Goal: Information Seeking & Learning: Understand process/instructions

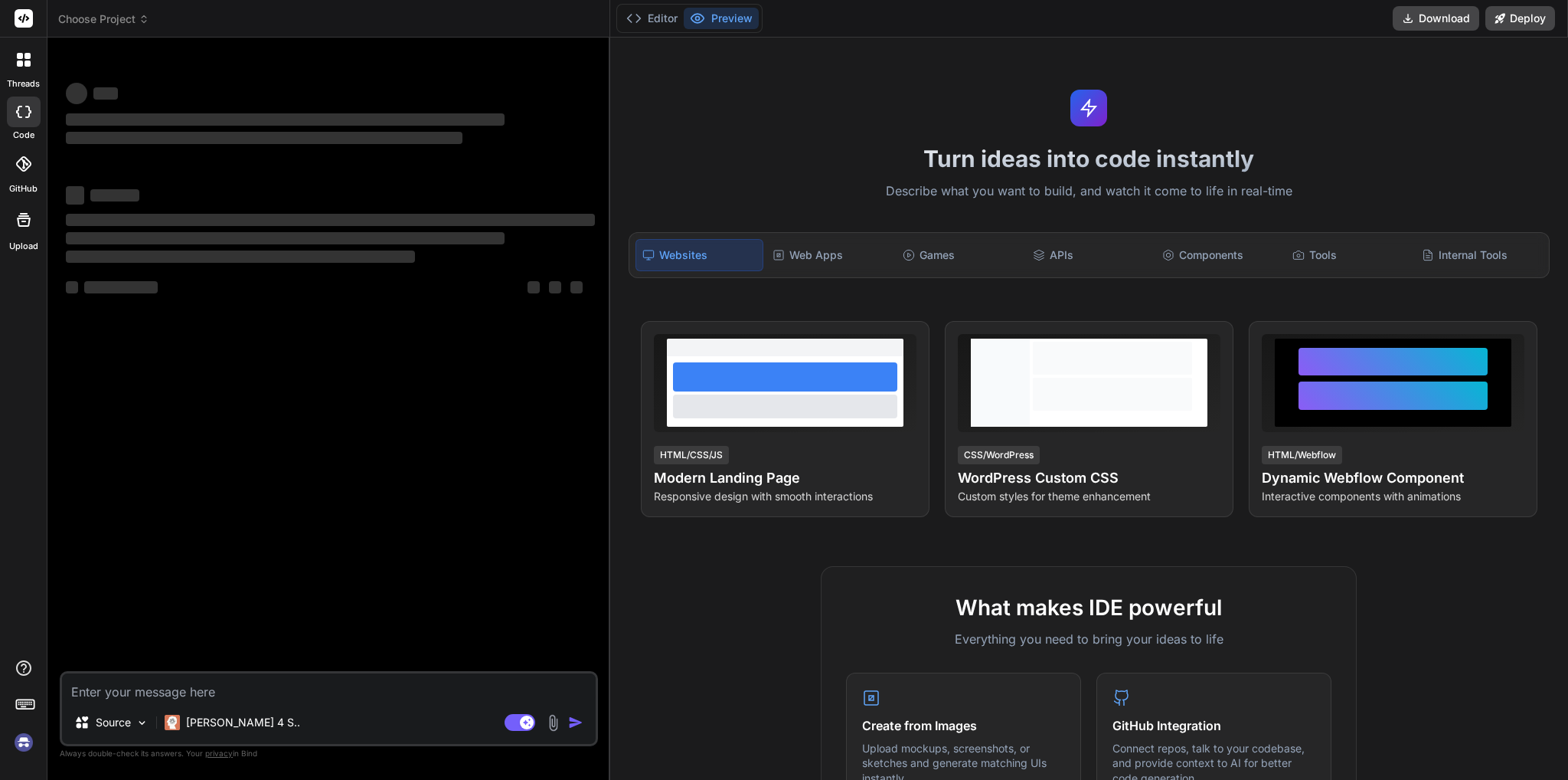
type textarea "x"
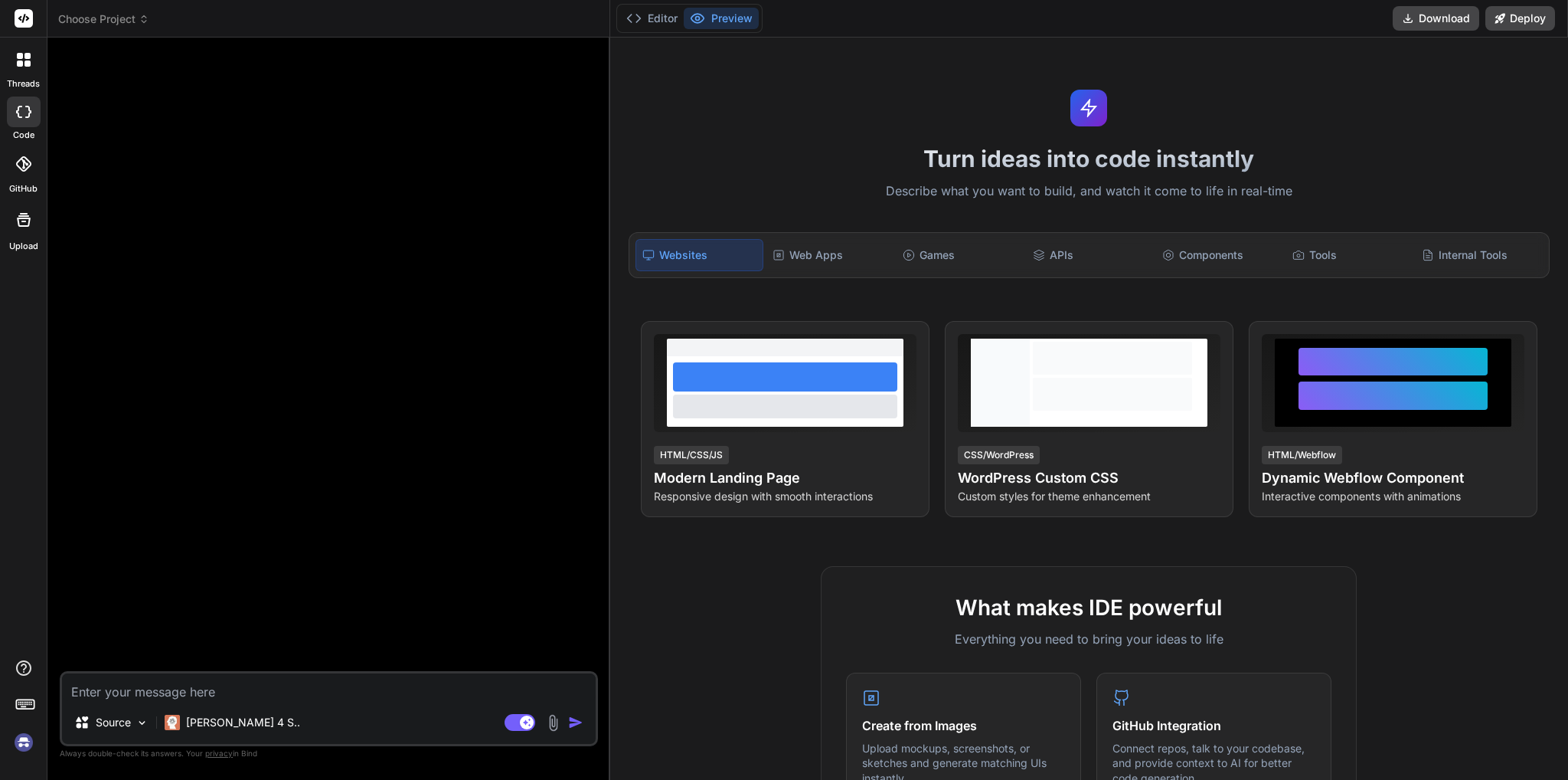
click at [286, 489] on div at bounding box center [331, 360] width 535 height 621
click at [855, 250] on div "Web Apps" at bounding box center [830, 254] width 127 height 32
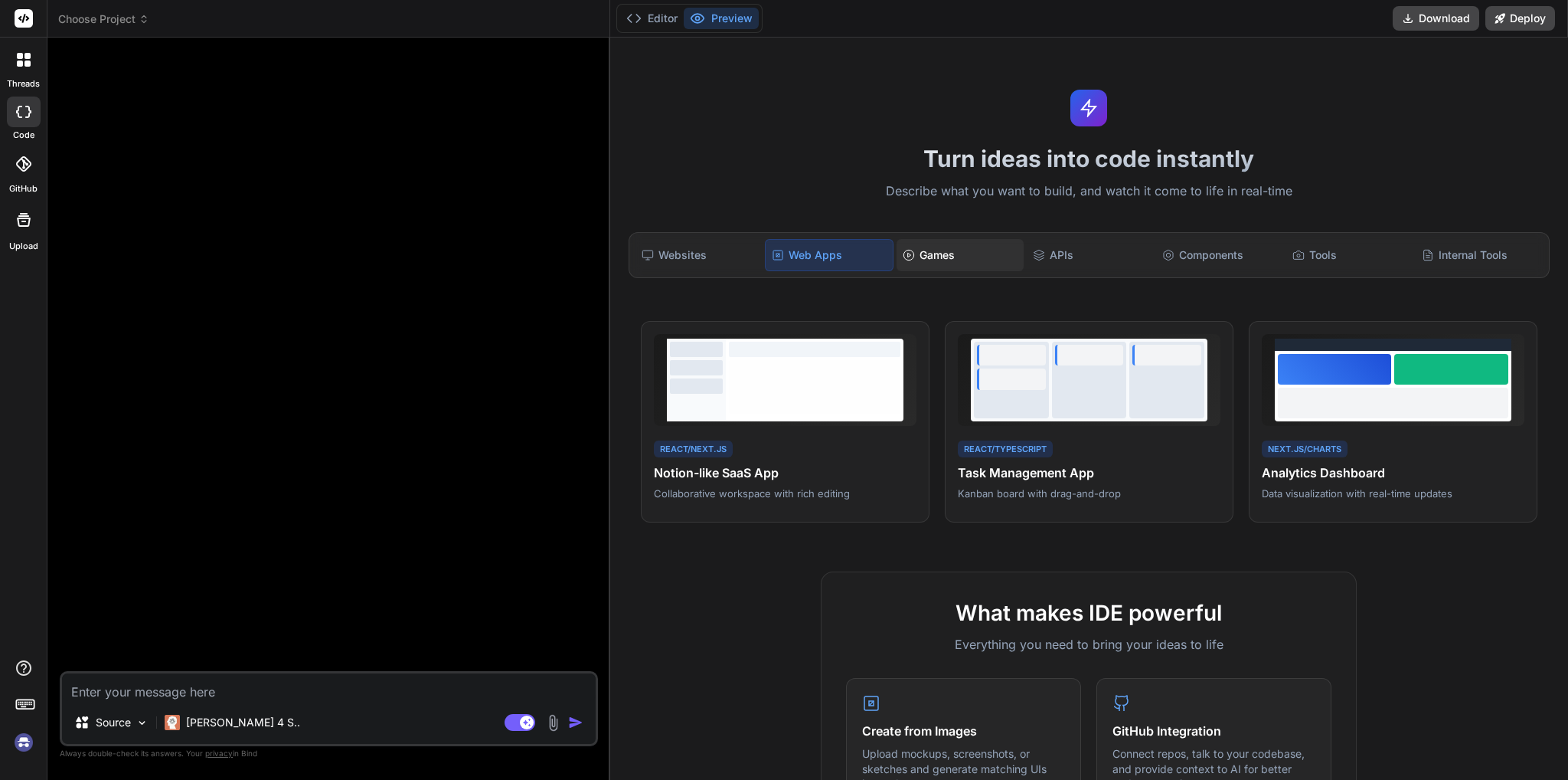
click at [924, 250] on div "Games" at bounding box center [960, 254] width 127 height 32
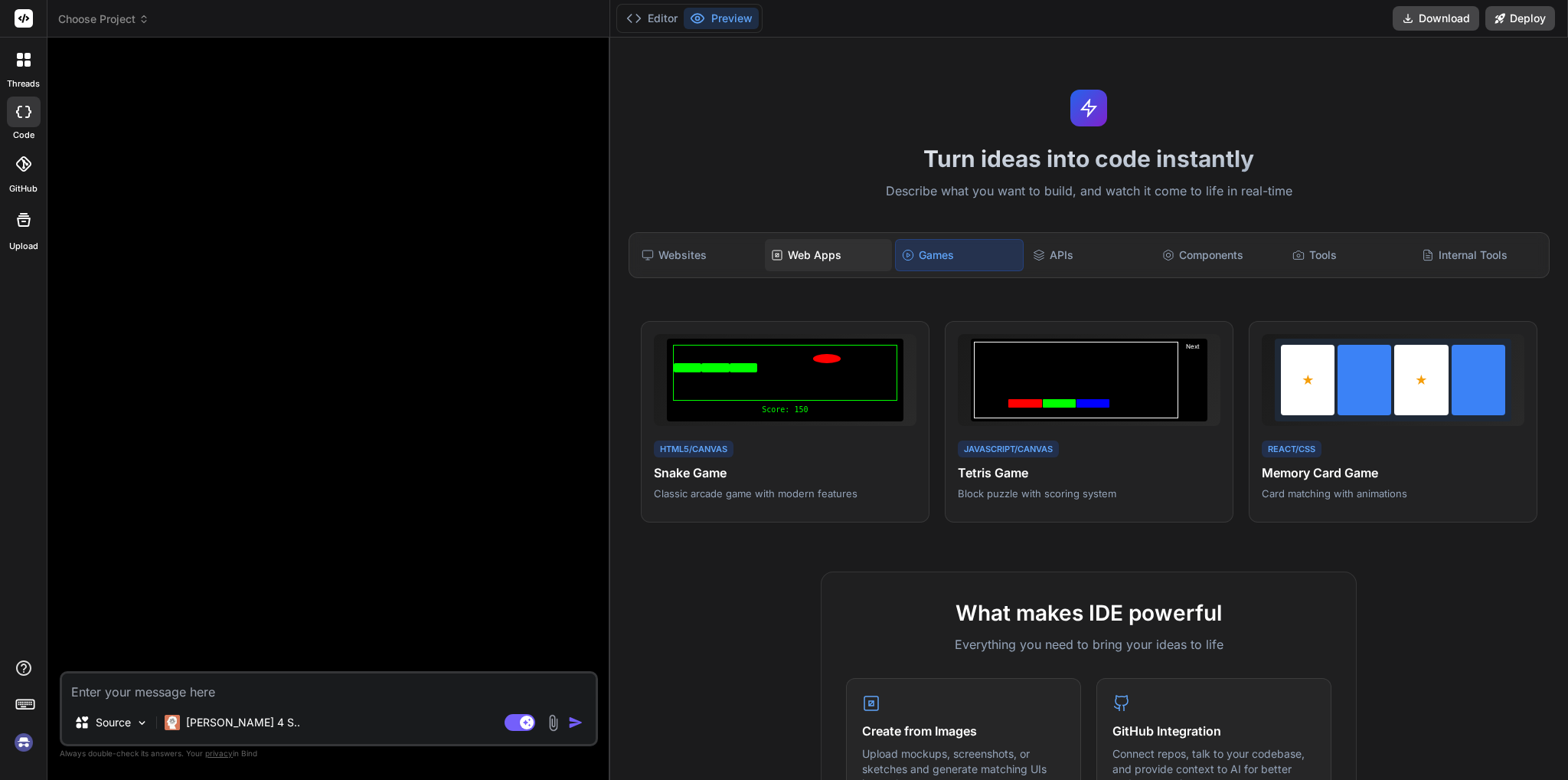
click at [799, 246] on div "Web Apps" at bounding box center [828, 254] width 127 height 32
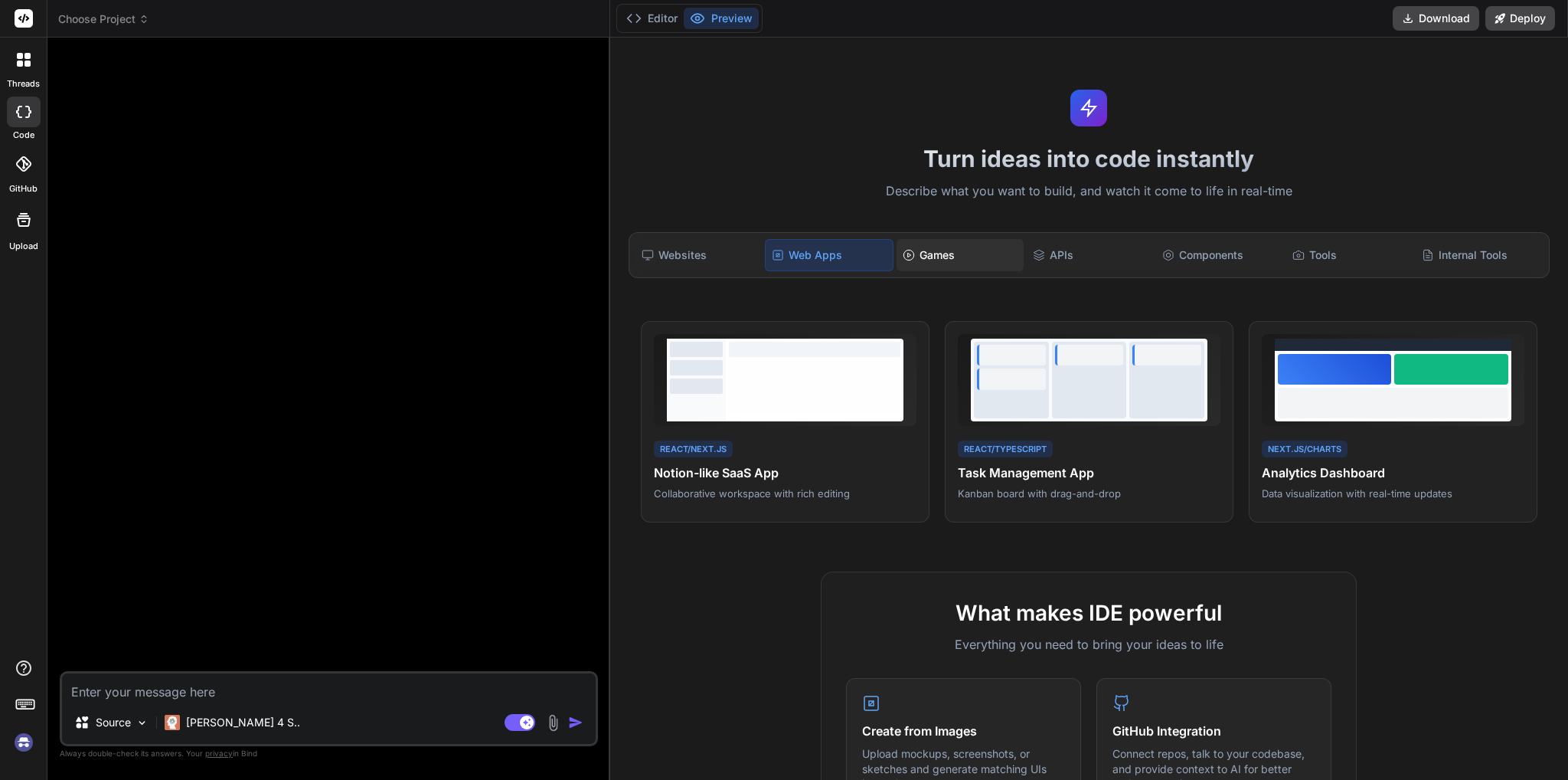
click at [907, 251] on icon at bounding box center [909, 255] width 12 height 12
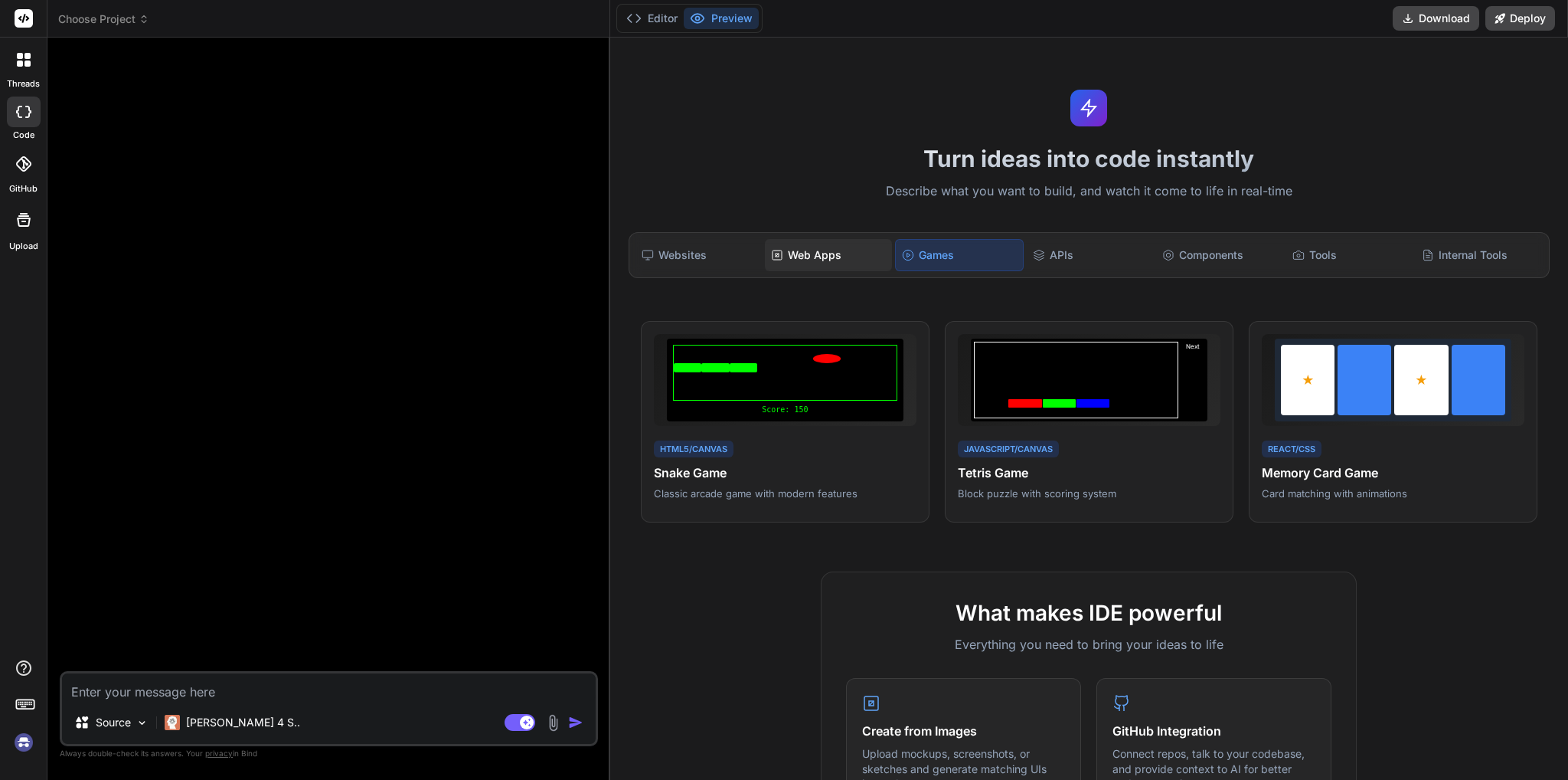
click at [838, 246] on div "Web Apps" at bounding box center [828, 254] width 127 height 32
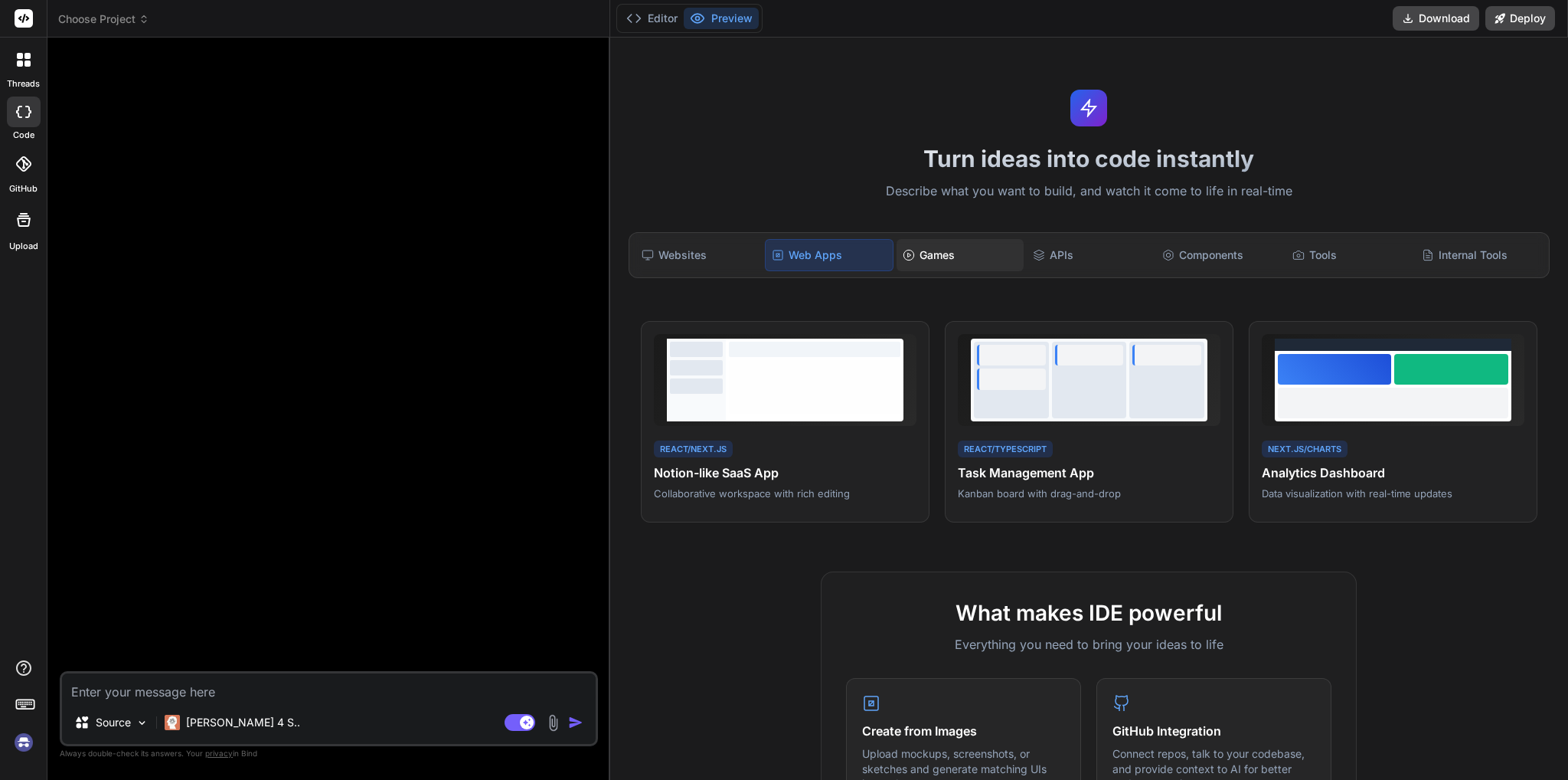
click at [1019, 249] on div "Games" at bounding box center [960, 254] width 127 height 32
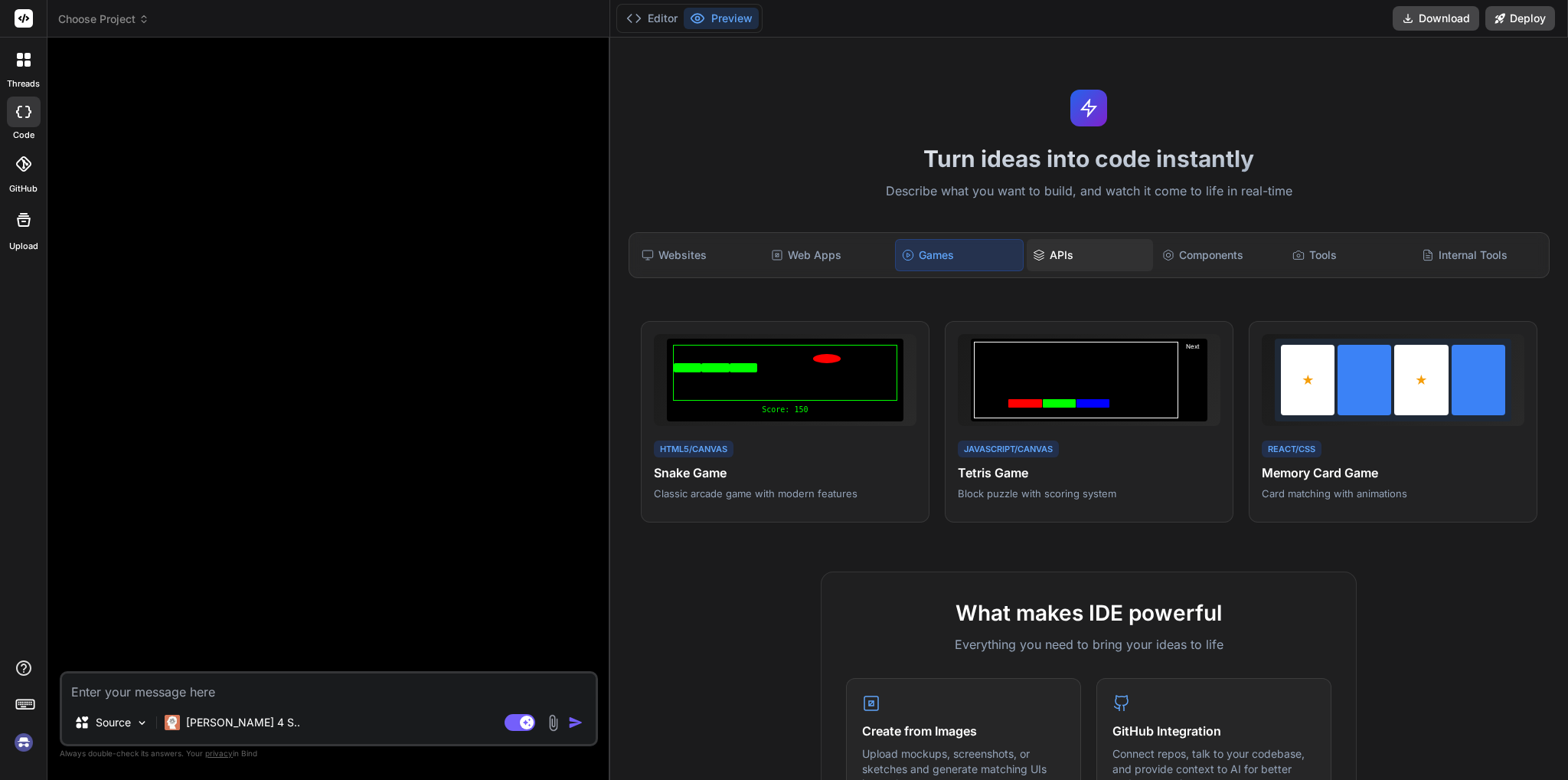
click at [1073, 248] on div "APIs" at bounding box center [1090, 254] width 127 height 32
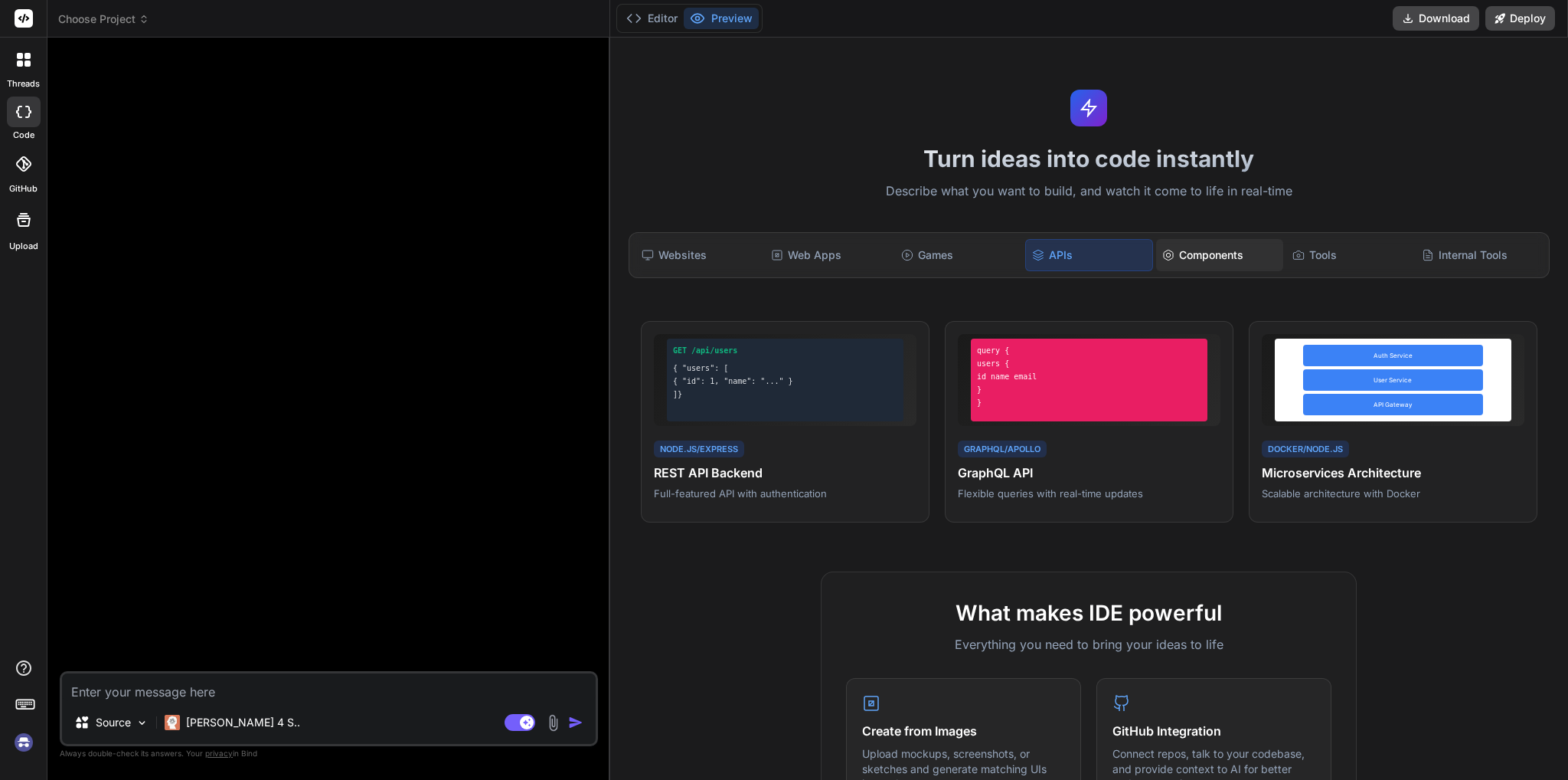
click at [1231, 246] on div "Components" at bounding box center [1219, 254] width 127 height 32
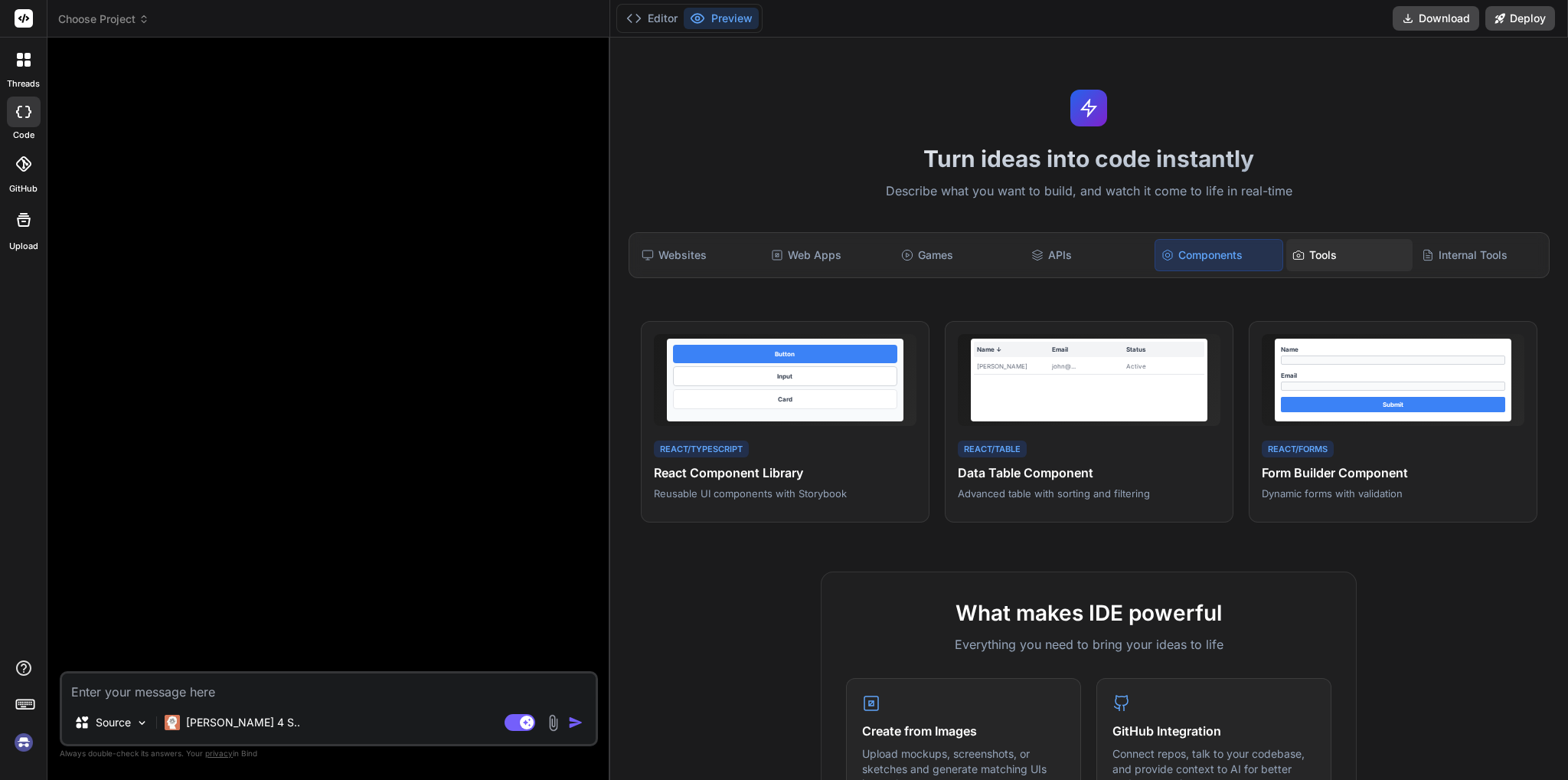
click at [1327, 251] on div "Tools" at bounding box center [1350, 254] width 127 height 32
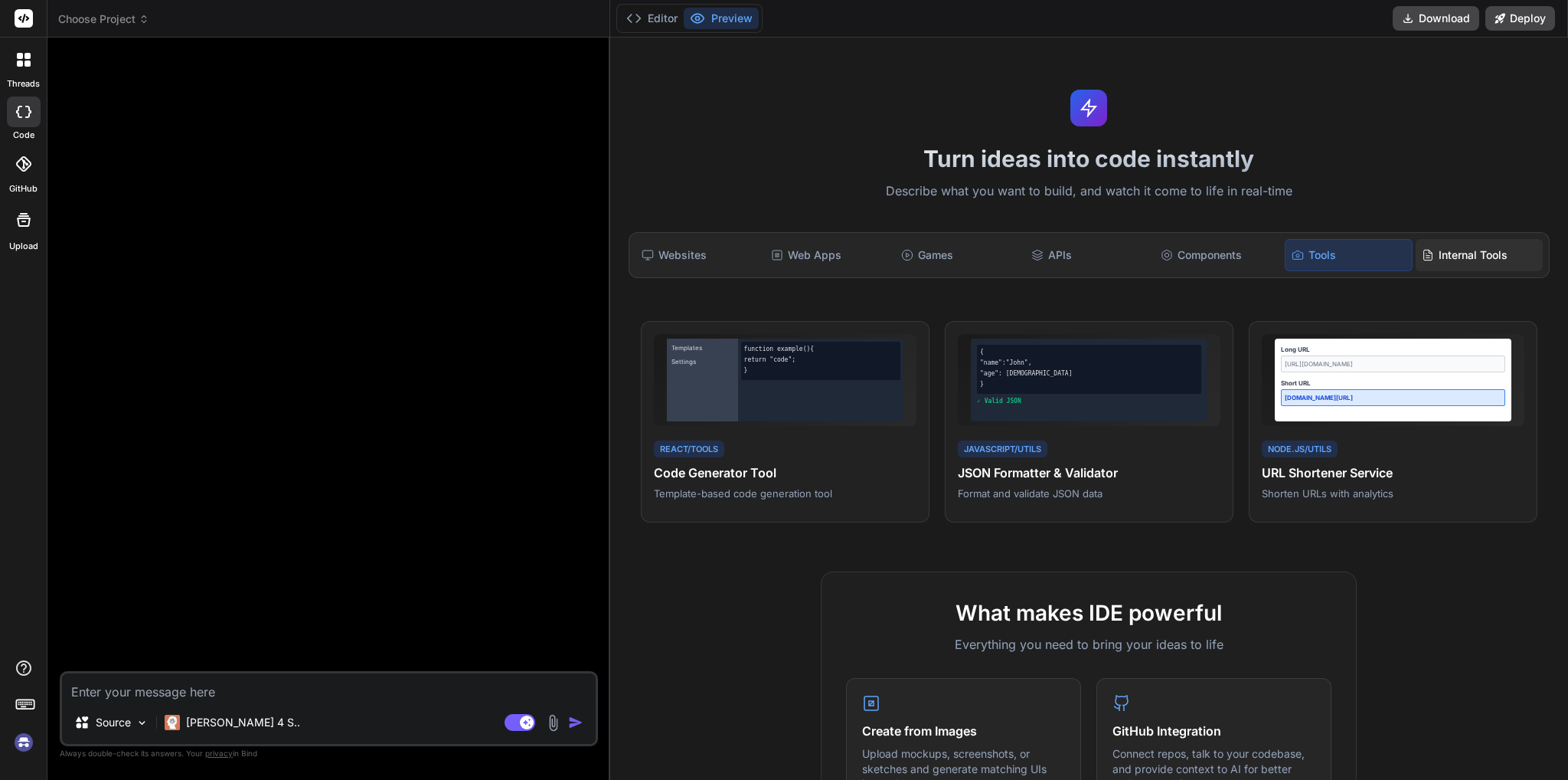
click at [1418, 255] on div "Internal Tools" at bounding box center [1478, 254] width 127 height 32
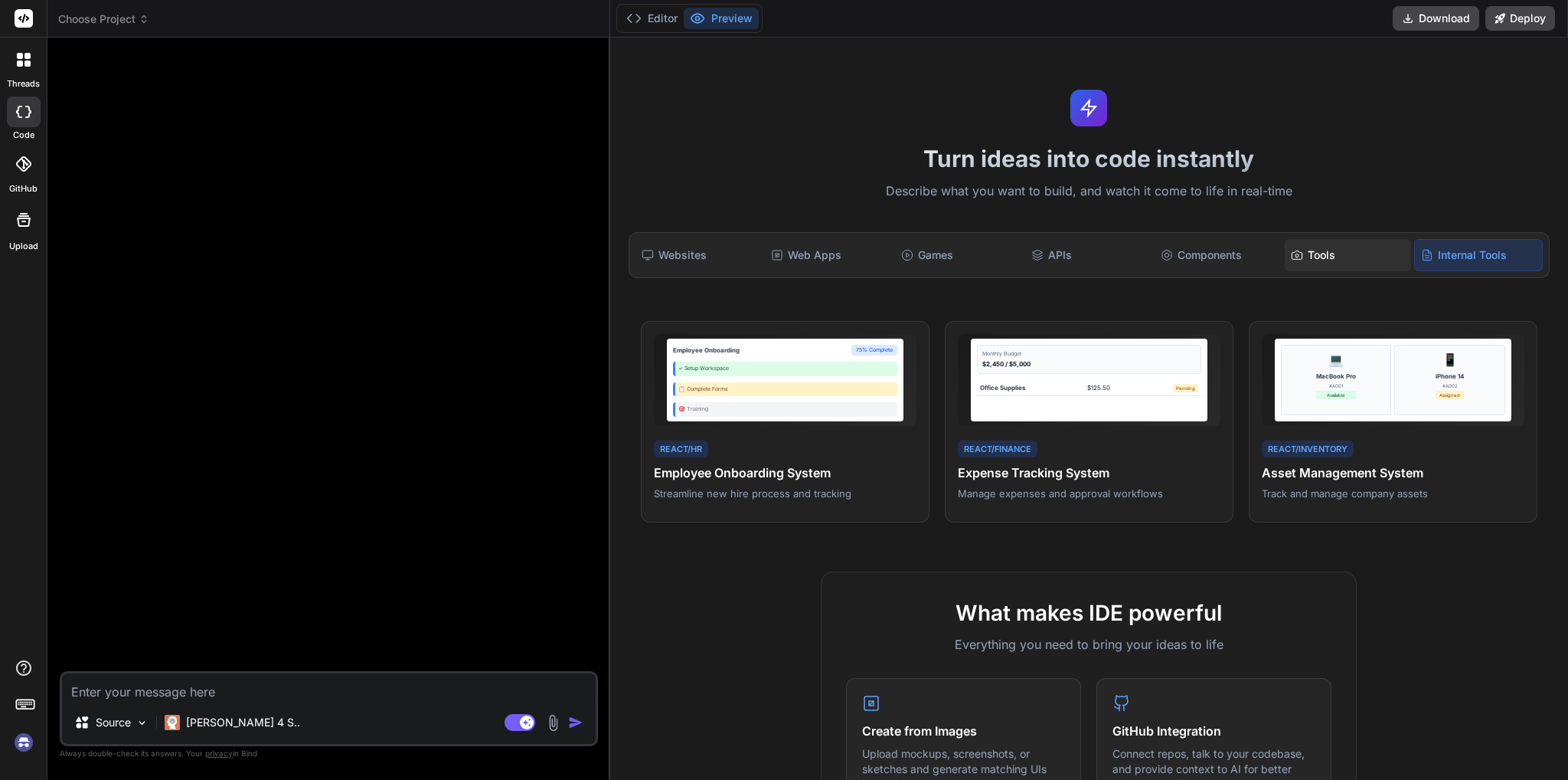
click at [1285, 257] on div "Tools" at bounding box center [1348, 254] width 127 height 32
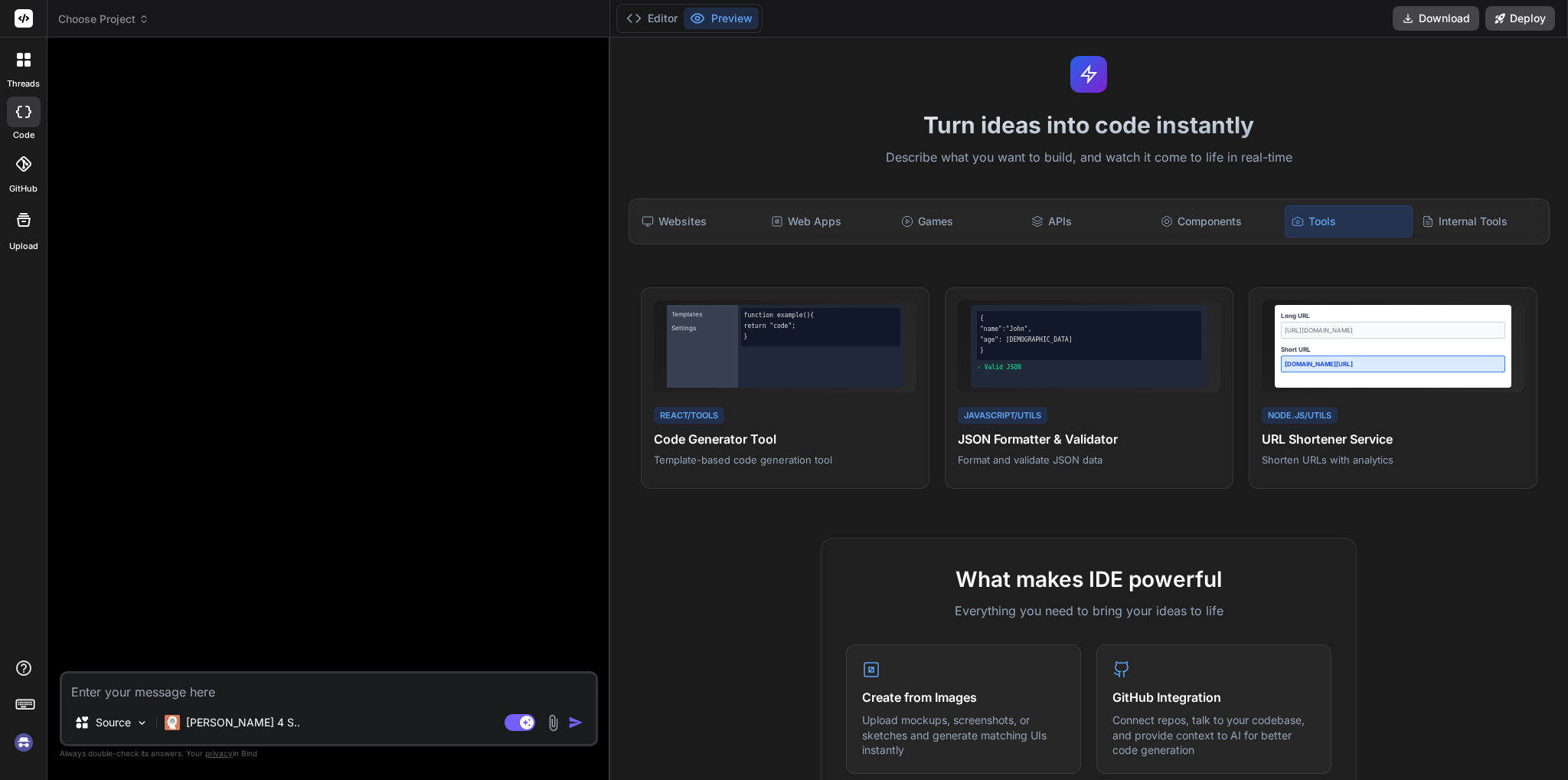
scroll to position [76, 0]
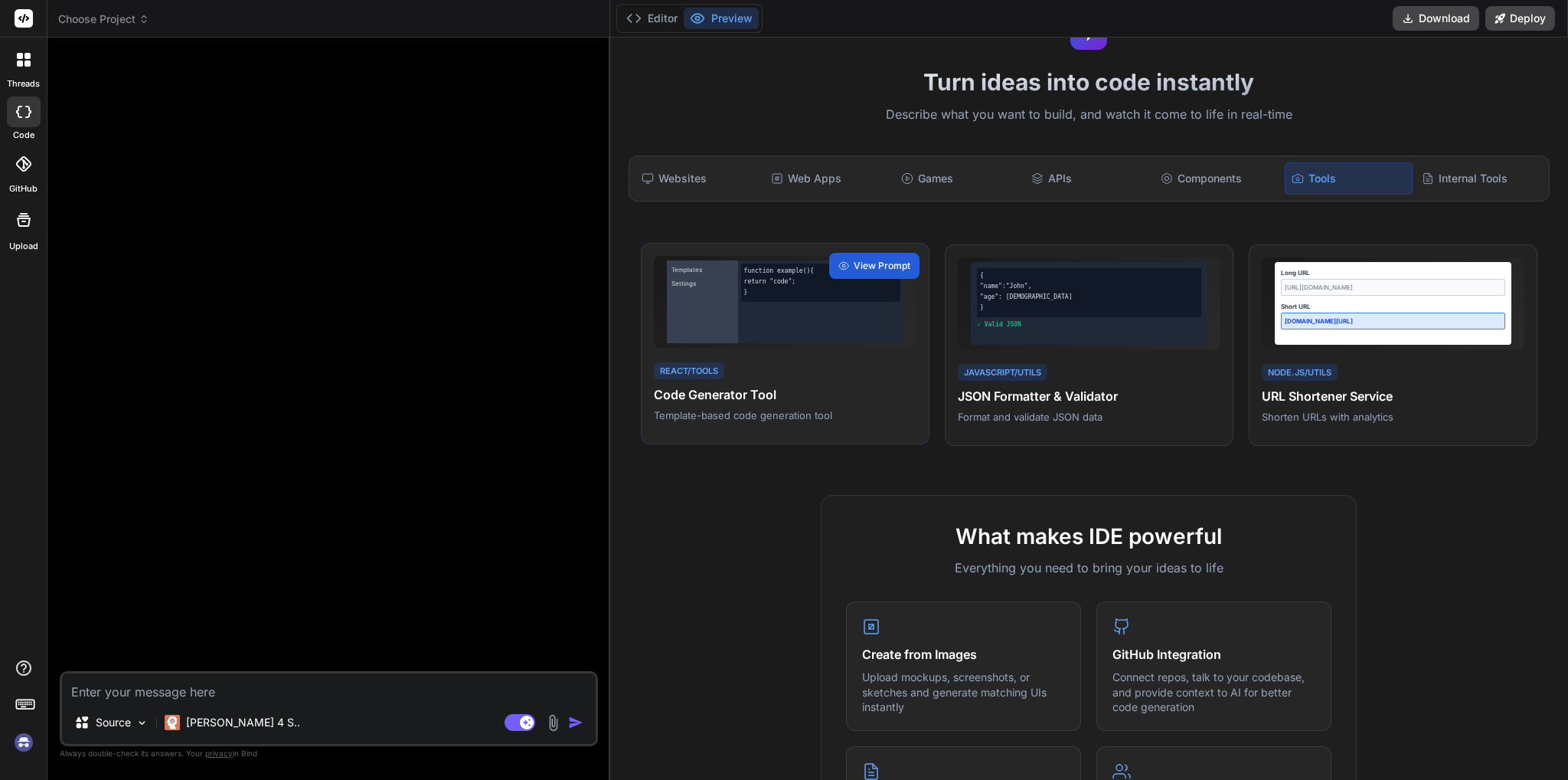
click at [848, 301] on div "function example() { return "code"; }" at bounding box center [821, 302] width 165 height 83
click at [869, 266] on span "View Prompt" at bounding box center [882, 266] width 57 height 14
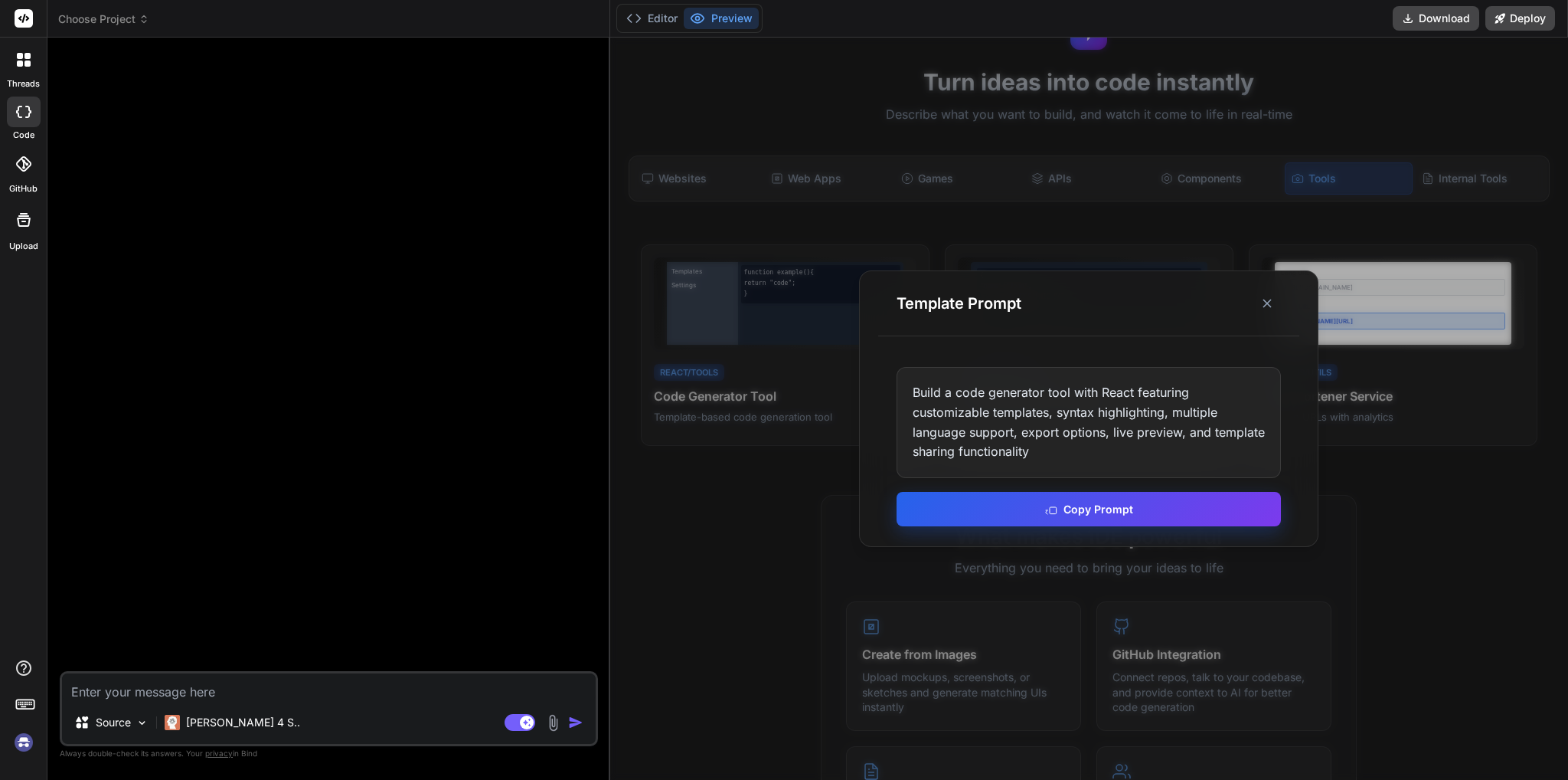
click at [1021, 512] on button "Copy Prompt" at bounding box center [1088, 509] width 384 height 34
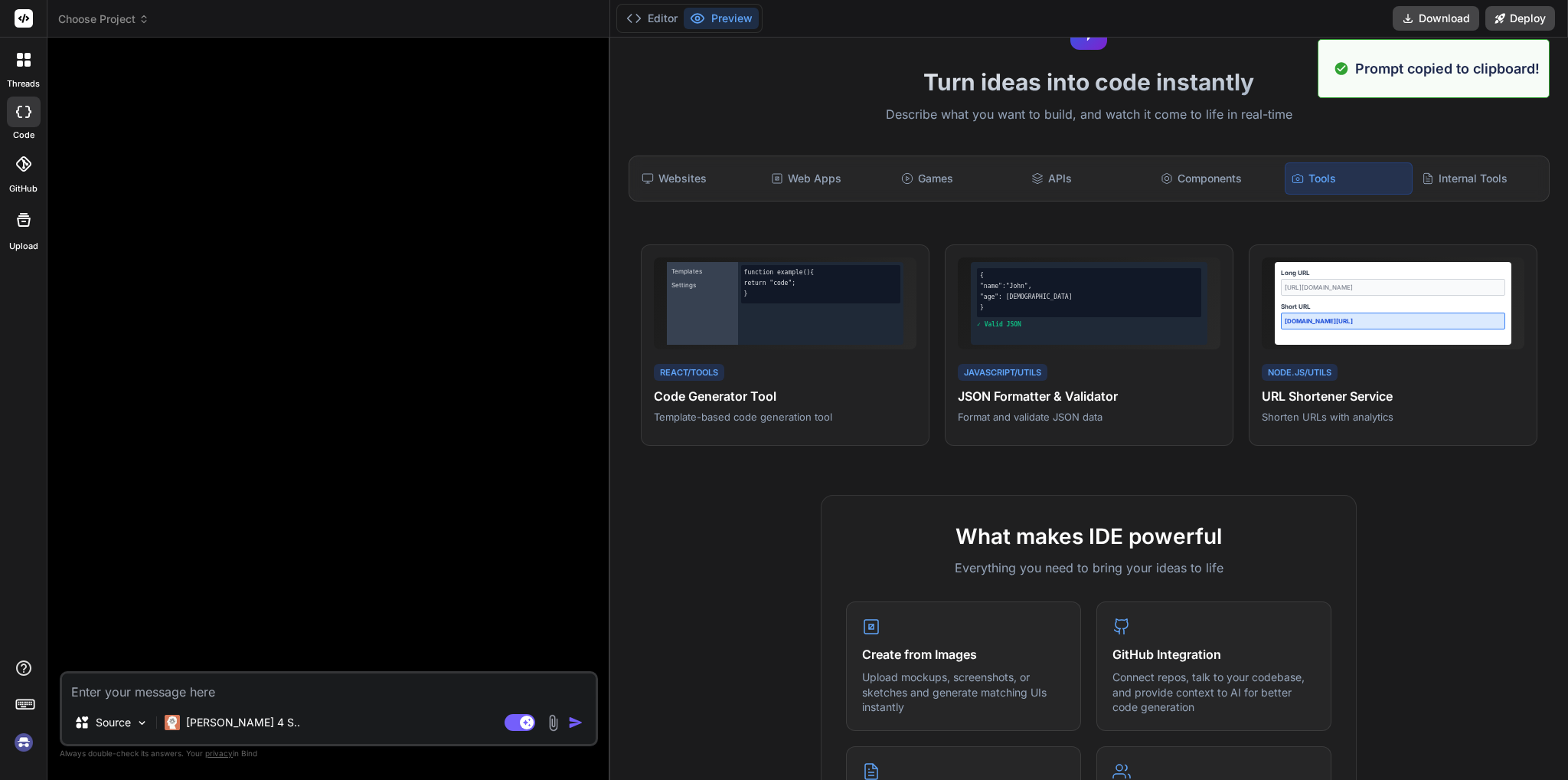
click at [295, 700] on textarea at bounding box center [329, 686] width 533 height 27
paste textarea "Build a code generator tool with React featuring customizable templates, syntax…"
type textarea "Build a code generator tool with React featuring customizable templates, syntax…"
type textarea "x"
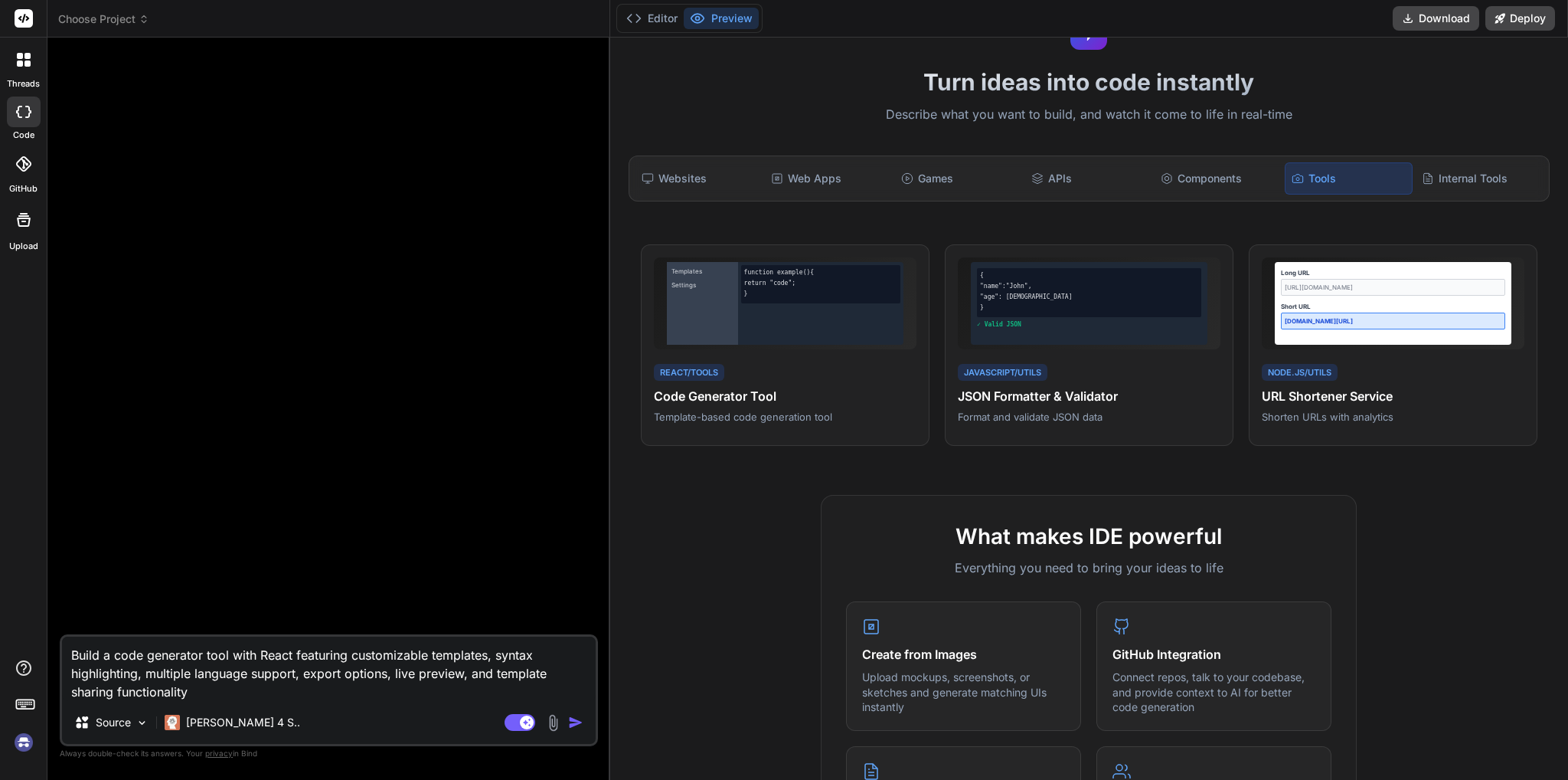
drag, startPoint x: 199, startPoint y: 687, endPoint x: 23, endPoint y: 626, distance: 186.3
click at [23, 626] on div "threads code GitHub Upload Choose Project Created with Pixso. Bind AI Web Searc…" at bounding box center [784, 390] width 1568 height 780
type textarea "x"
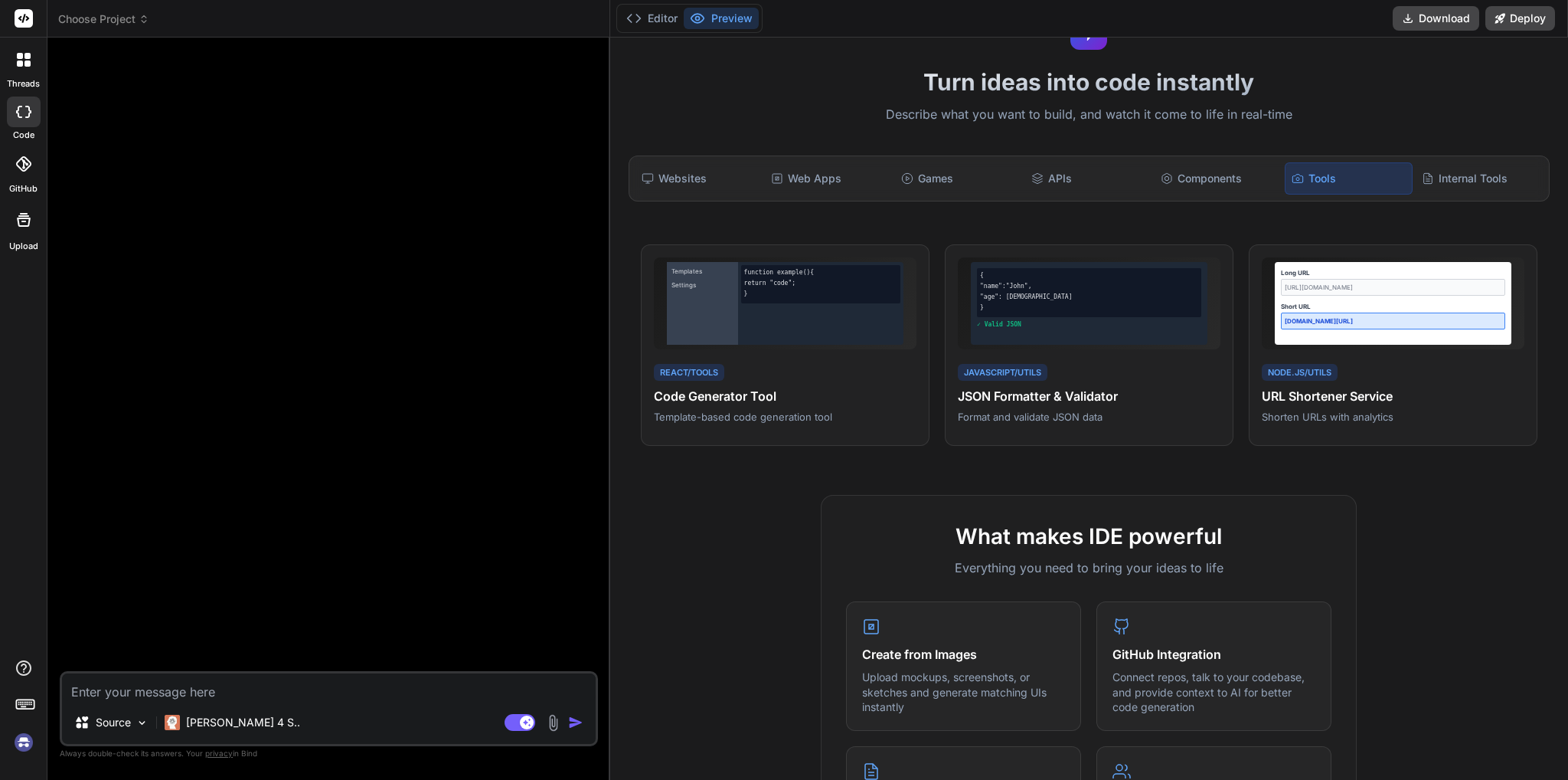
paste textarea "The desktop application we aim to create is designed to display a real-time lis…"
type textarea "The desktop application we aim to create is designed to display a real-time lis…"
type textarea "x"
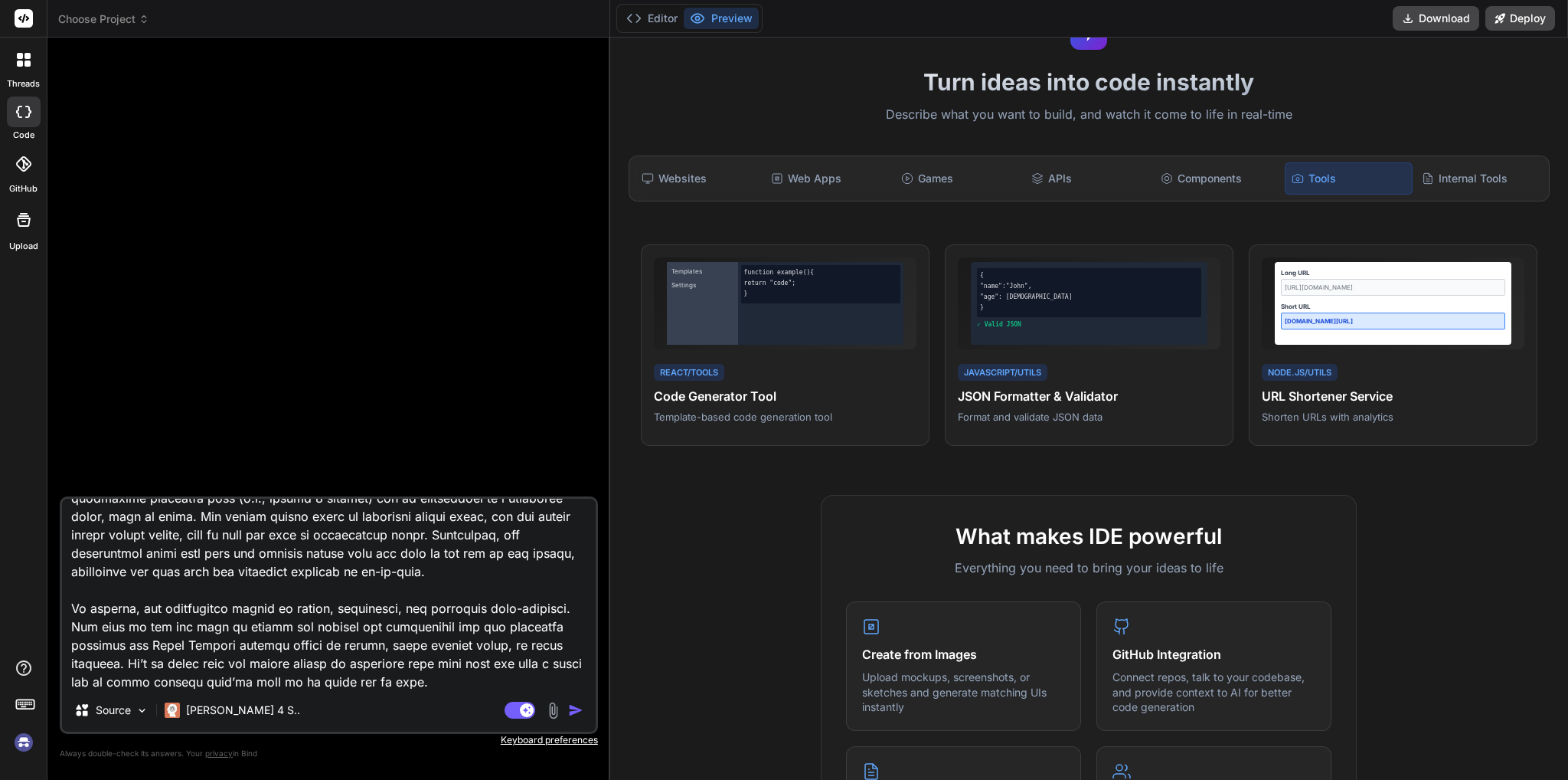
type textarea "The desktop application we aim to create is designed to display a real-time lis…"
click at [575, 705] on img "button" at bounding box center [576, 710] width 16 height 16
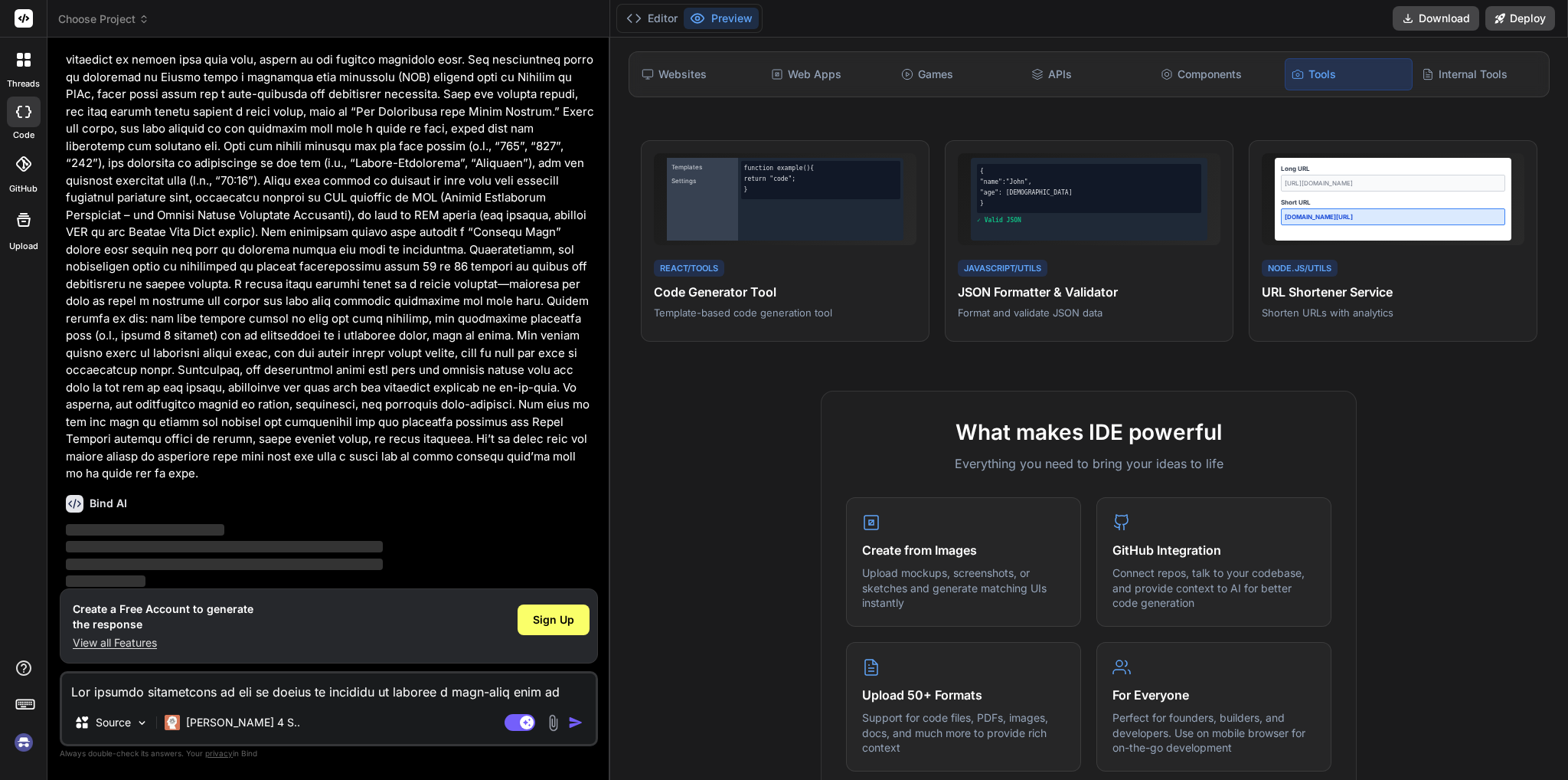
scroll to position [0, 0]
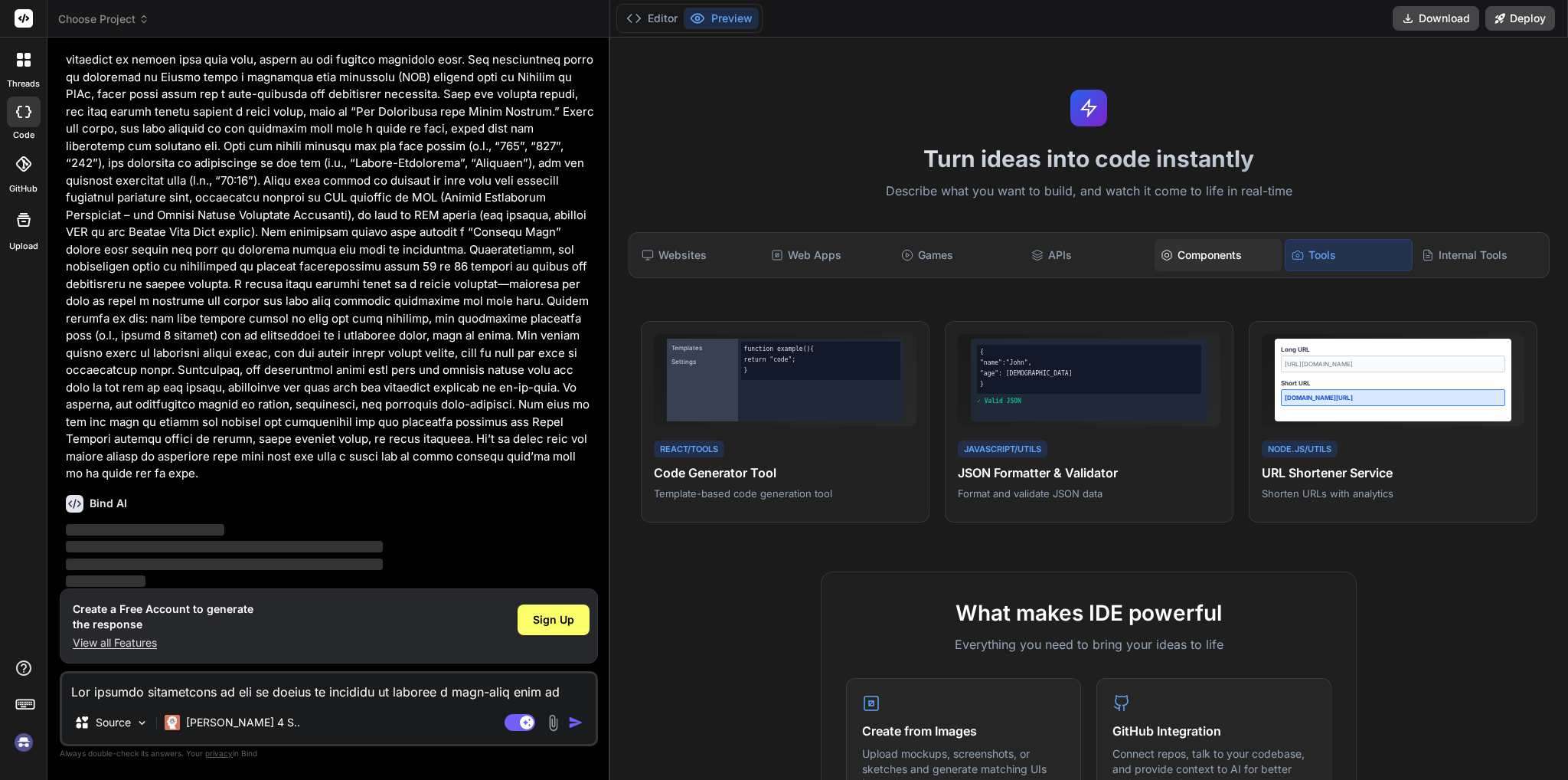
click at [1164, 257] on icon at bounding box center [1166, 255] width 12 height 12
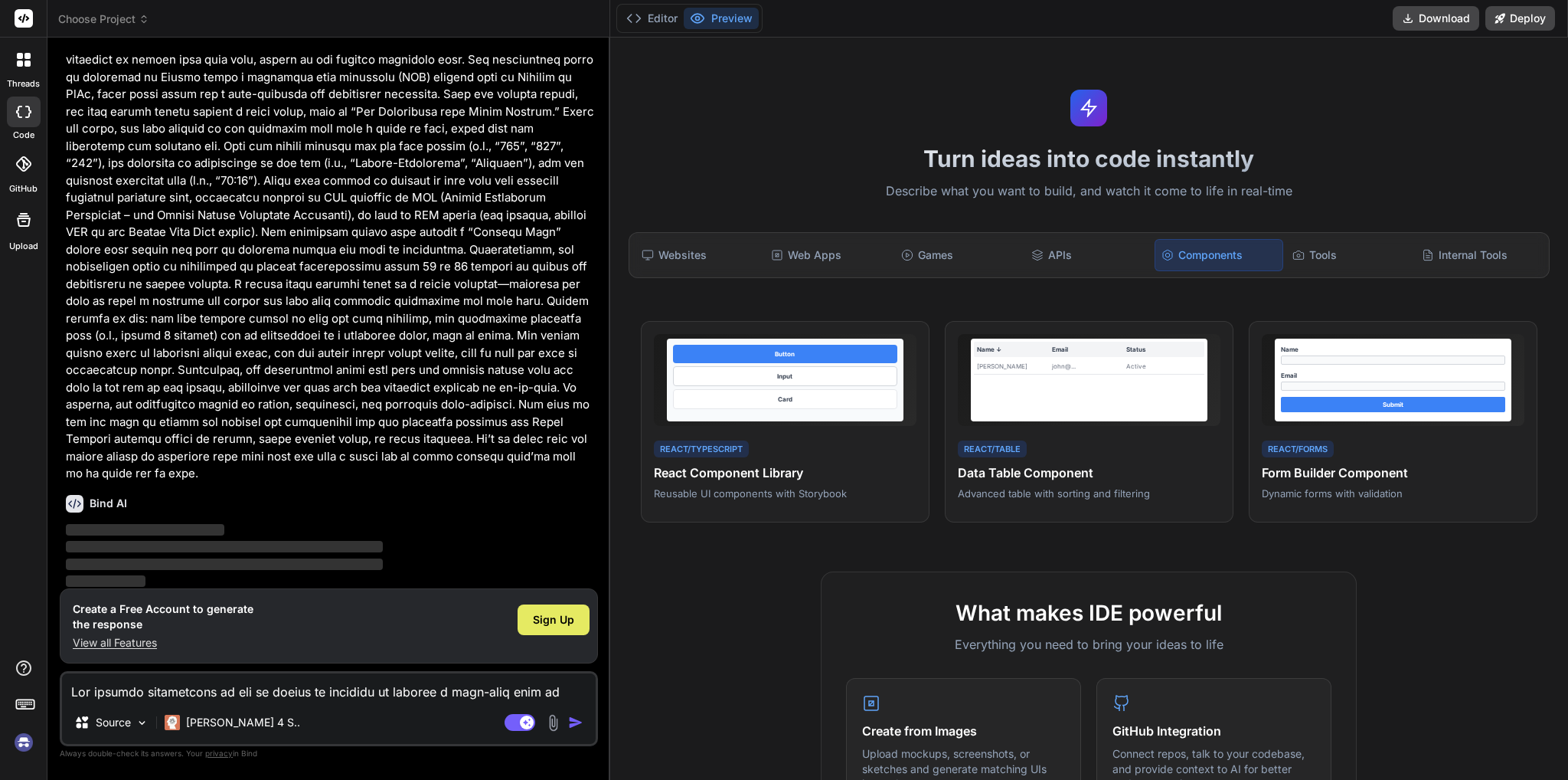
click at [536, 612] on div "Sign Up" at bounding box center [554, 619] width 72 height 30
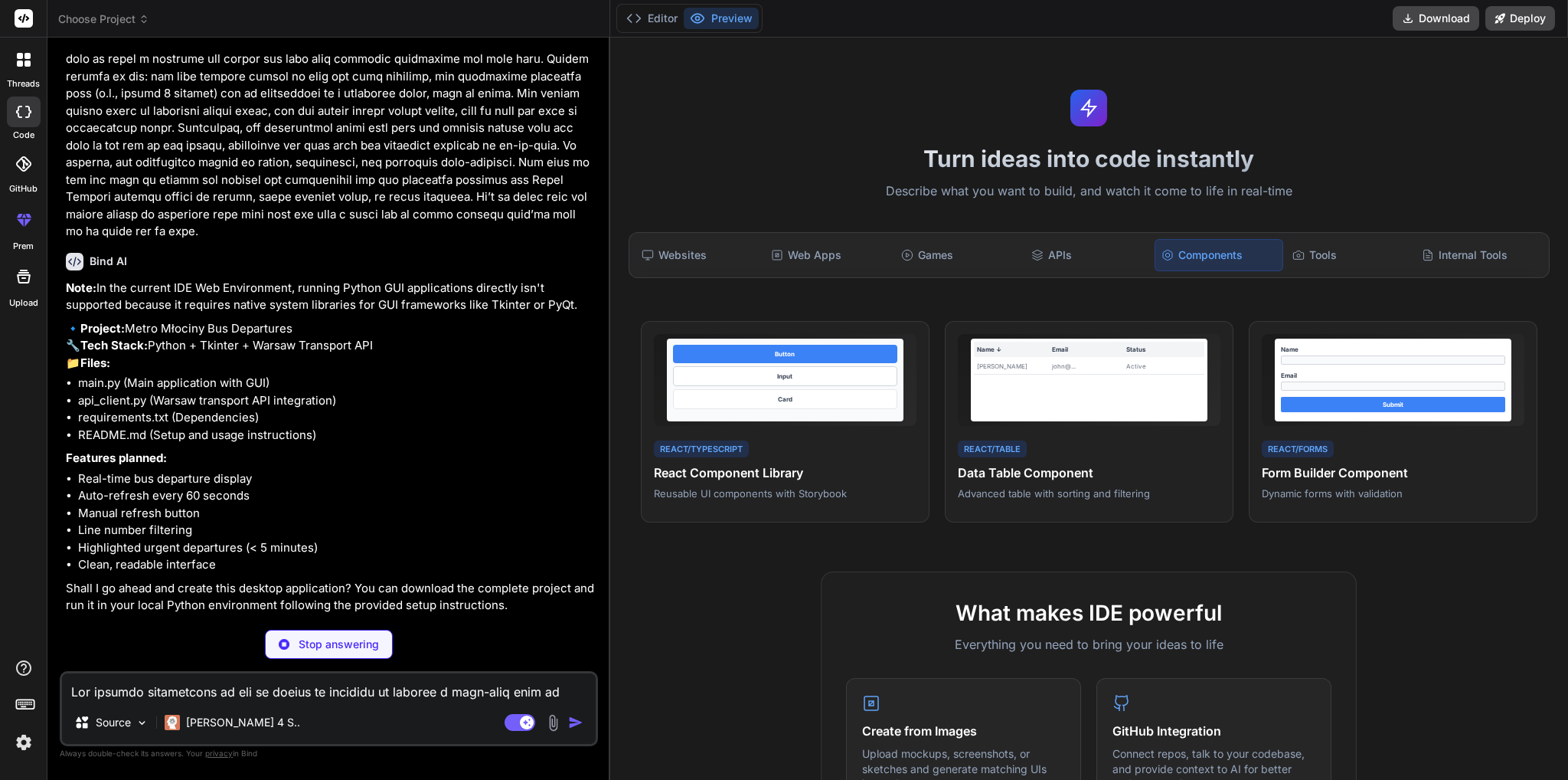
scroll to position [322, 0]
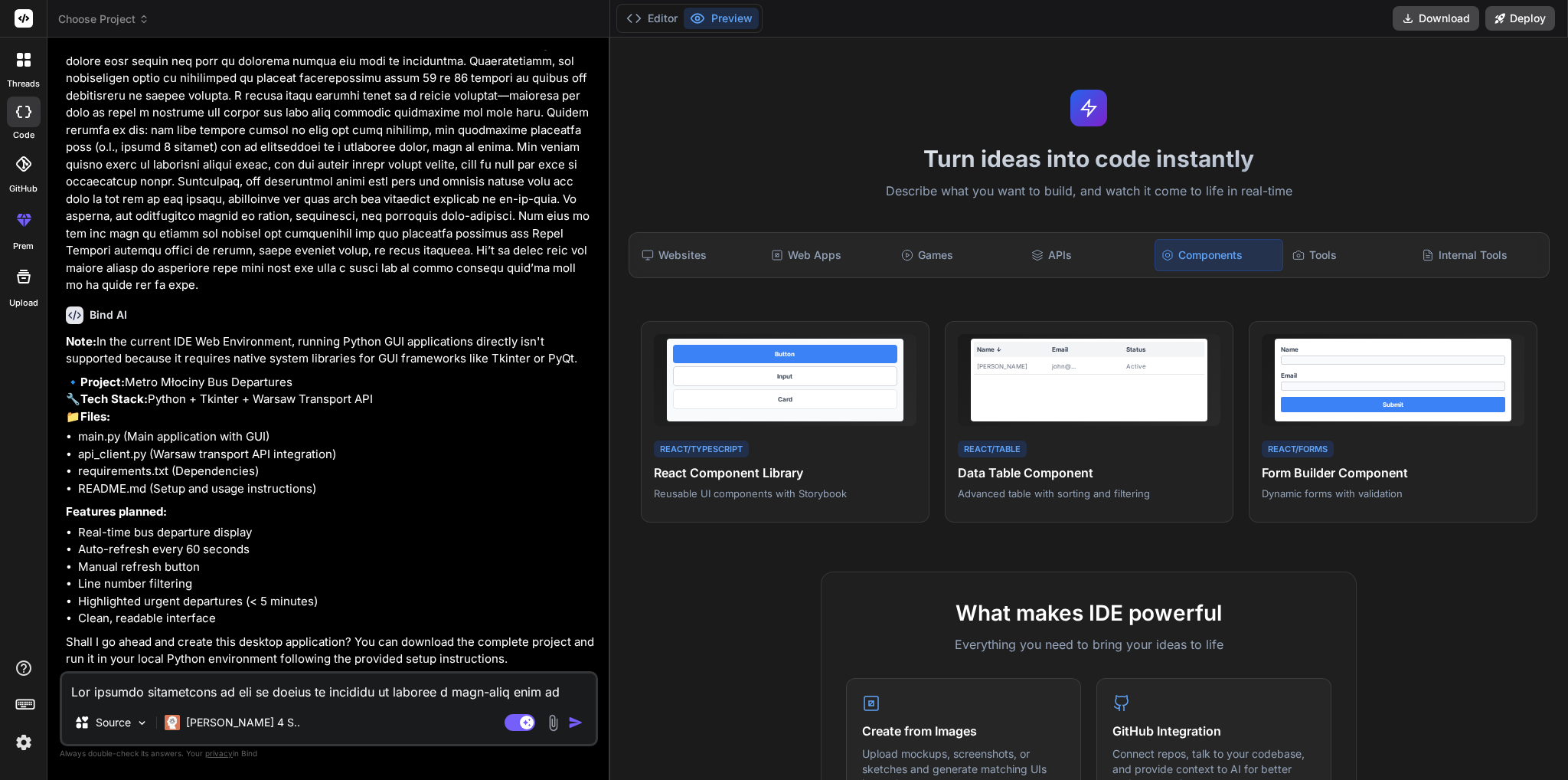
type textarea "x"
drag, startPoint x: 109, startPoint y: 308, endPoint x: 515, endPoint y: 309, distance: 406.0
click at [515, 333] on p "Note: In the current IDE Web Environment, running Python GUI applications direc…" at bounding box center [330, 350] width 529 height 34
drag, startPoint x: 108, startPoint y: 322, endPoint x: 529, endPoint y: 326, distance: 421.0
click at [529, 333] on p "Note: In the current IDE Web Environment, running Python GUI applications direc…" at bounding box center [330, 350] width 529 height 34
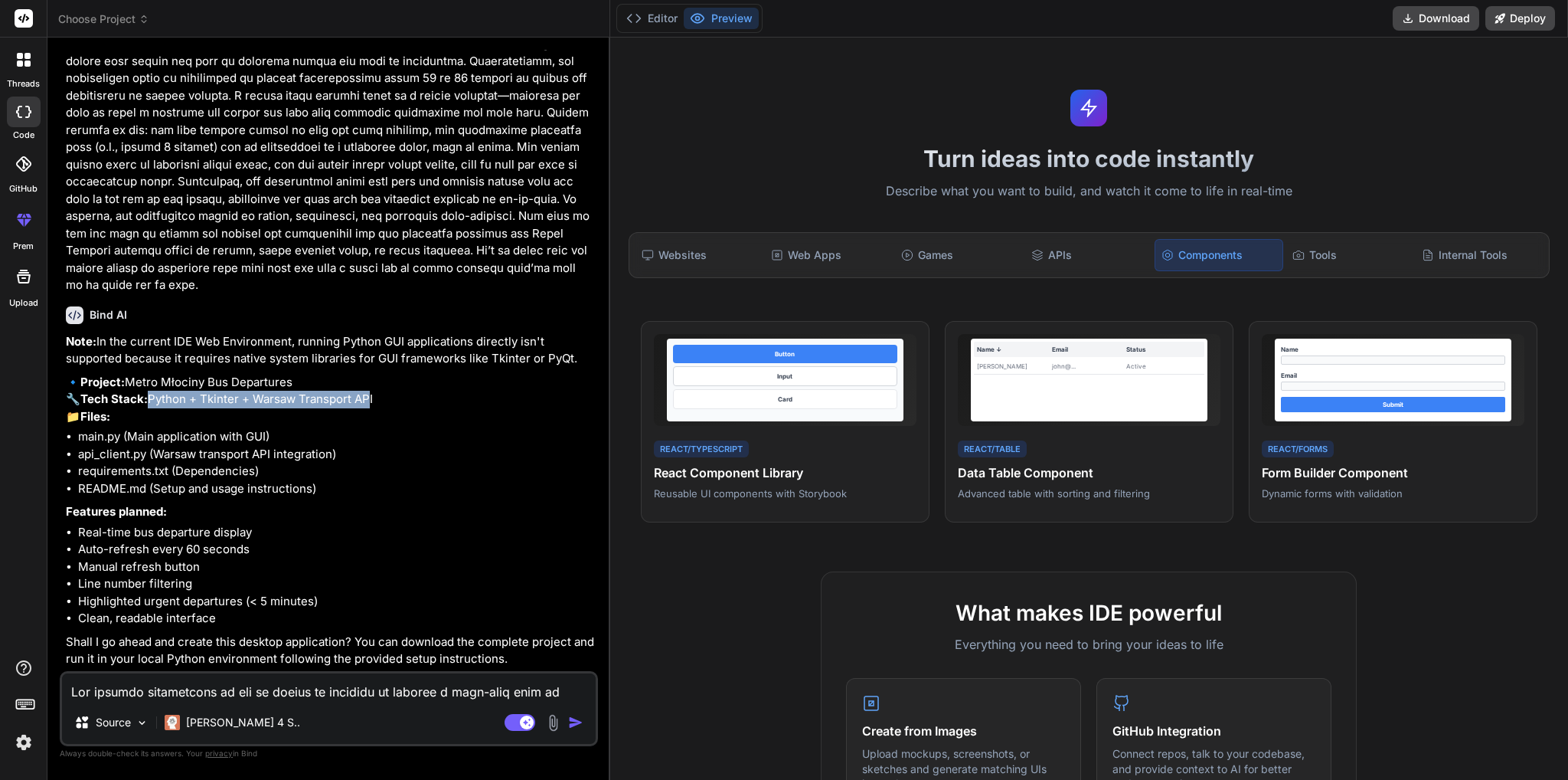
drag, startPoint x: 182, startPoint y: 385, endPoint x: 370, endPoint y: 384, distance: 188.0
click at [370, 384] on p "🔹 Project: Metro Młociny Bus Departures 🔧 Tech Stack: Python + Tkinter + Warsaw…" at bounding box center [330, 399] width 529 height 52
click at [277, 392] on p "🔹 Project: Metro Młociny Bus Departures 🔧 Tech Stack: Python + Tkinter + Warsaw…" at bounding box center [330, 399] width 529 height 52
drag, startPoint x: 95, startPoint y: 436, endPoint x: 139, endPoint y: 436, distance: 44.0
click at [138, 436] on li "main.py (Main application with GUI)" at bounding box center [336, 437] width 517 height 18
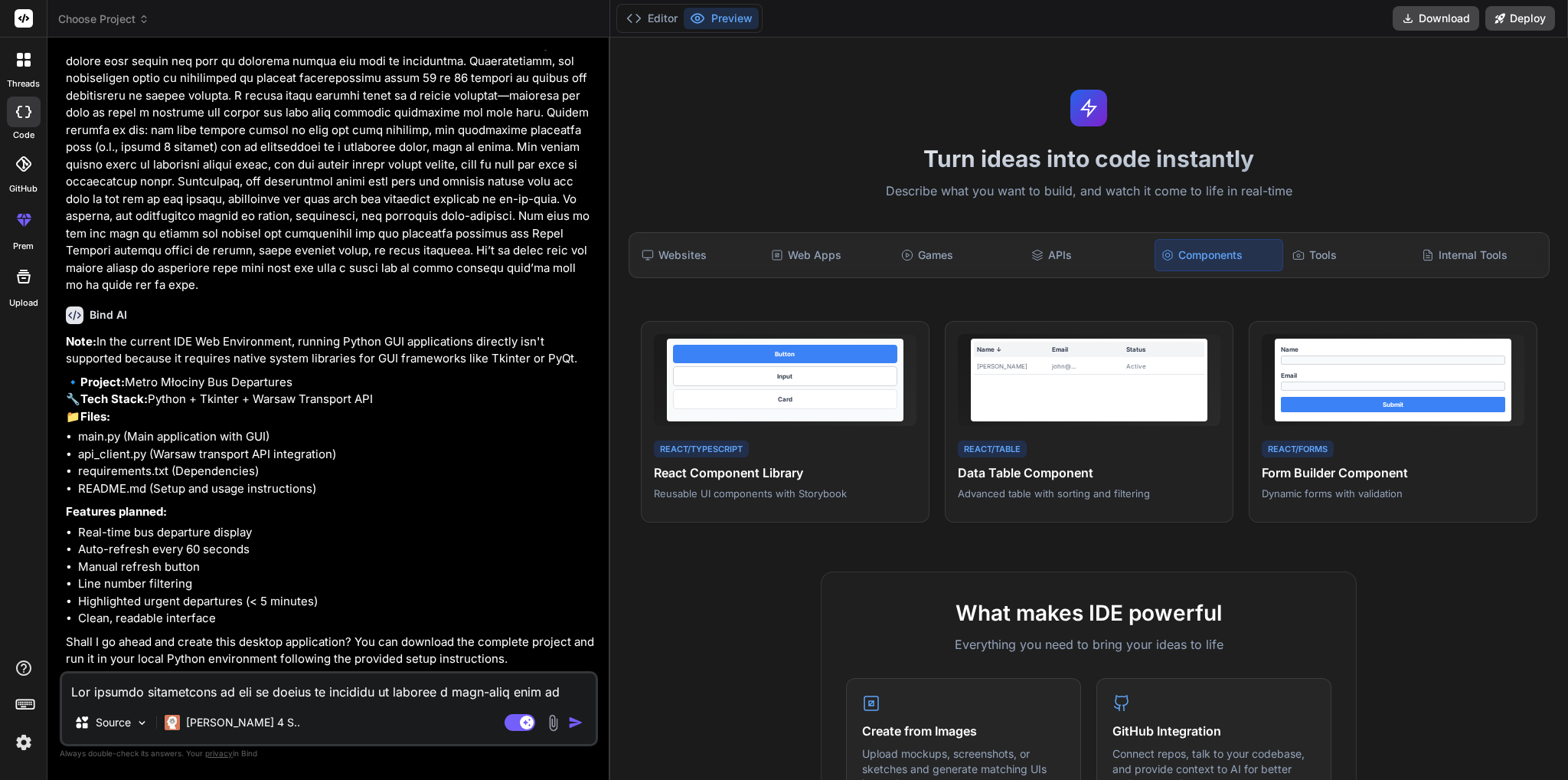
click at [209, 412] on p "🔹 Project: Metro Młociny Bus Departures 🔧 Tech Stack: Python + Tkinter + Warsaw…" at bounding box center [330, 399] width 529 height 52
drag, startPoint x: 76, startPoint y: 438, endPoint x: 113, endPoint y: 437, distance: 37.0
click at [113, 437] on ul "main.py (Main application with GUI) api_client.py (Warsaw transport API integra…" at bounding box center [330, 463] width 529 height 69
drag, startPoint x: 90, startPoint y: 459, endPoint x: 135, endPoint y: 456, distance: 45.1
click at [135, 456] on li "api_client.py (Warsaw transport API integration)" at bounding box center [336, 454] width 517 height 18
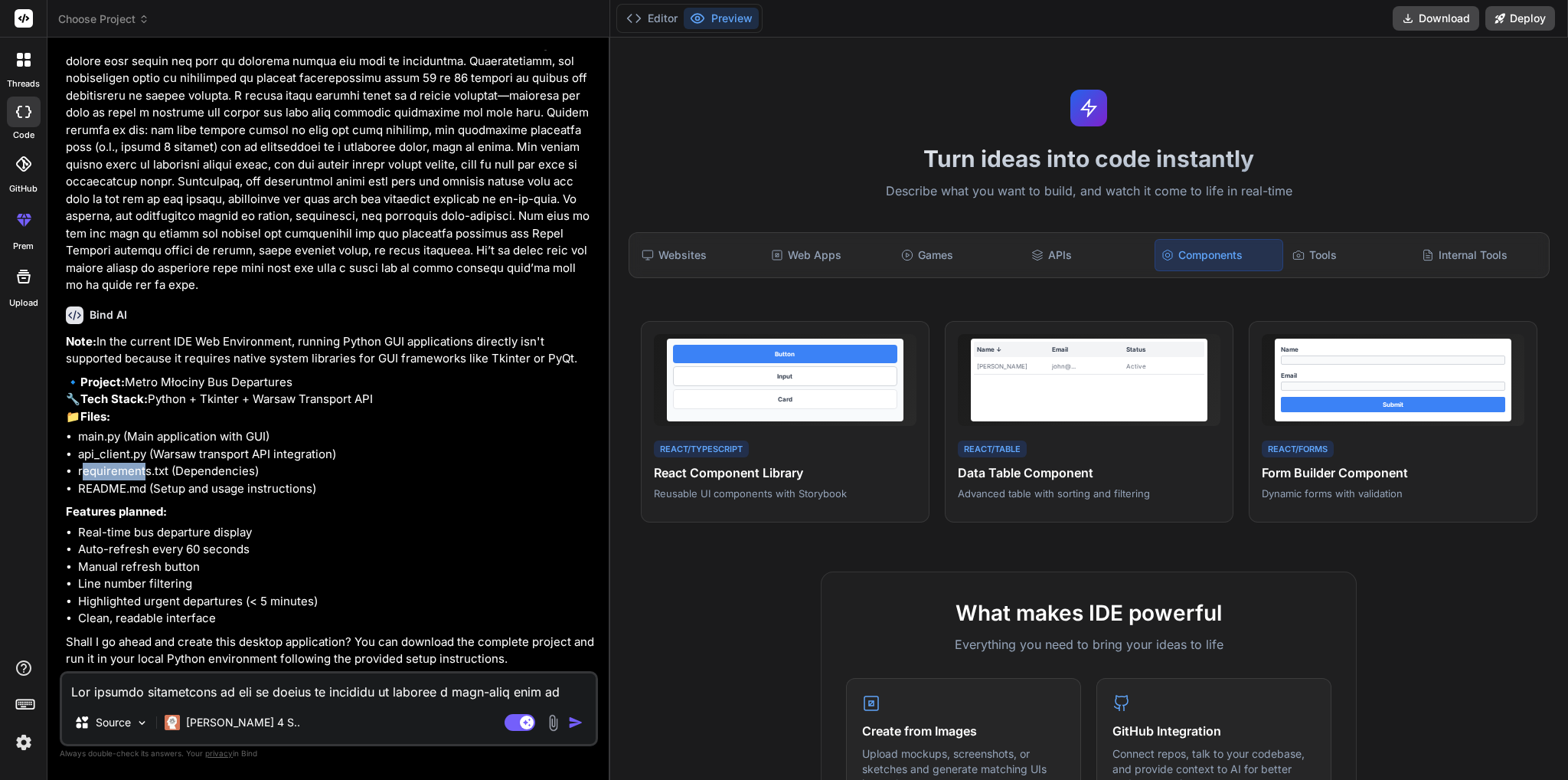
drag, startPoint x: 84, startPoint y: 476, endPoint x: 143, endPoint y: 474, distance: 59.0
click at [143, 474] on li "requirements.txt (Dependencies)" at bounding box center [336, 471] width 517 height 18
drag, startPoint x: 88, startPoint y: 487, endPoint x: 146, endPoint y: 485, distance: 58.0
click at [146, 485] on li "README.md (Setup and usage instructions)" at bounding box center [336, 489] width 517 height 18
click at [147, 485] on li "README.md (Setup and usage instructions)" at bounding box center [336, 489] width 517 height 18
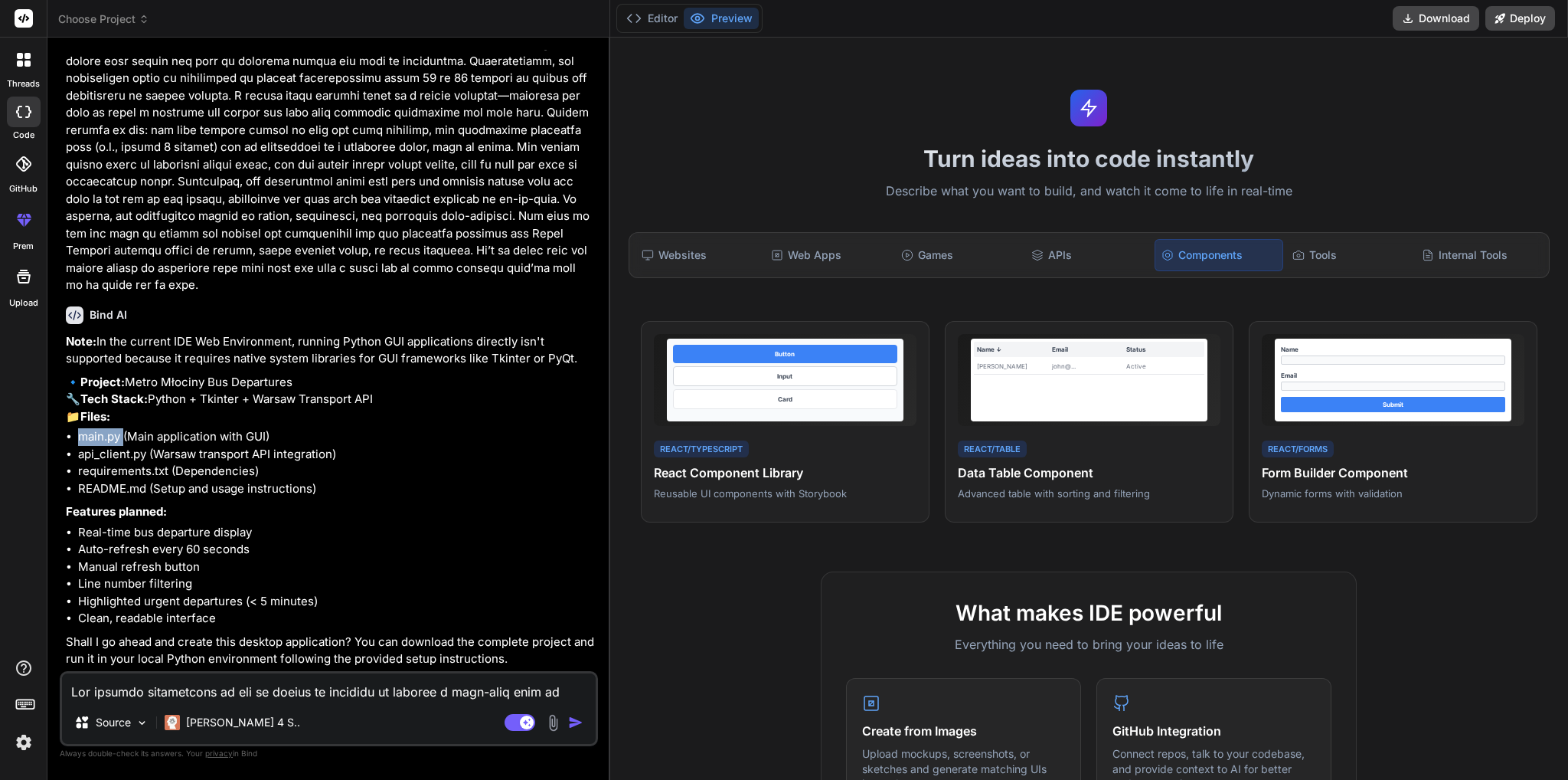
drag, startPoint x: 124, startPoint y: 434, endPoint x: 69, endPoint y: 437, distance: 55.1
click at [78, 437] on li "main.py (Main application with GUI)" at bounding box center [336, 437] width 517 height 18
copy li "main.py"
click at [98, 438] on li "main.py (Main application with GUI)" at bounding box center [336, 437] width 517 height 18
click at [76, 436] on ul "main.py (Main application with GUI) api_client.py (Warsaw transport API integra…" at bounding box center [330, 463] width 529 height 69
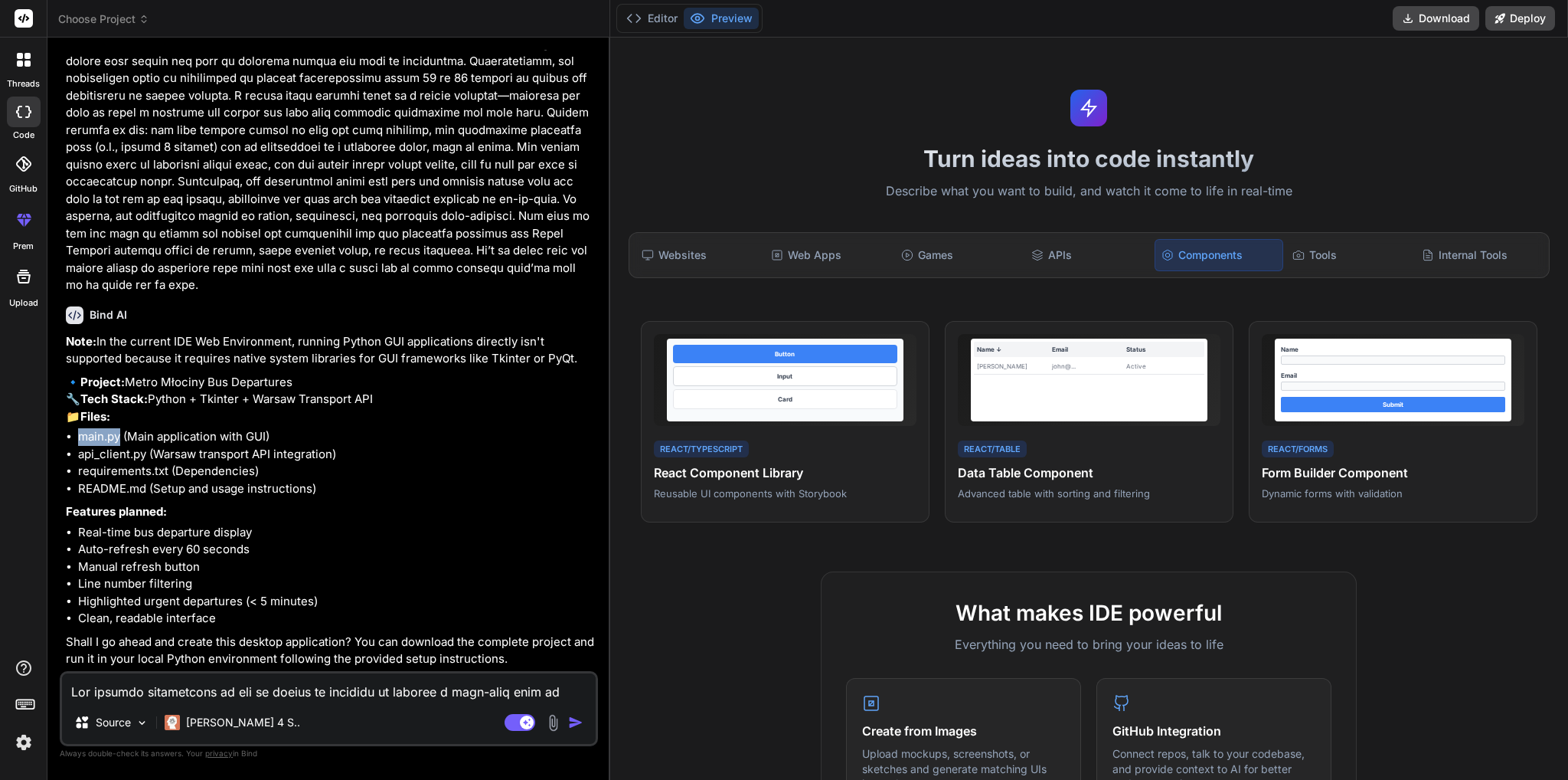
drag, startPoint x: 81, startPoint y: 438, endPoint x: 121, endPoint y: 441, distance: 40.1
click at [121, 441] on li "main.py (Main application with GUI)" at bounding box center [336, 437] width 517 height 18
copy li "main.py"
drag, startPoint x: 76, startPoint y: 456, endPoint x: 145, endPoint y: 457, distance: 69.0
click at [145, 457] on ul "main.py (Main application with GUI) api_client.py (Warsaw transport API integra…" at bounding box center [330, 463] width 529 height 69
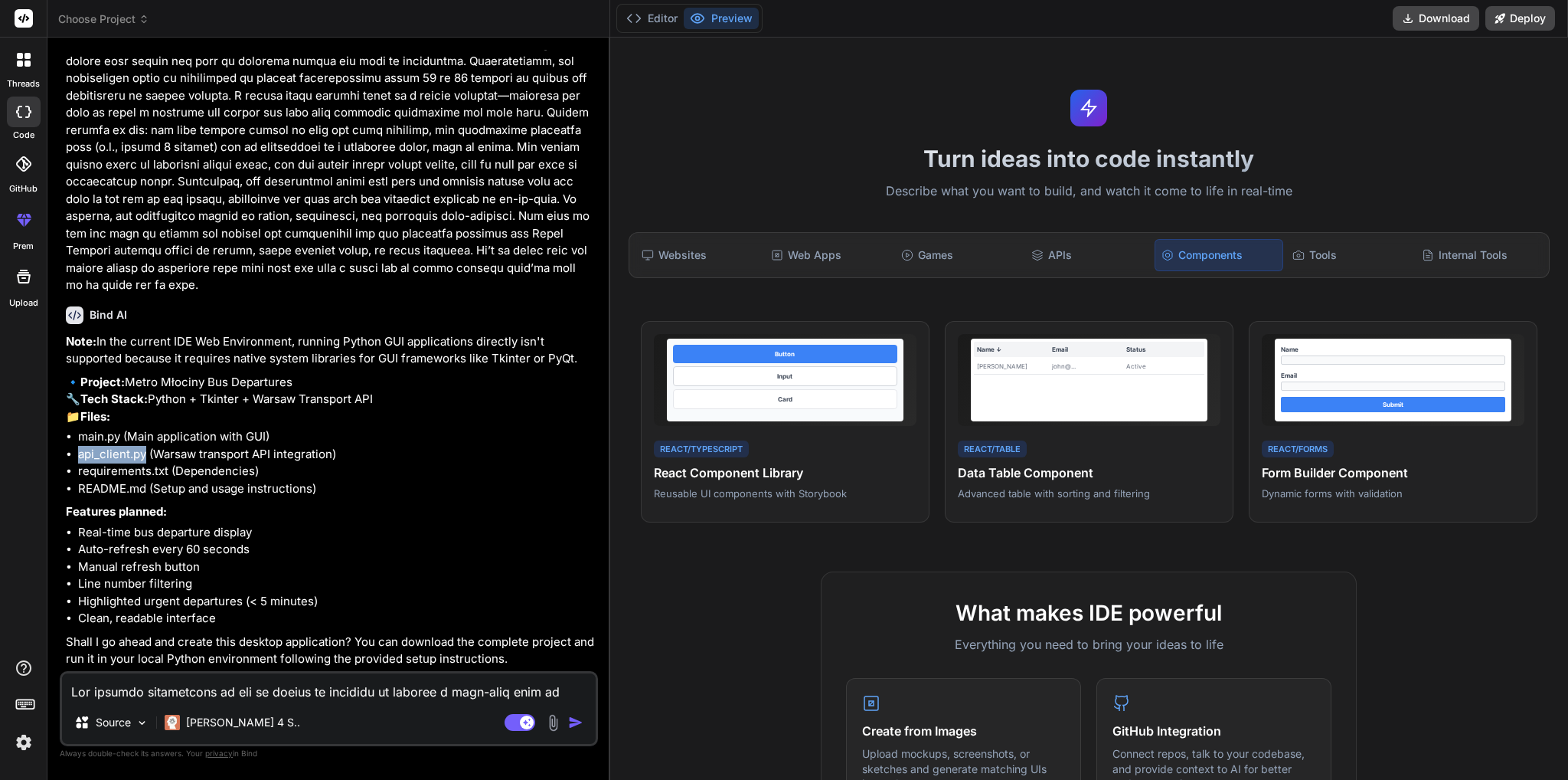
copy li "api_client.py"
drag, startPoint x: 168, startPoint y: 473, endPoint x: 80, endPoint y: 473, distance: 88.0
click at [80, 473] on li "requirements.txt (Dependencies)" at bounding box center [336, 471] width 517 height 18
copy li "requirements.txt"
drag, startPoint x: 77, startPoint y: 493, endPoint x: 147, endPoint y: 488, distance: 70.2
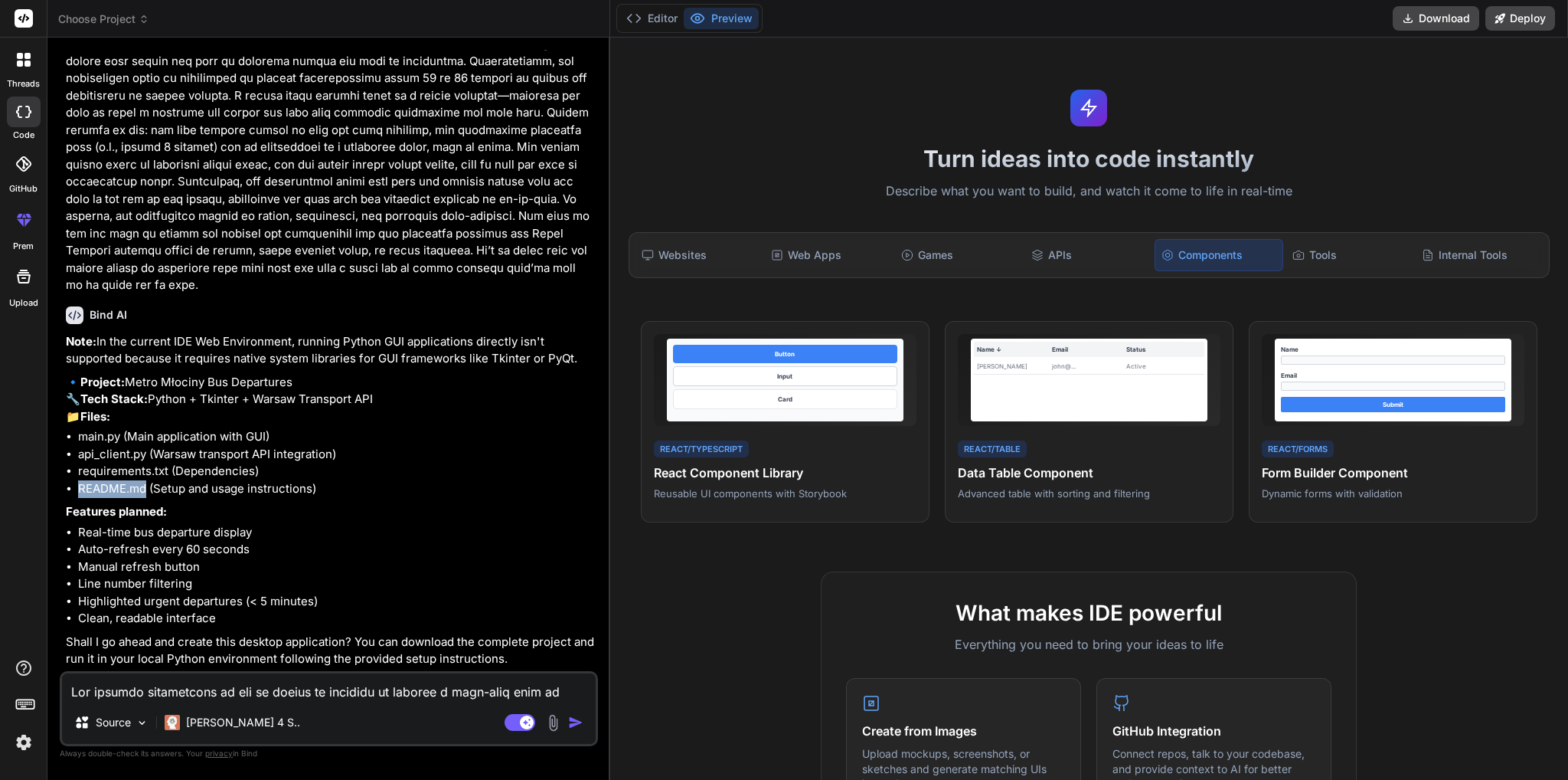
click at [147, 488] on li "README.md (Setup and usage instructions)" at bounding box center [336, 489] width 517 height 18
copy li "README.md"
drag, startPoint x: 249, startPoint y: 534, endPoint x: 104, endPoint y: 530, distance: 145.1
click at [104, 530] on li "Real-time bus departure display" at bounding box center [336, 533] width 517 height 18
click at [114, 527] on li "Real-time bus departure display" at bounding box center [336, 533] width 517 height 18
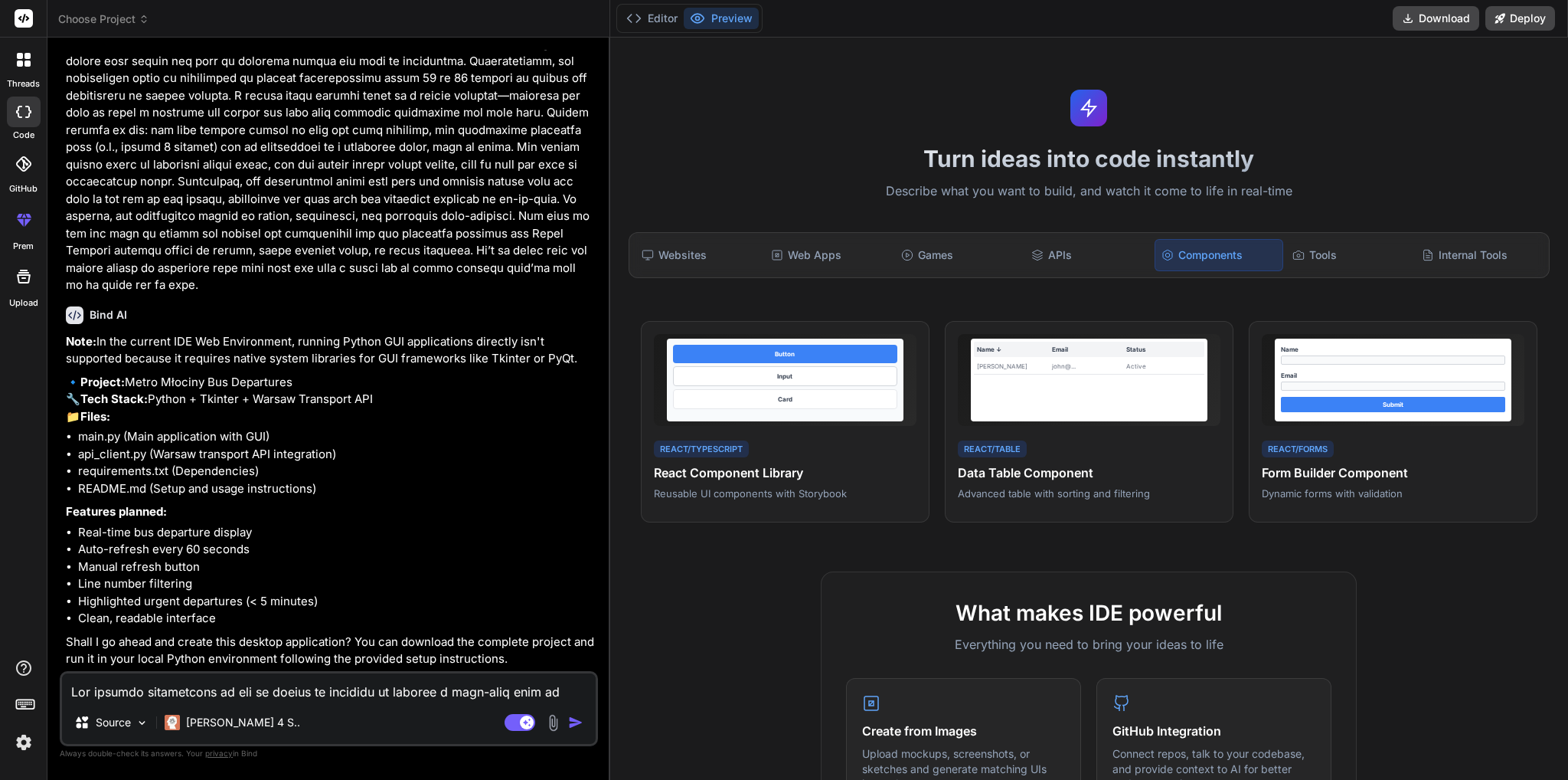
click at [147, 692] on textarea at bounding box center [329, 686] width 533 height 27
type textarea "y"
type textarea "x"
type textarea "ye"
type textarea "x"
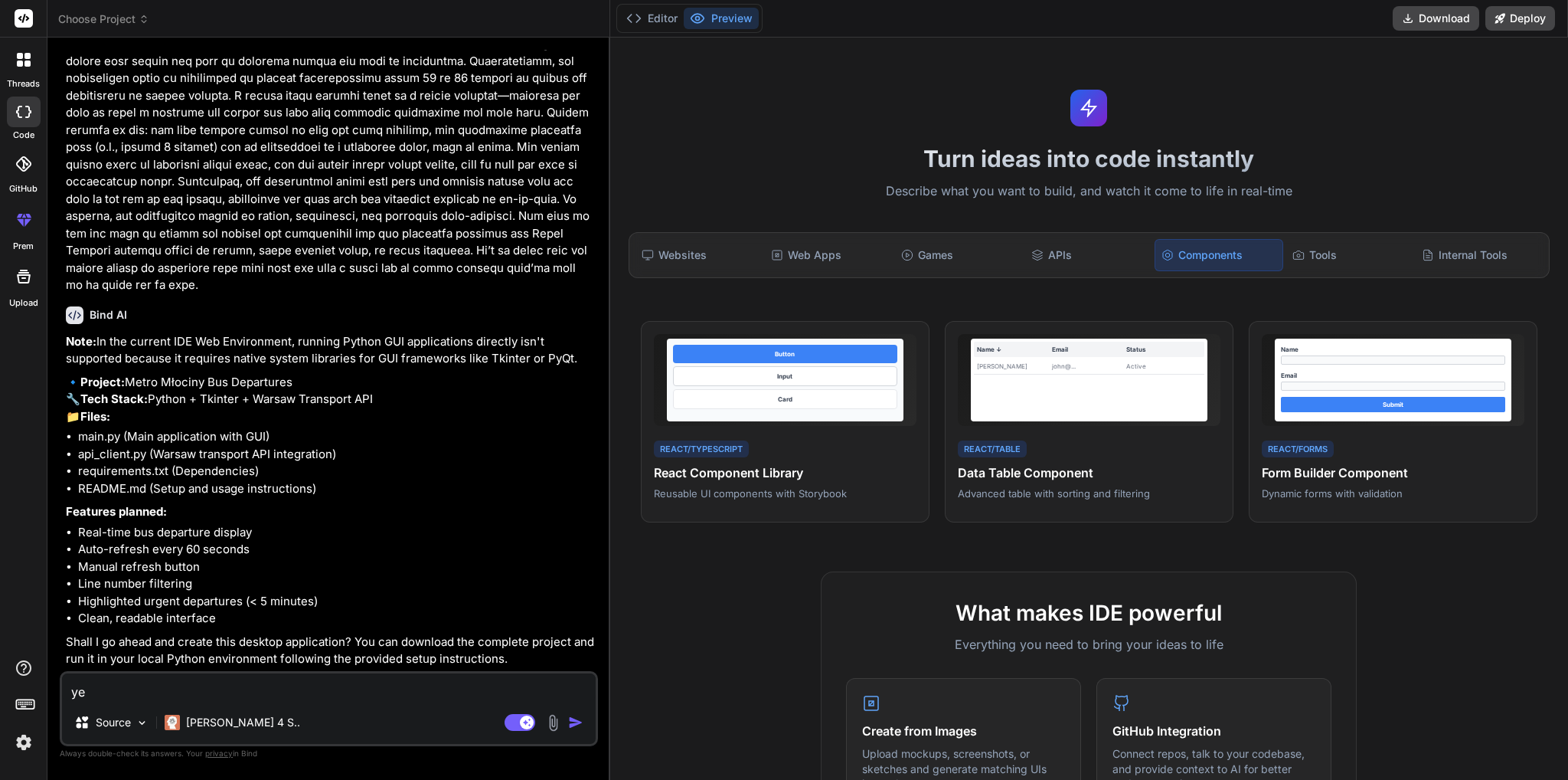
type textarea "yes"
type textarea "x"
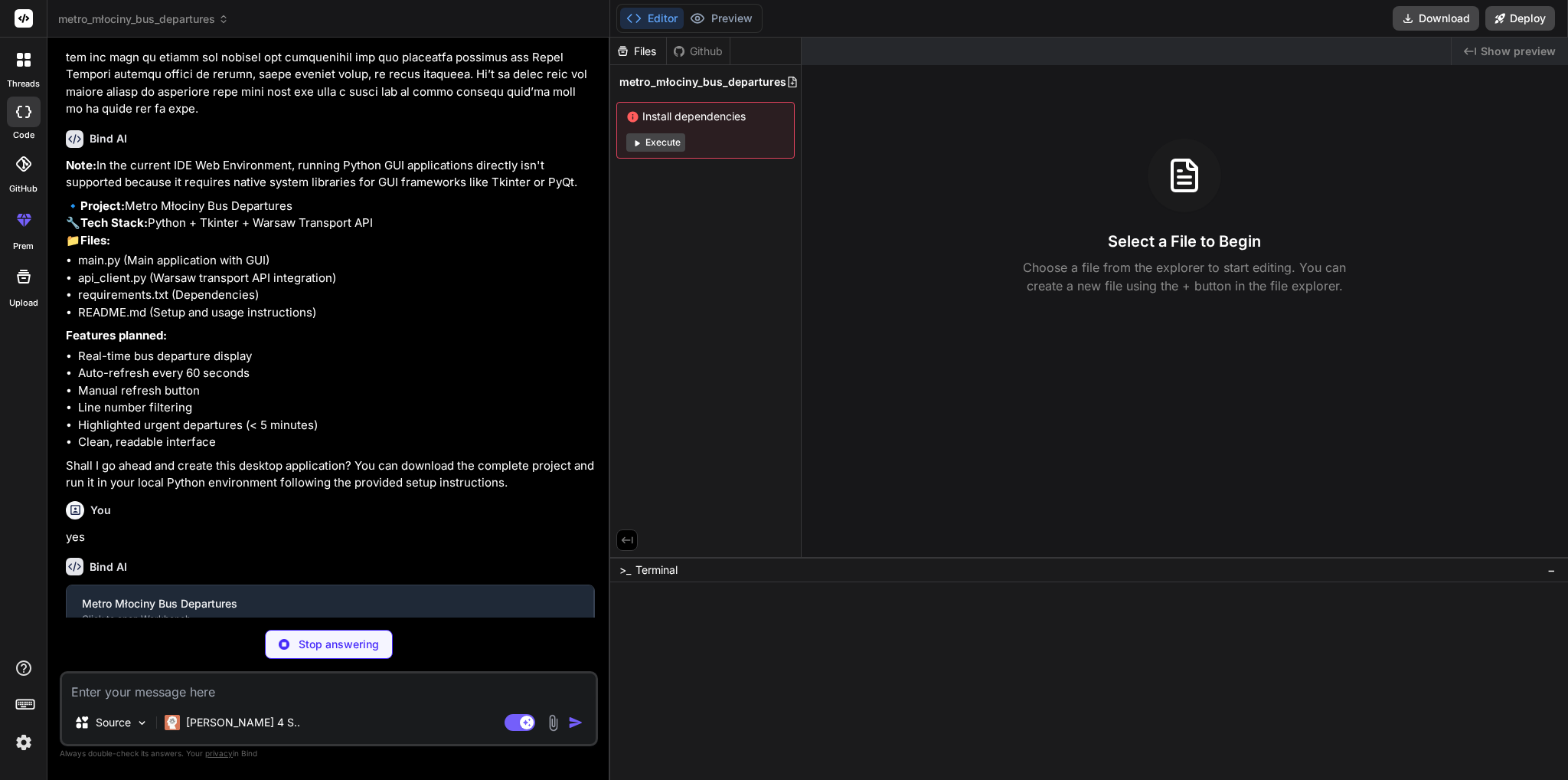
scroll to position [481, 0]
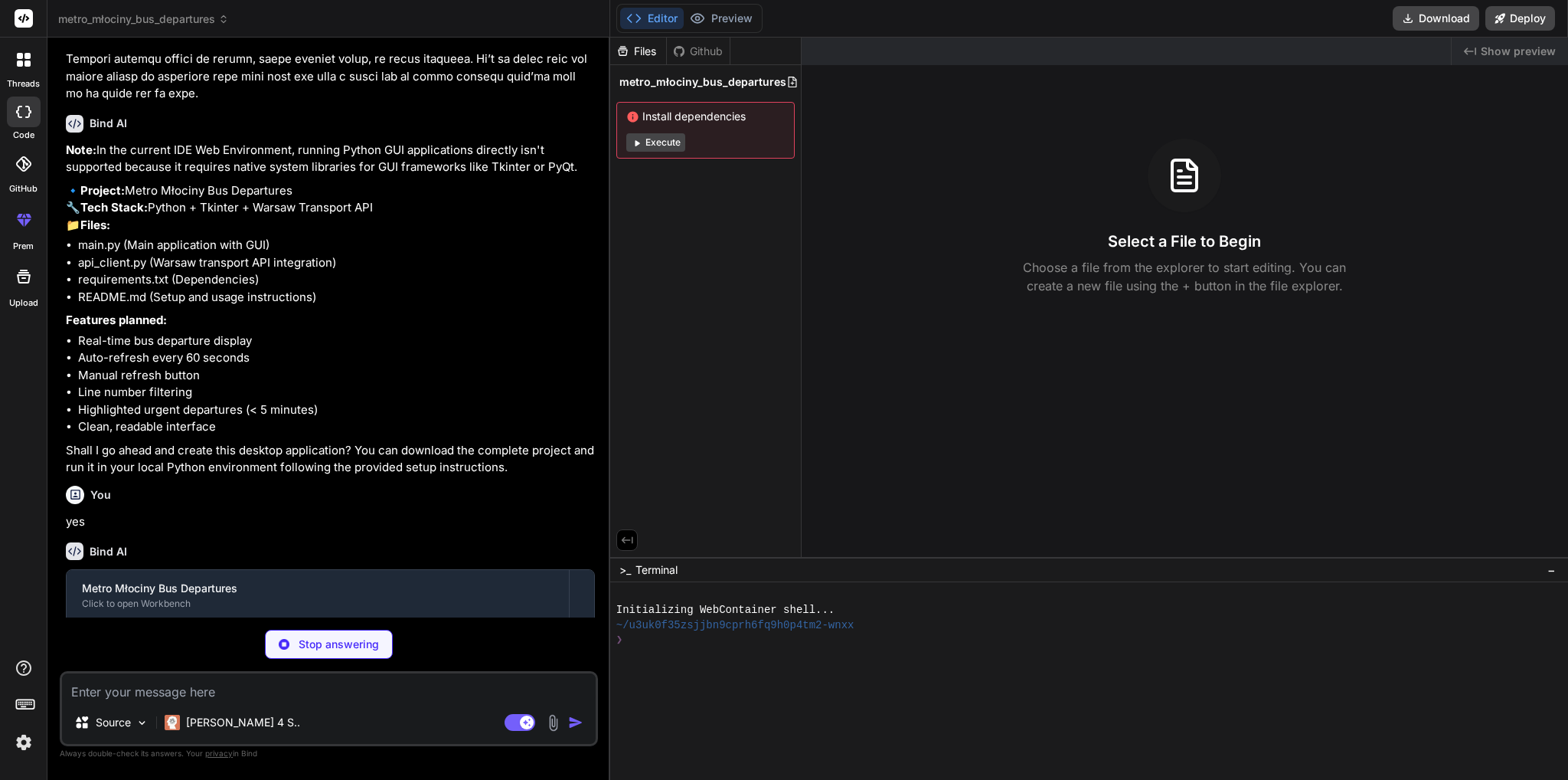
click at [671, 142] on button "Execute" at bounding box center [656, 143] width 59 height 19
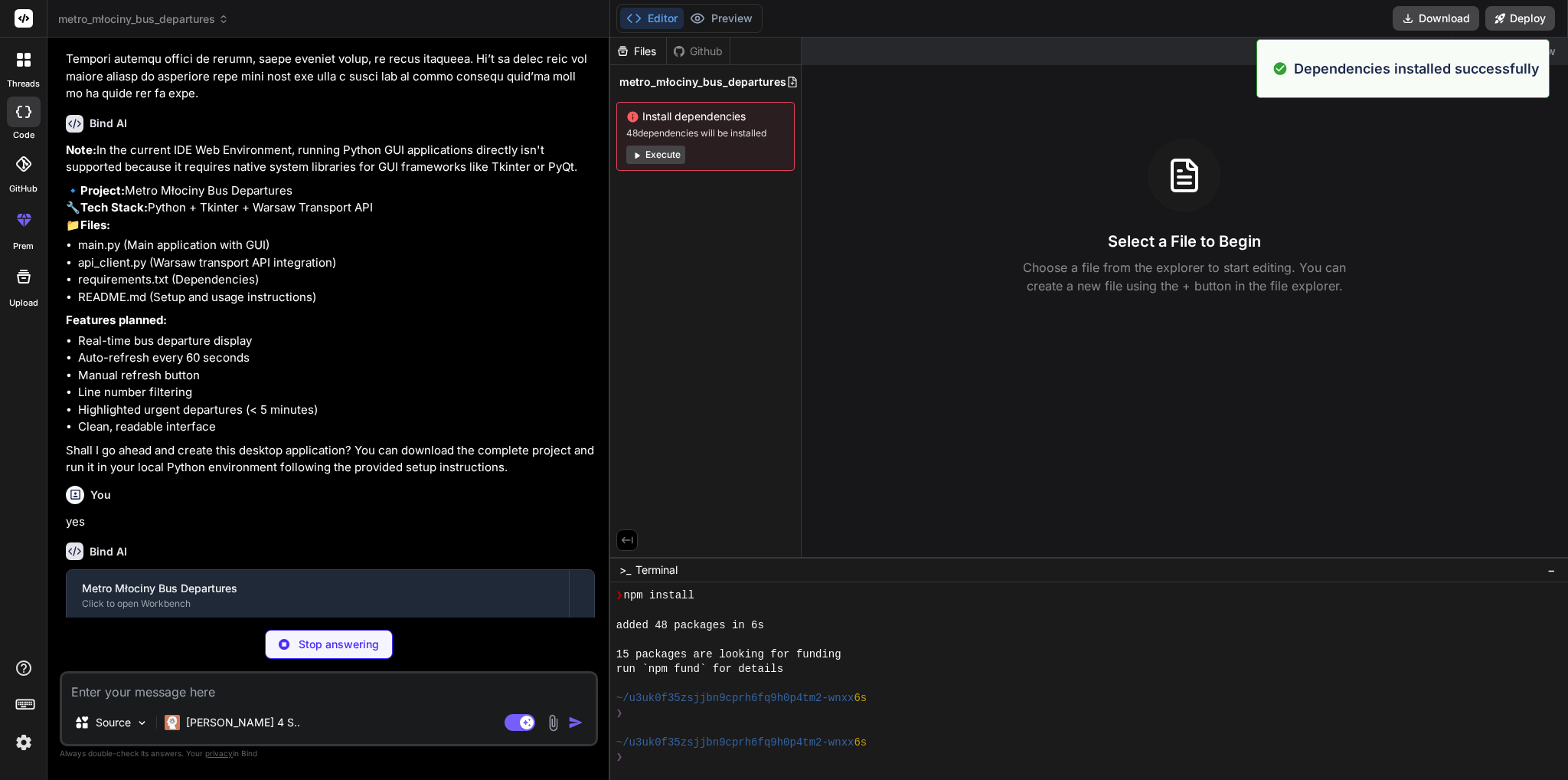
scroll to position [103, 0]
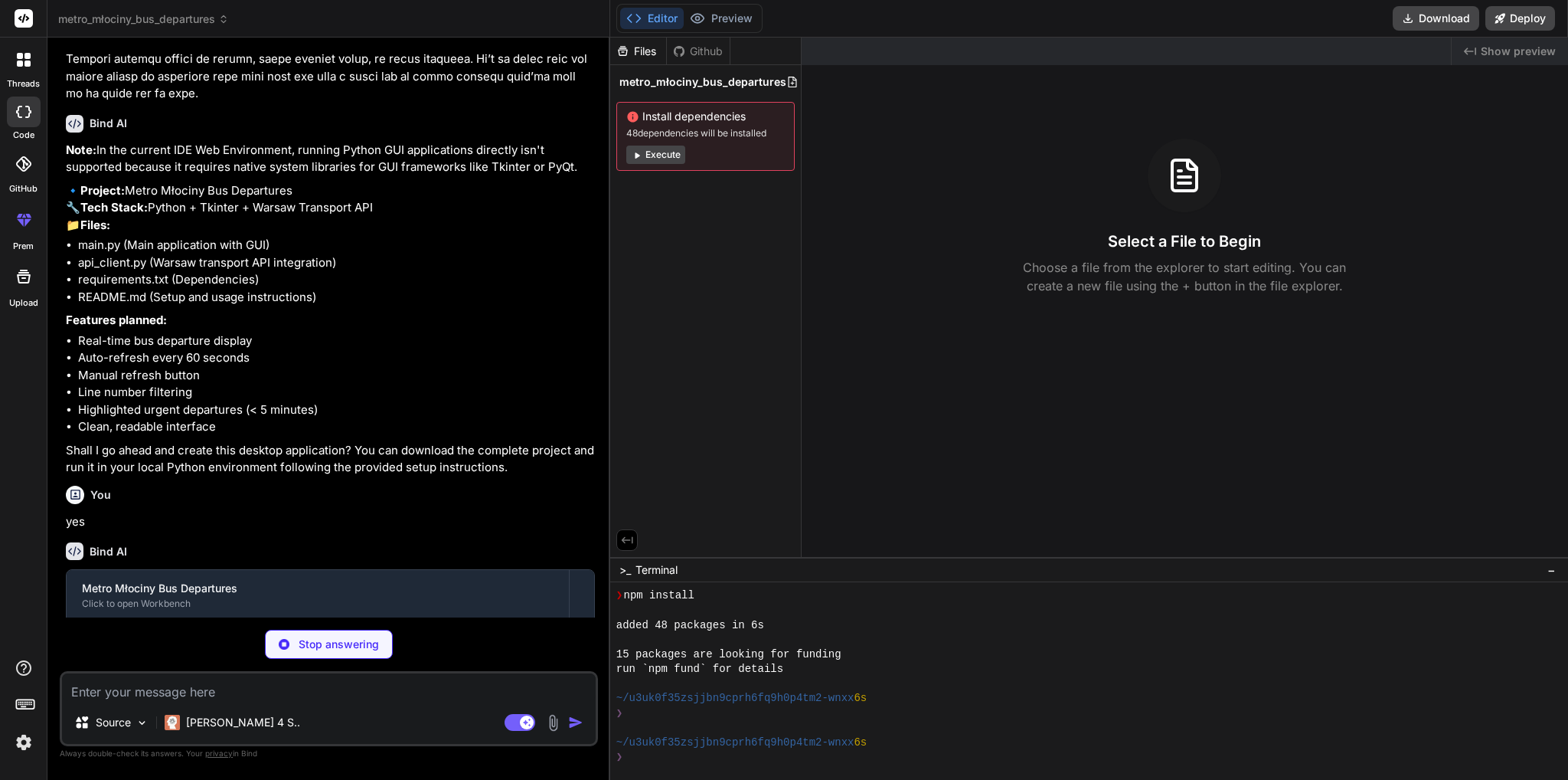
click at [664, 157] on button "Execute" at bounding box center [656, 155] width 59 height 19
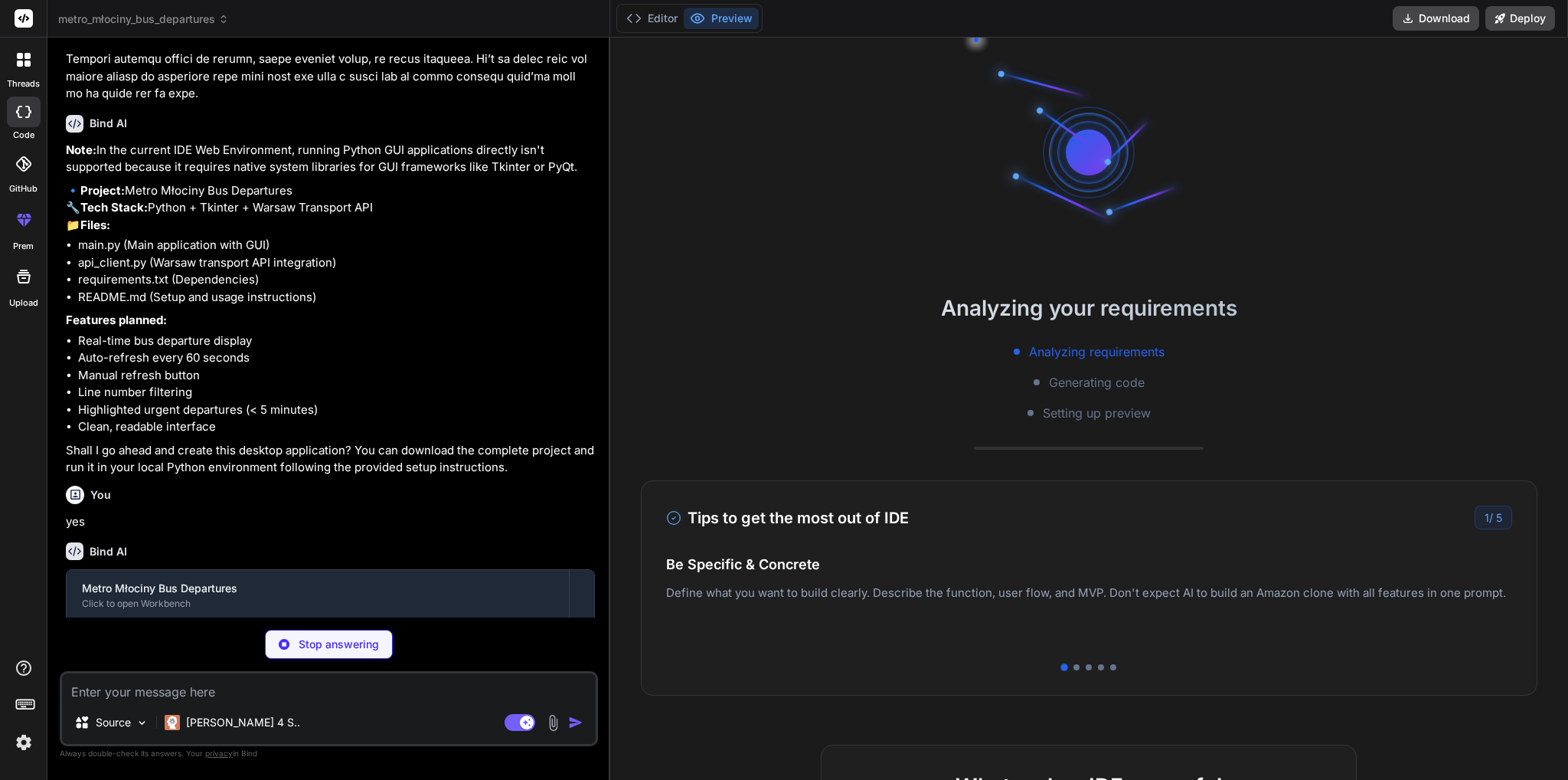
scroll to position [323, 0]
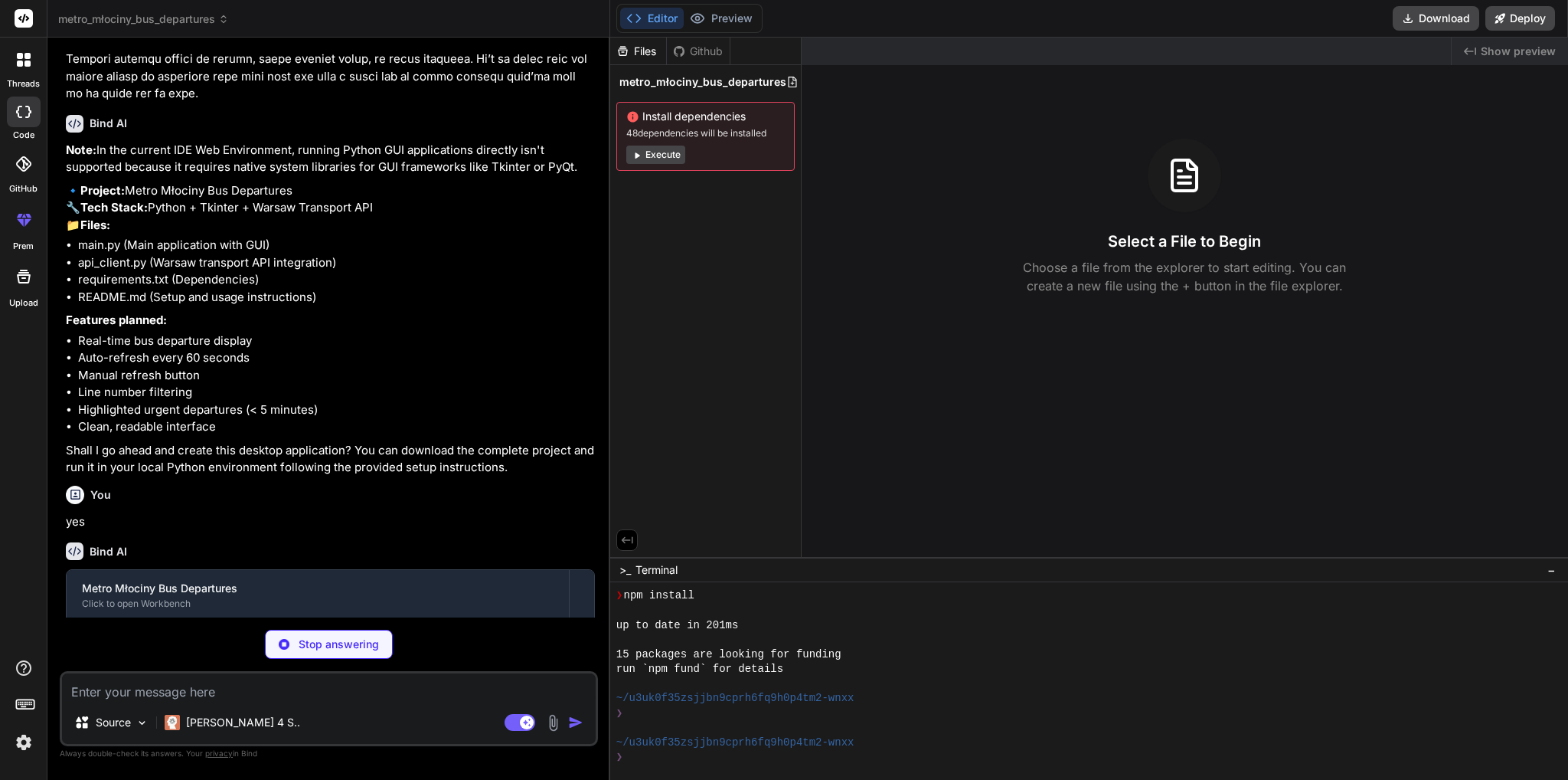
click at [1000, 271] on div "Select a File to Begin Choose a file from the explorer to start editing. You ca…" at bounding box center [1184, 217] width 766 height 156
click at [1000, 274] on div "Select a File to Begin Choose a file from the explorer to start editing. You ca…" at bounding box center [1184, 217] width 766 height 156
click at [1520, 51] on span "Show preview" at bounding box center [1518, 51] width 75 height 16
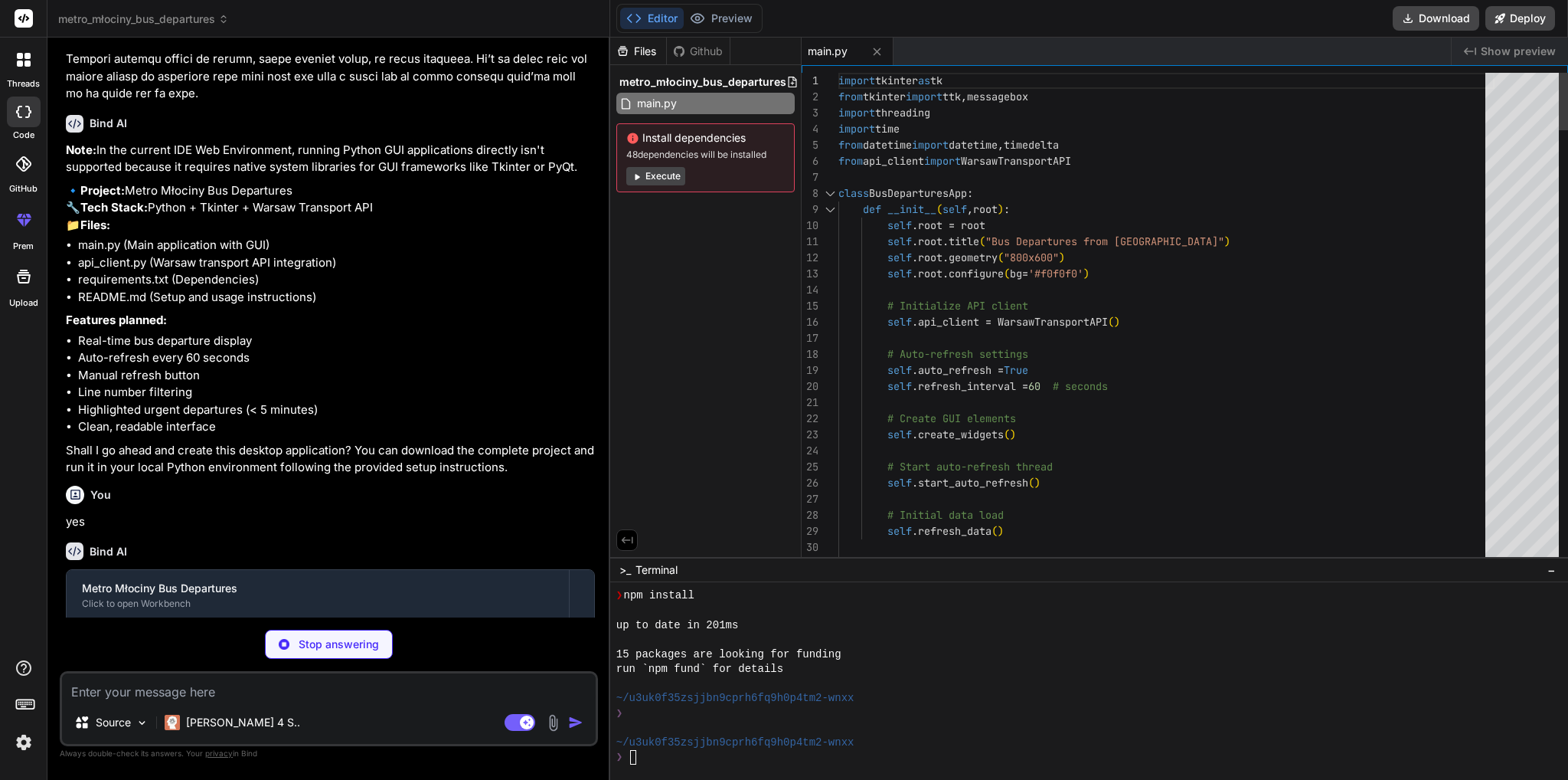
drag, startPoint x: 842, startPoint y: 83, endPoint x: 947, endPoint y: 138, distance: 118.5
click at [947, 139] on div "31 29 30 27 28 24 25 26 22 23 20 21 17 18 19 15 16 12 13 14 10 11 8 9 5 6 7 3 4…" at bounding box center [1184, 318] width 766 height 491
type textarea "x"
type textarea "import tkinter as tk from tkinter import ttk, messagebox import threading impor…"
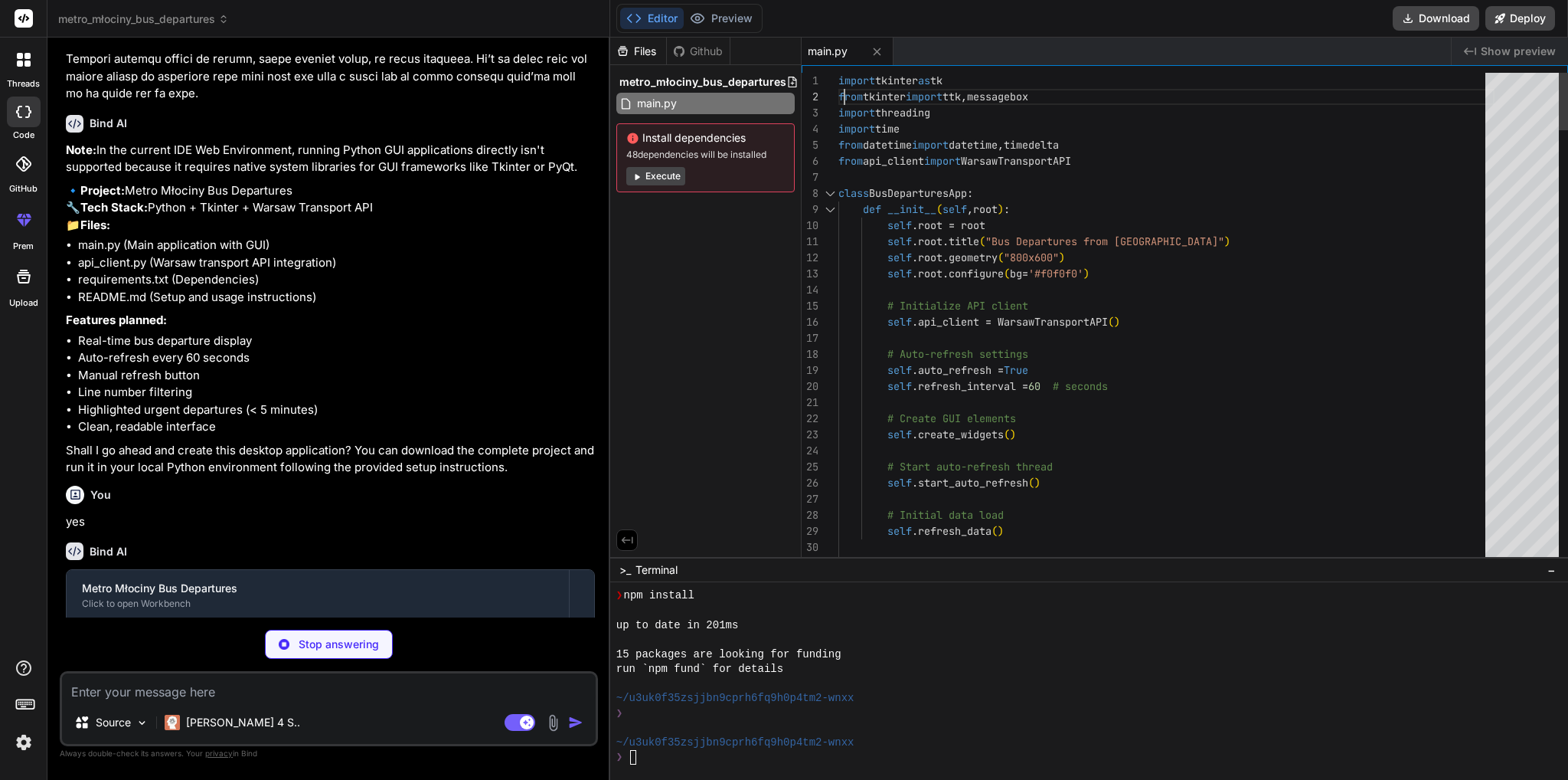
type textarea "x"
type textarea "import tkinter as tk from tkinter import ttk, messagebox import threading impor…"
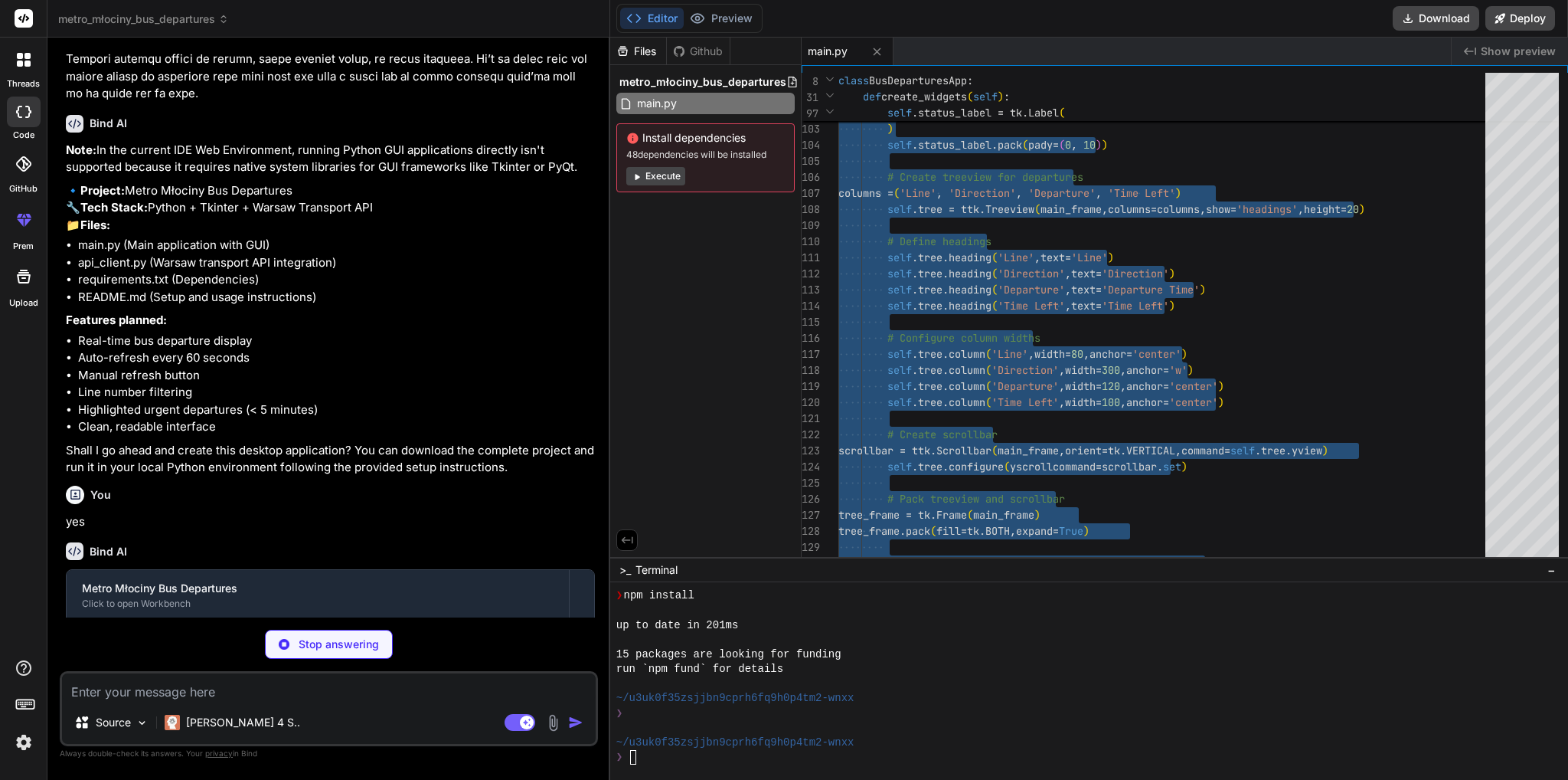
type textarea "x"
click at [1055, 172] on div "font= ( "Arial" , 10 ) , bg= '#f0f0f0' , fg= '#95a5a6' ) self .status_label.pac…" at bounding box center [1166, 547] width 656 height 4165
type textarea "font=("Arial", 10), bg='#f0f0f0', fg='#95a5a6' ) self.status_label.pack(pady=(0…"
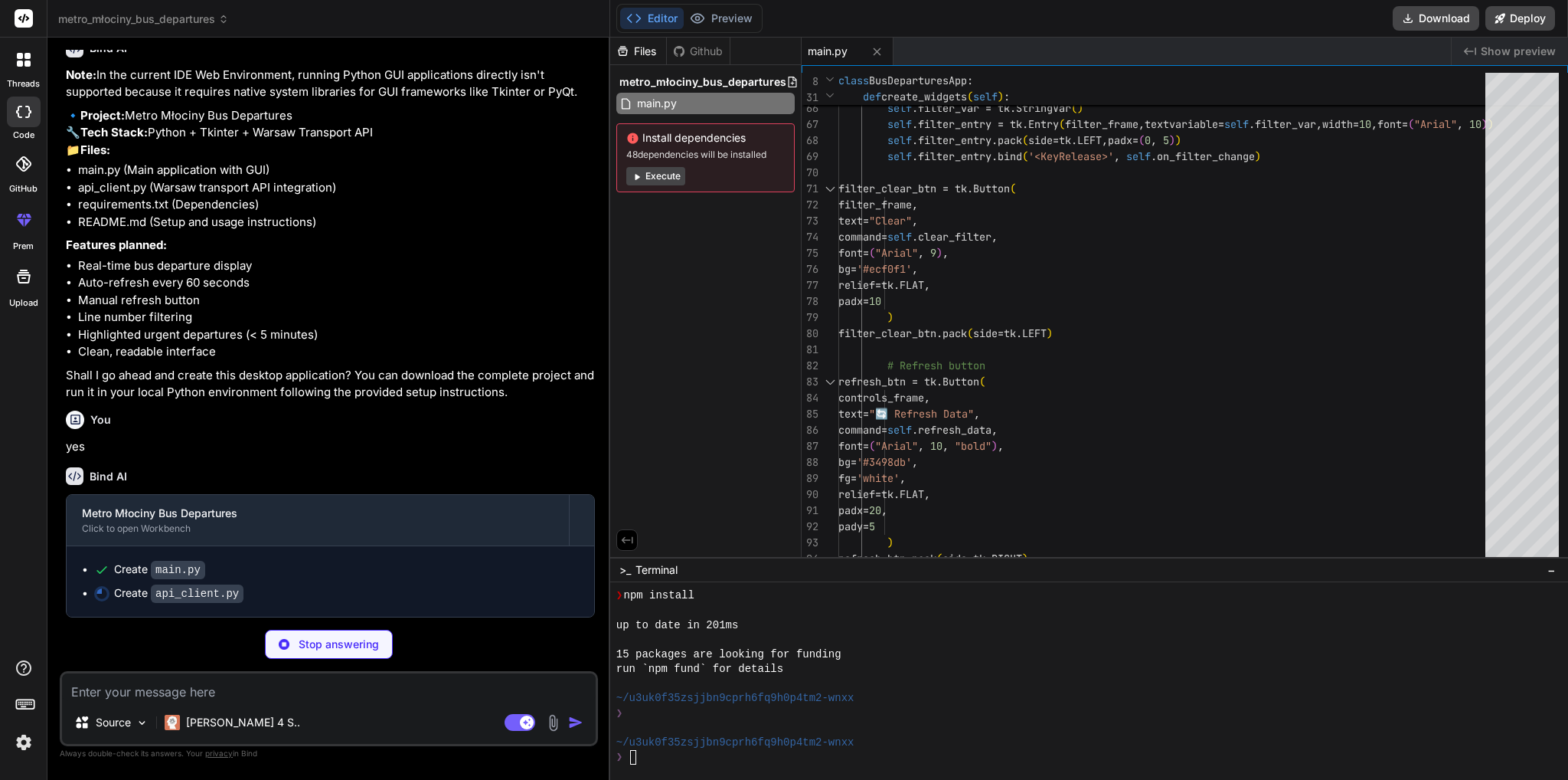
scroll to position [588, 0]
type textarea "x"
type textarea "return sorted(departures, key=lambda x: x['time_left'])"
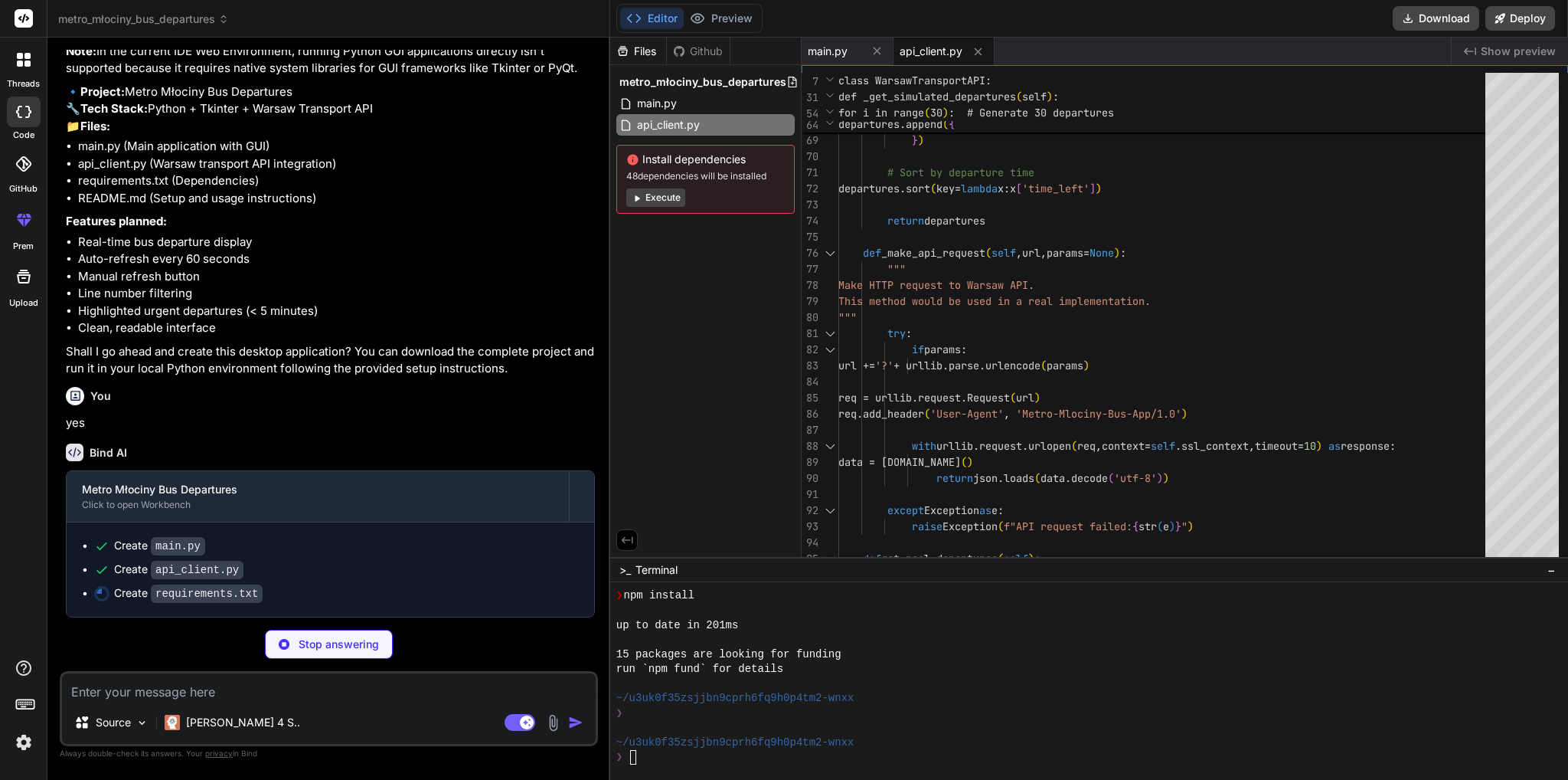
type textarea "x"
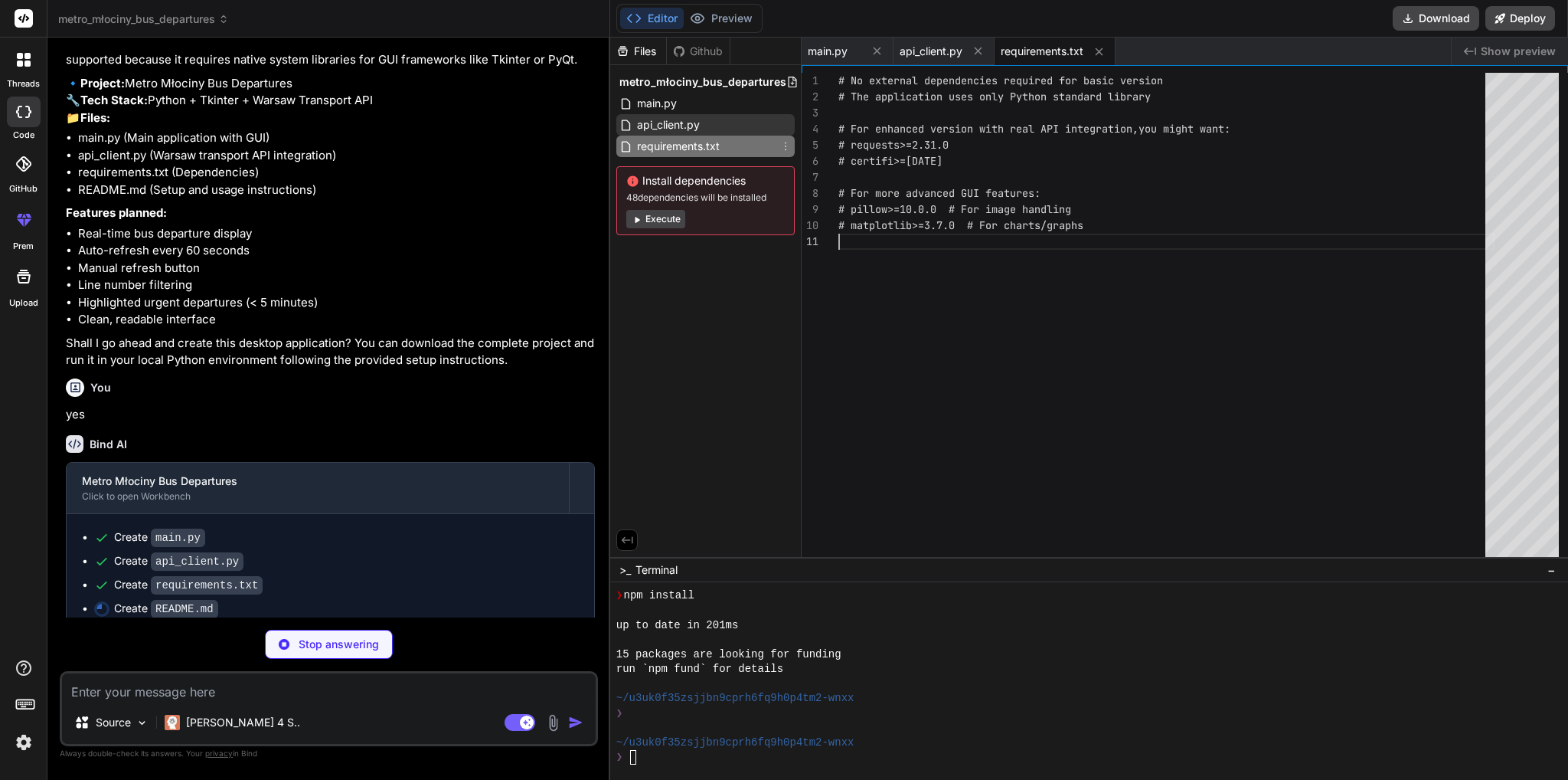
type textarea "x"
click at [695, 129] on span "api_client.py" at bounding box center [668, 125] width 65 height 19
type textarea "return sorted(departures, key=lambda x: x['time_left'])"
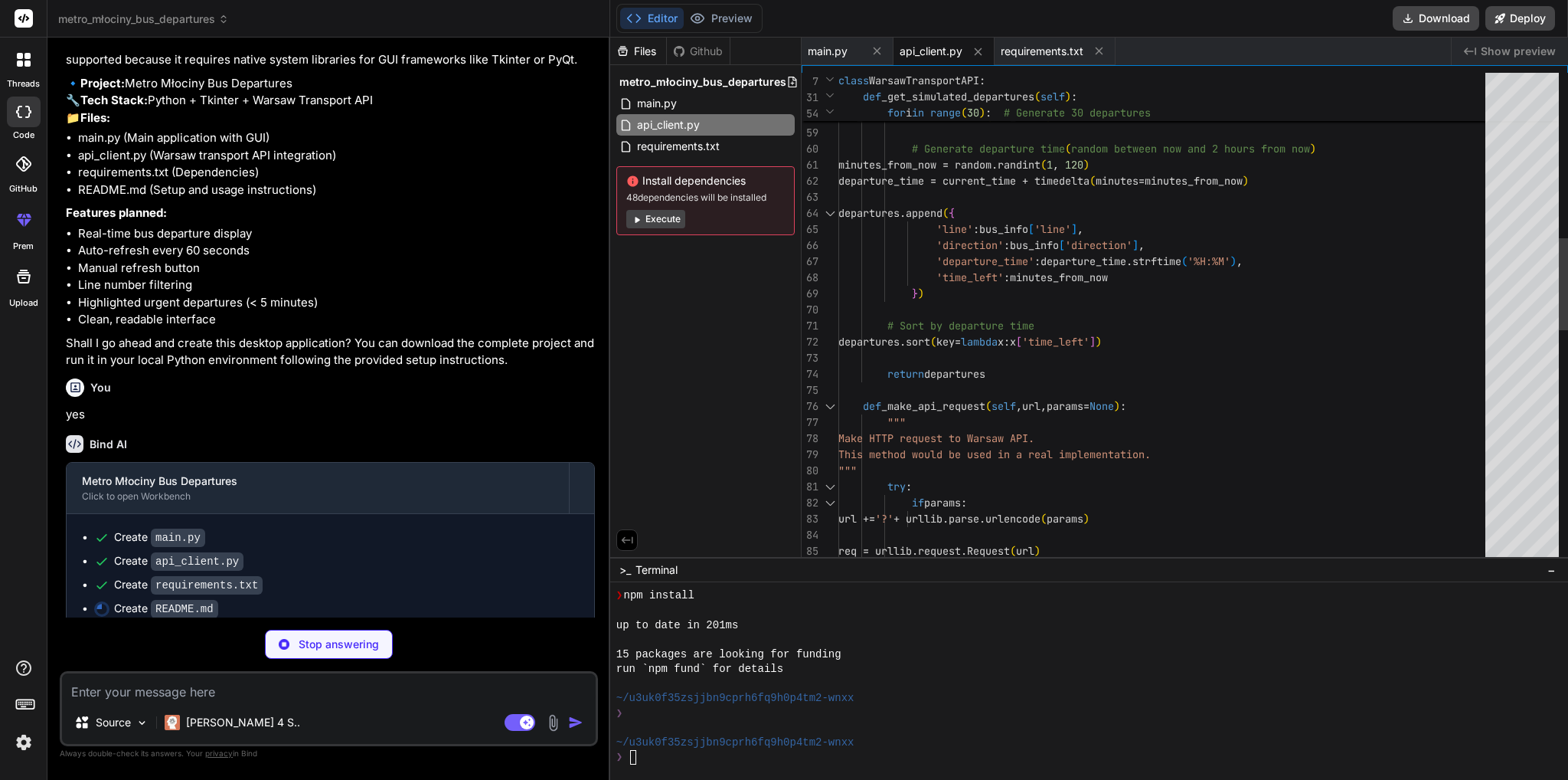
type textarea "x"
type textarea "minutes_from_now = random.randint(1, 120) departure_time = current_time + timed…"
click at [931, 231] on div "'line' : bus_info [ 'line' ] , 'direction' : bus_info [ 'direction' ] , 'depart…" at bounding box center [1166, 502] width 656 height 2622
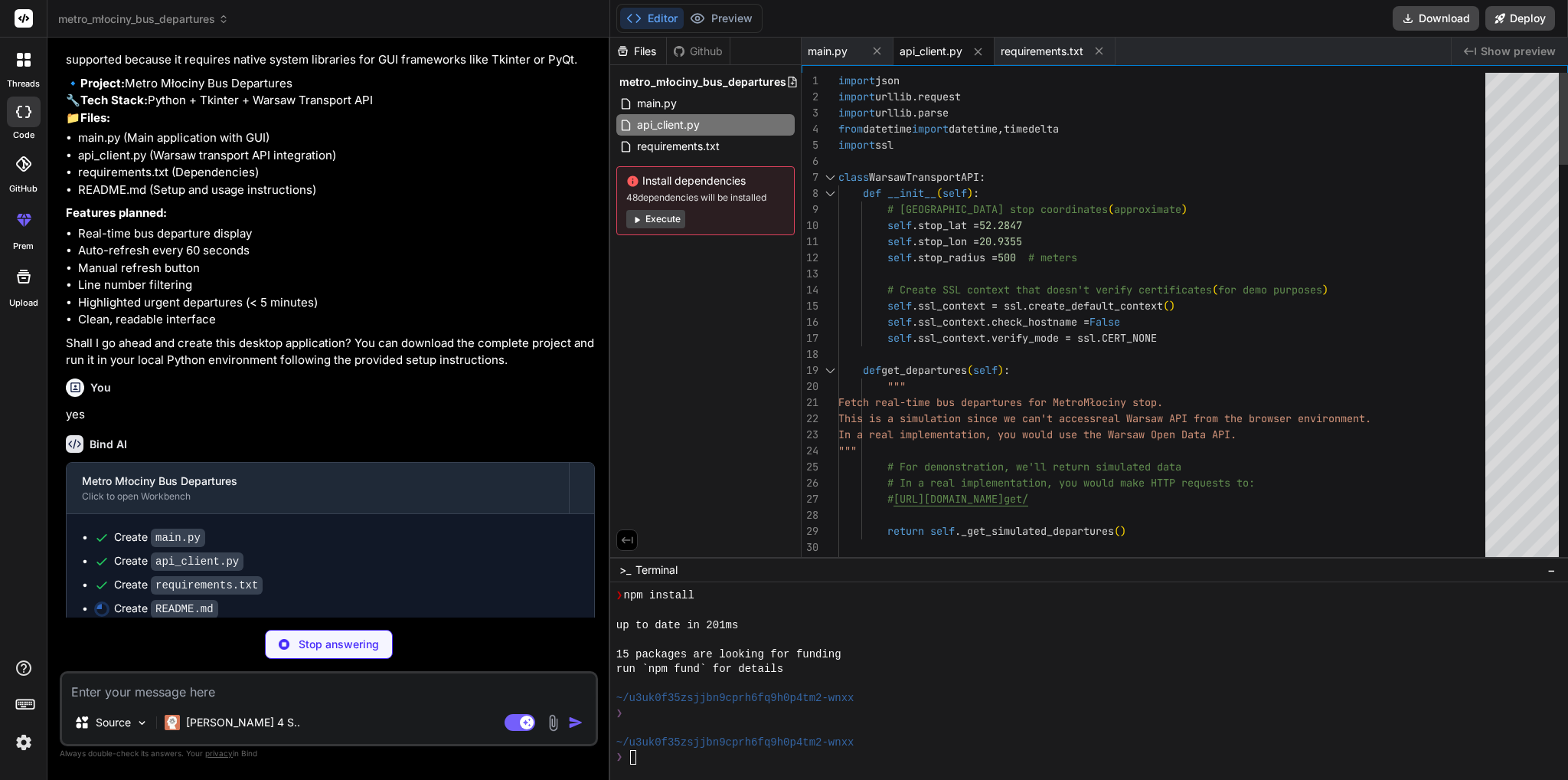
type textarea "x"
type textarea "import json import urllib.request import urllib.parse from datetime import date…"
type textarea "x"
type textarea "import json import urllib.request import urllib.parse from datetime import date…"
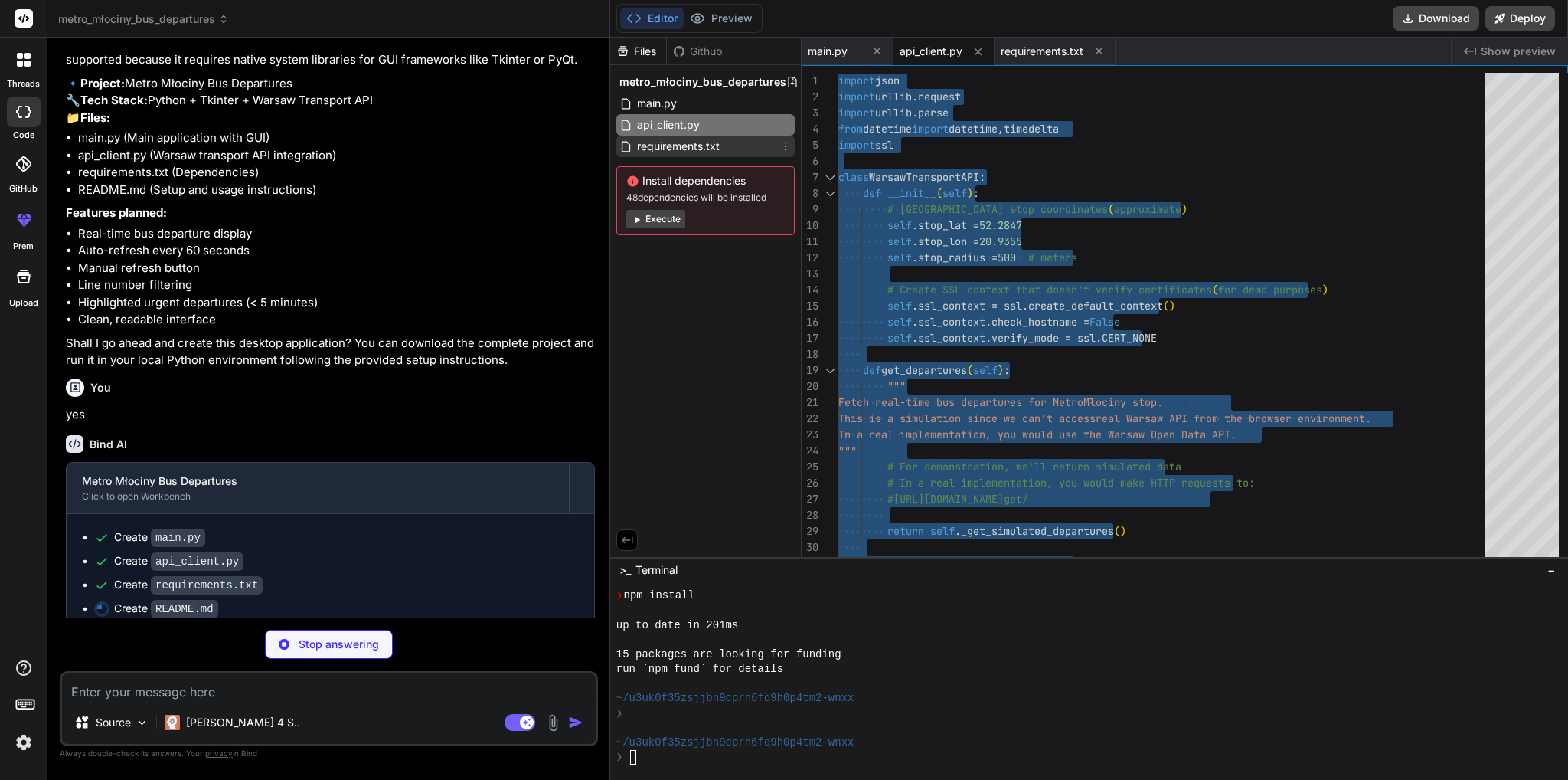
type textarea "x"
click at [667, 148] on span "requirements.txt" at bounding box center [678, 147] width 86 height 19
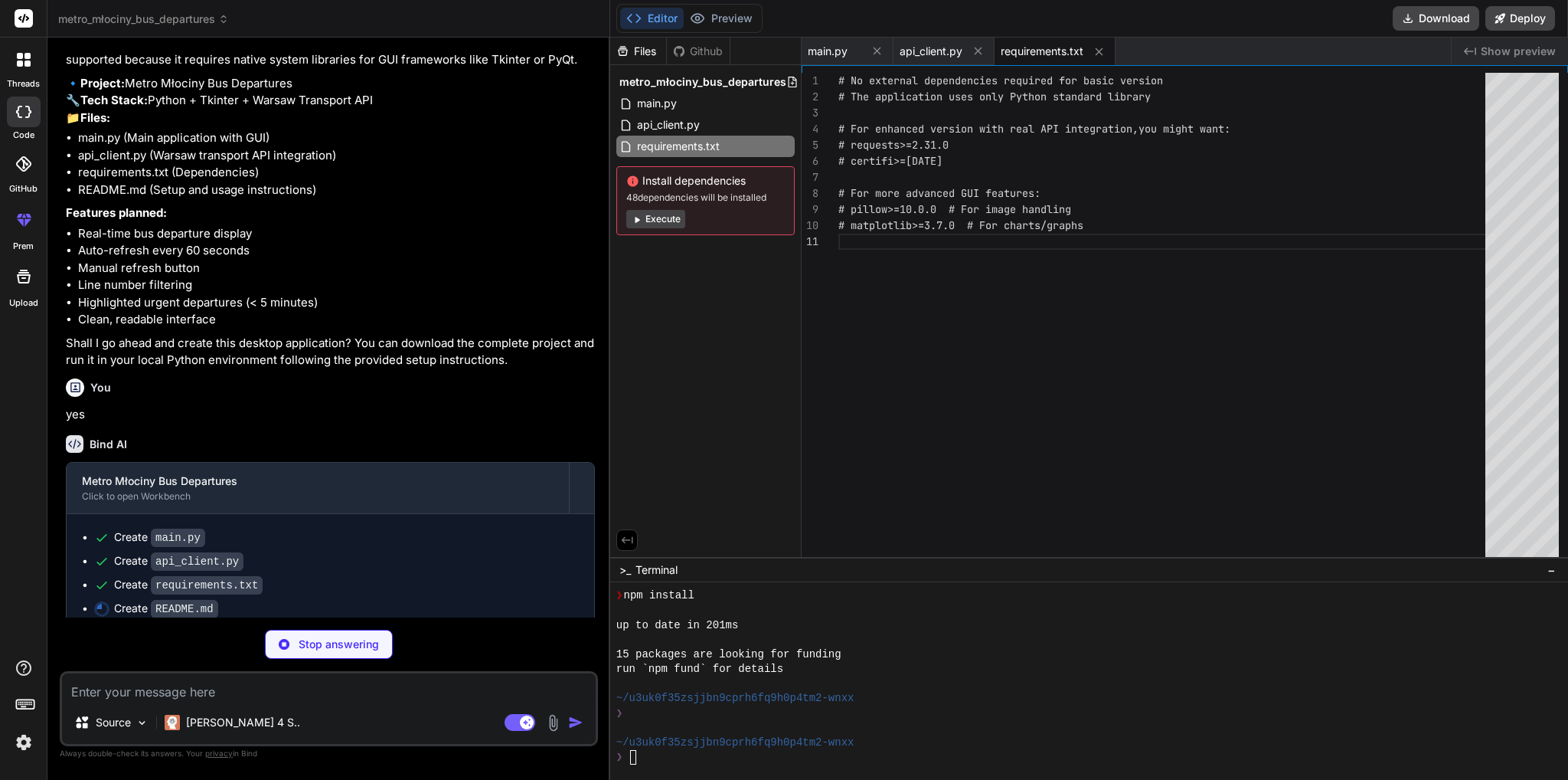
type textarea "x"
type textarea "## Contributing Feel free to enhance the application and add real API integrati…"
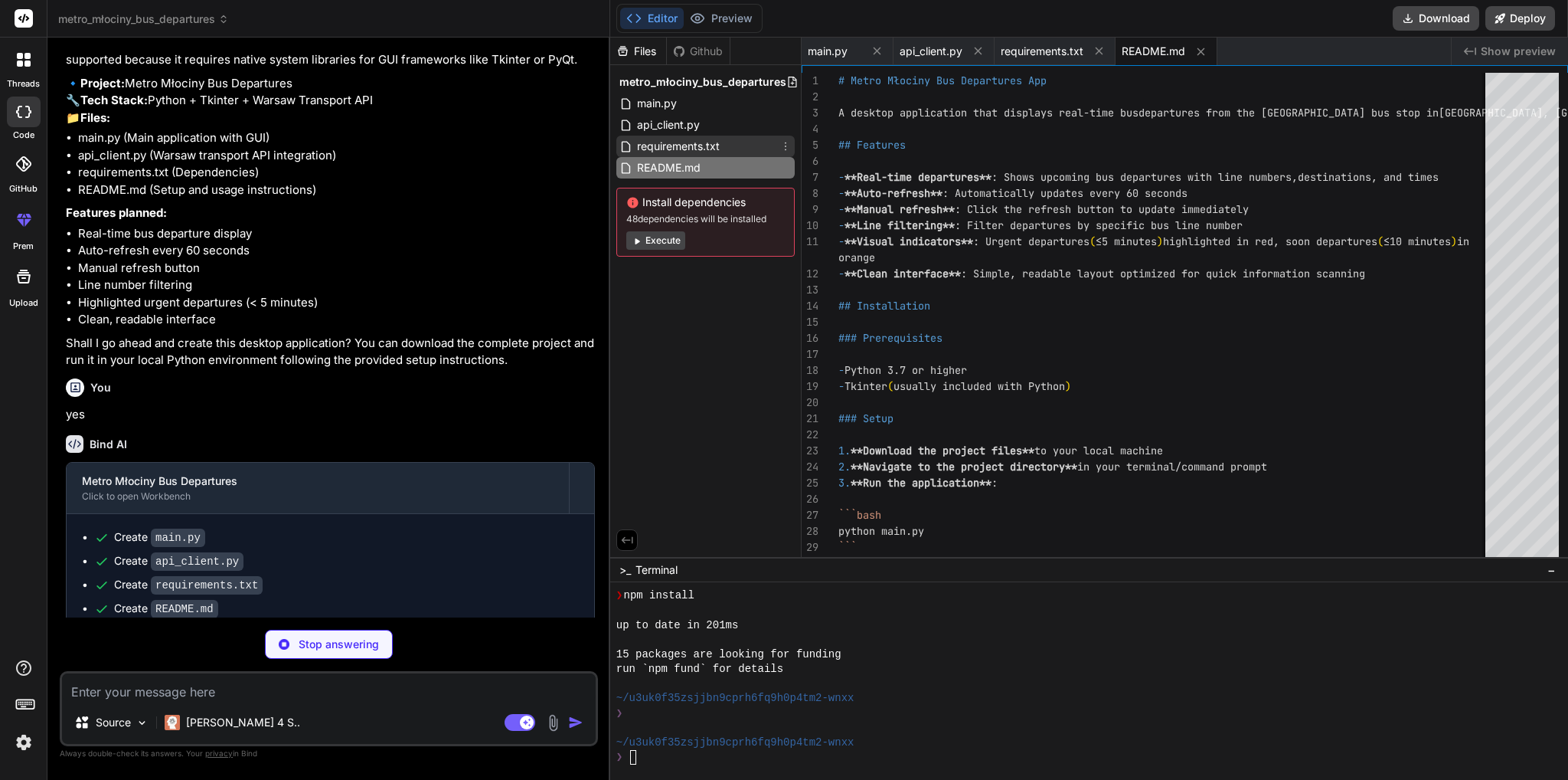
click at [683, 143] on span "requirements.txt" at bounding box center [678, 147] width 86 height 19
type textarea "x"
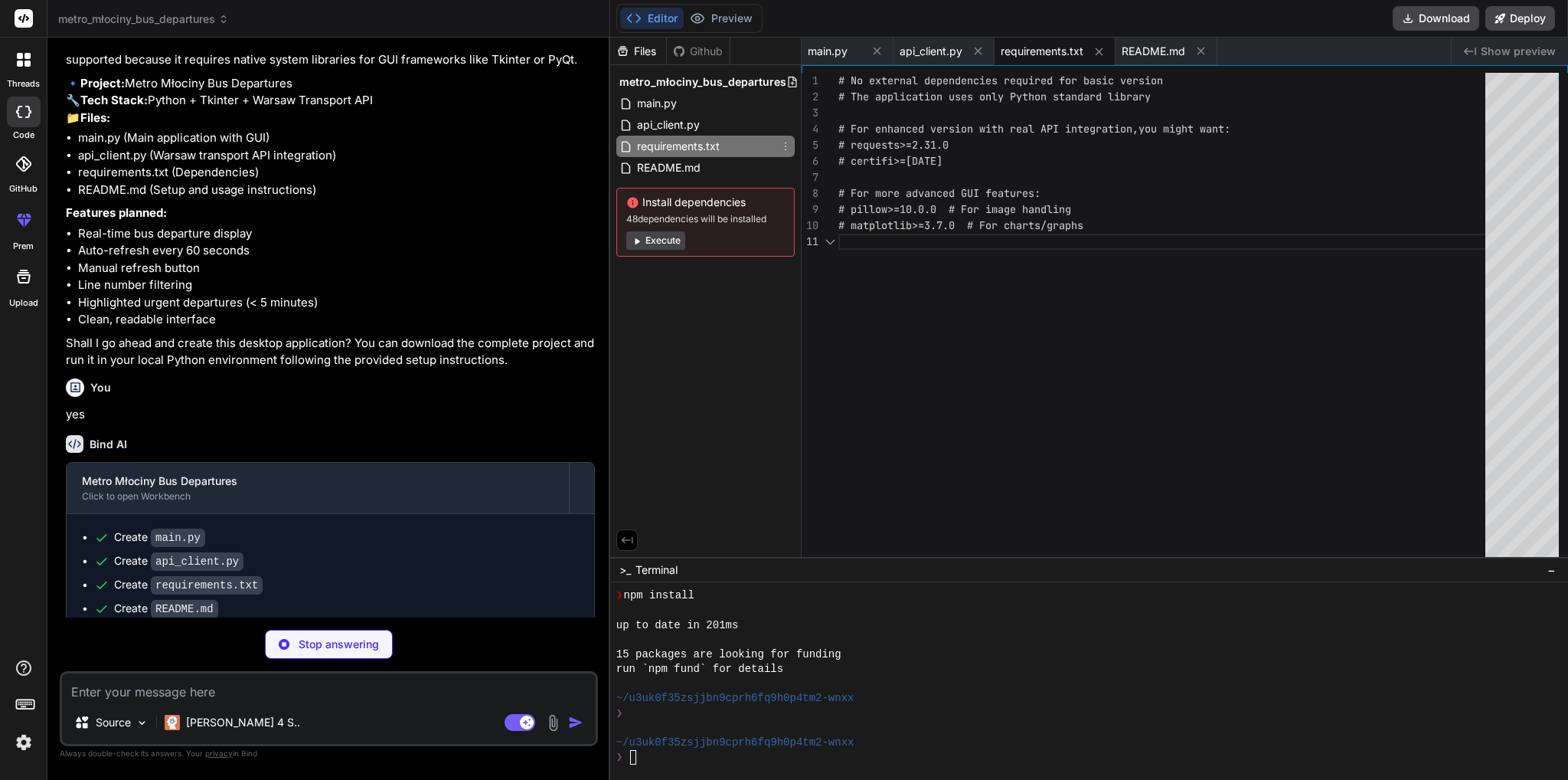
type textarea "x"
type textarea "# No external dependencies required for basic version # The application uses on…"
click at [903, 176] on div "# matplotlib>=3.7.0 # For charts/graphs # For more advanced GUI features: # pil…" at bounding box center [1166, 318] width 656 height 491
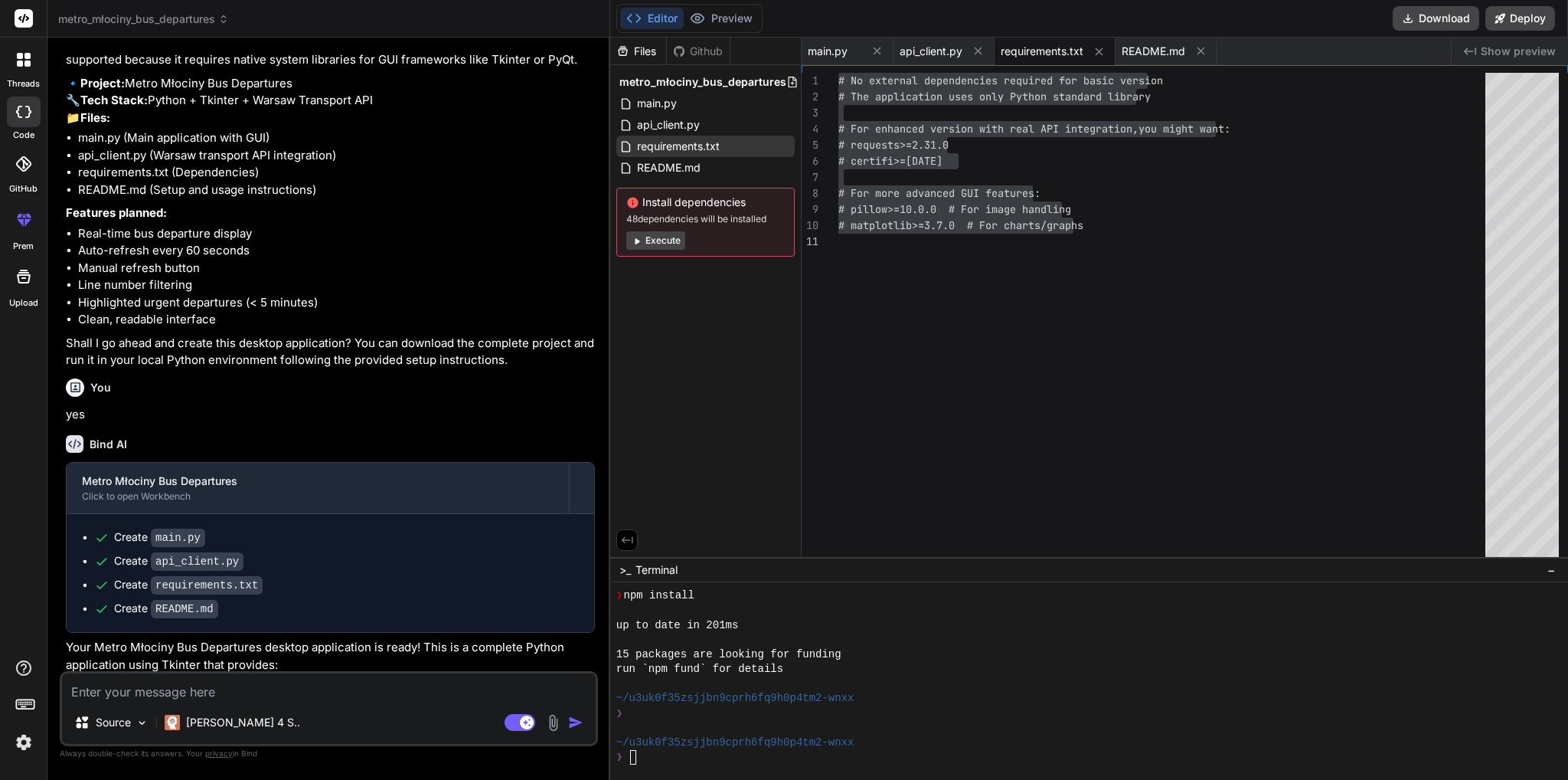
type textarea "x"
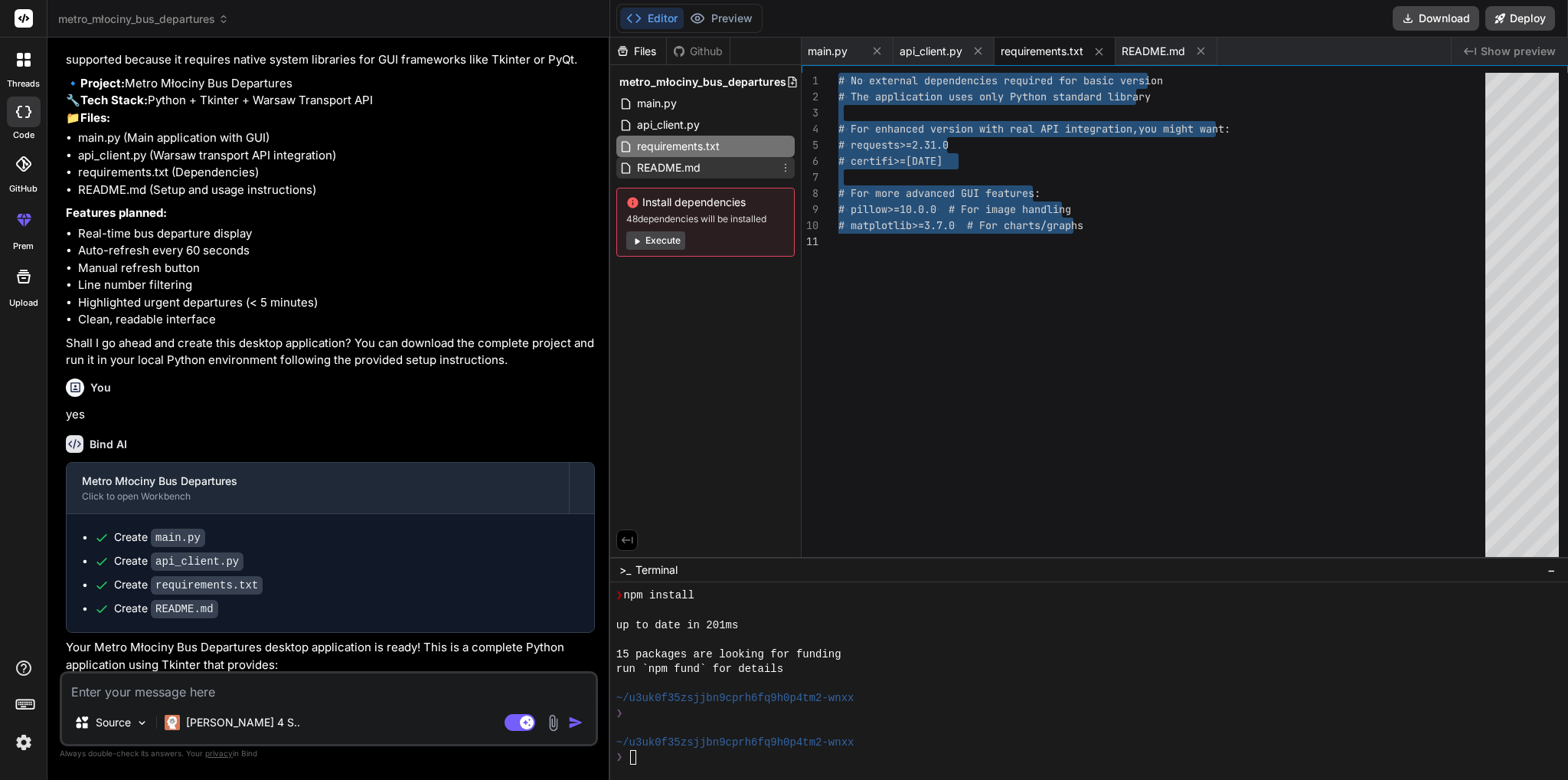
click at [683, 167] on span "README.md" at bounding box center [668, 168] width 66 height 19
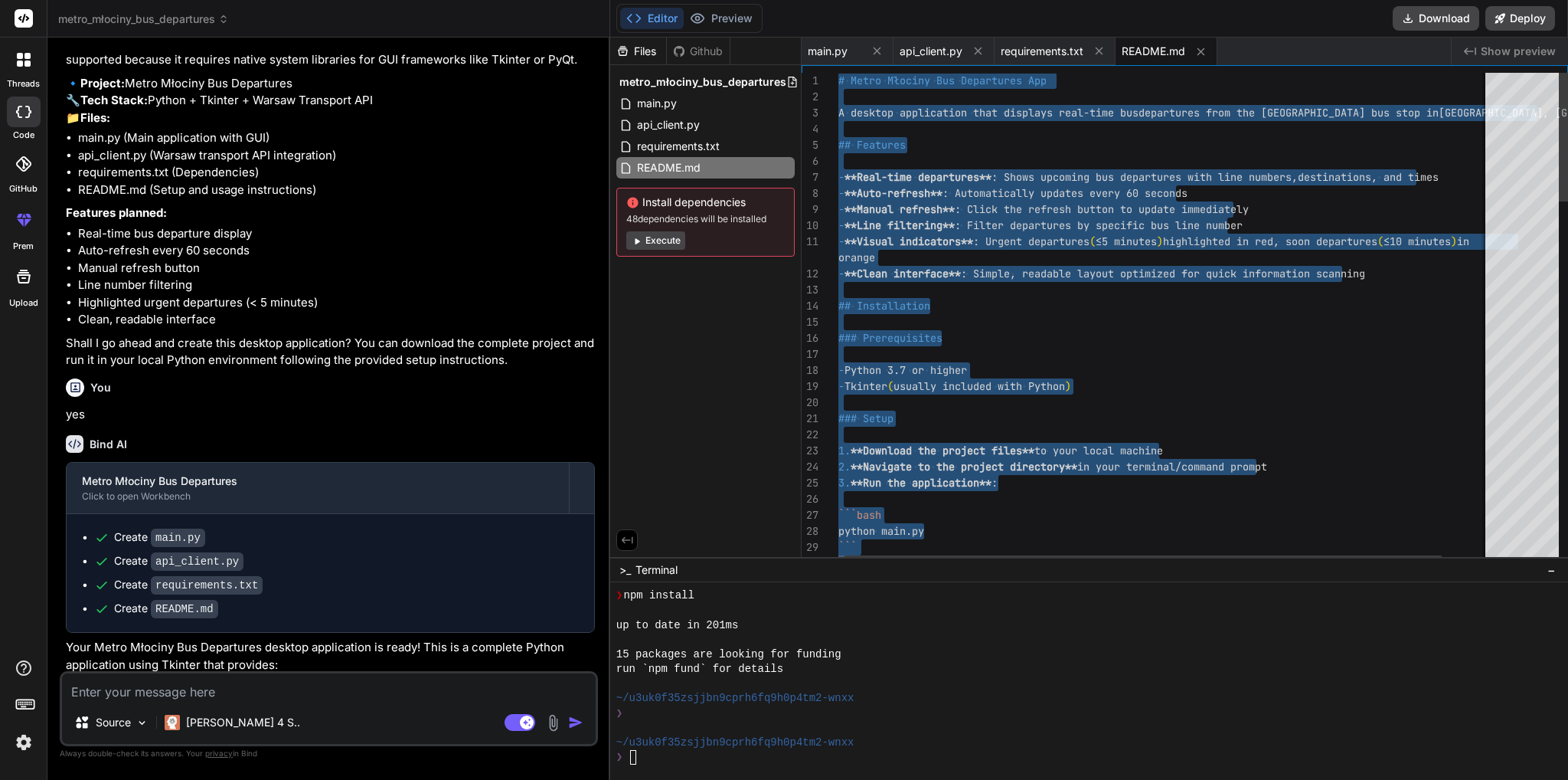
type textarea "# Metro Młociny Bus Departures App A desktop application that displays real-tim…"
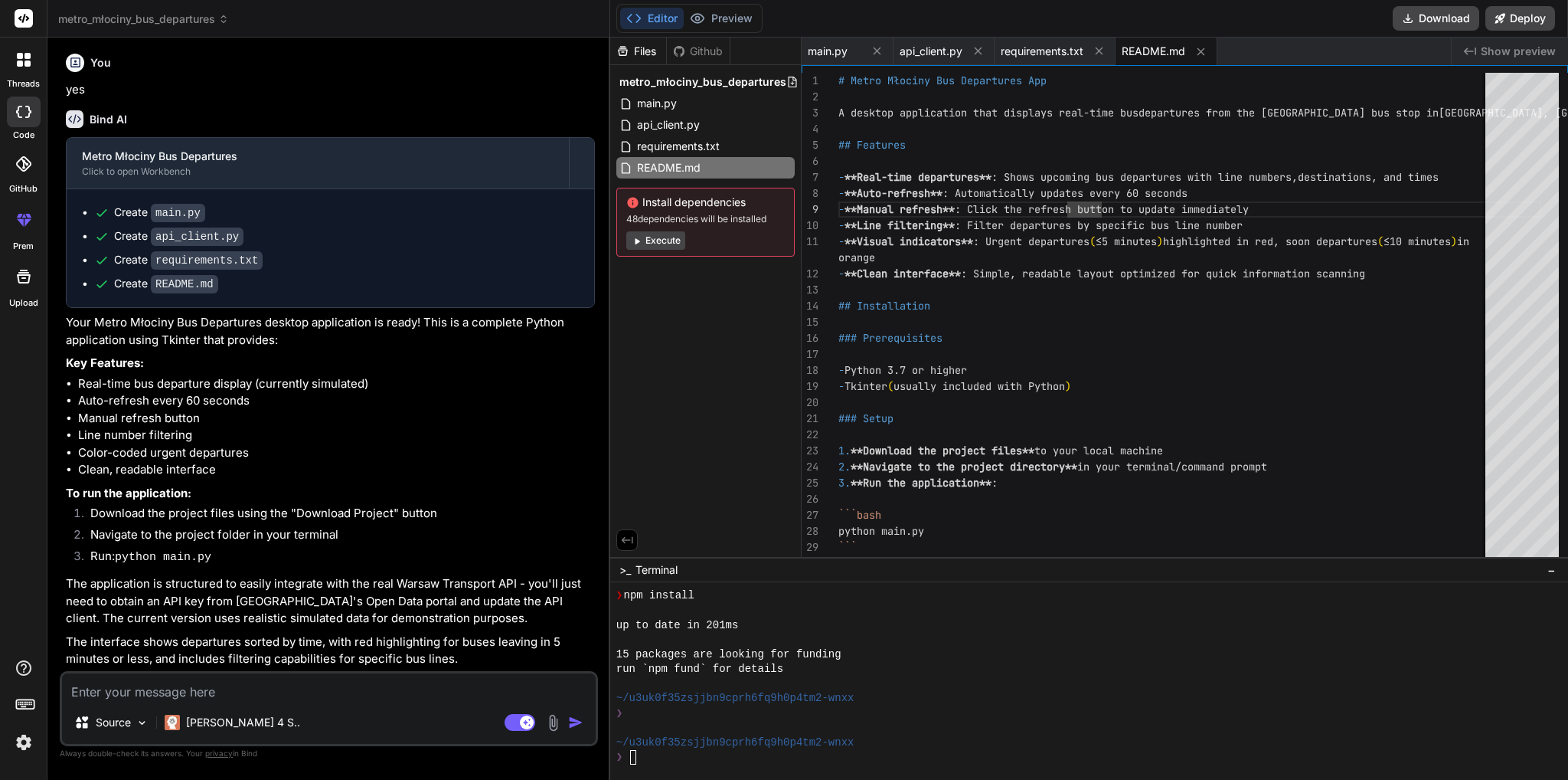
scroll to position [945, 0]
drag, startPoint x: 193, startPoint y: 540, endPoint x: 306, endPoint y: 537, distance: 113.0
click at [306, 537] on li "Navigate to the project folder in your terminal" at bounding box center [336, 537] width 517 height 21
click at [444, 605] on p "The application is structured to easily integrate with the real Warsaw Transpor…" at bounding box center [330, 601] width 529 height 52
click at [327, 662] on p "The interface shows departures sorted by time, with red highlighting for buses …" at bounding box center [330, 651] width 529 height 34
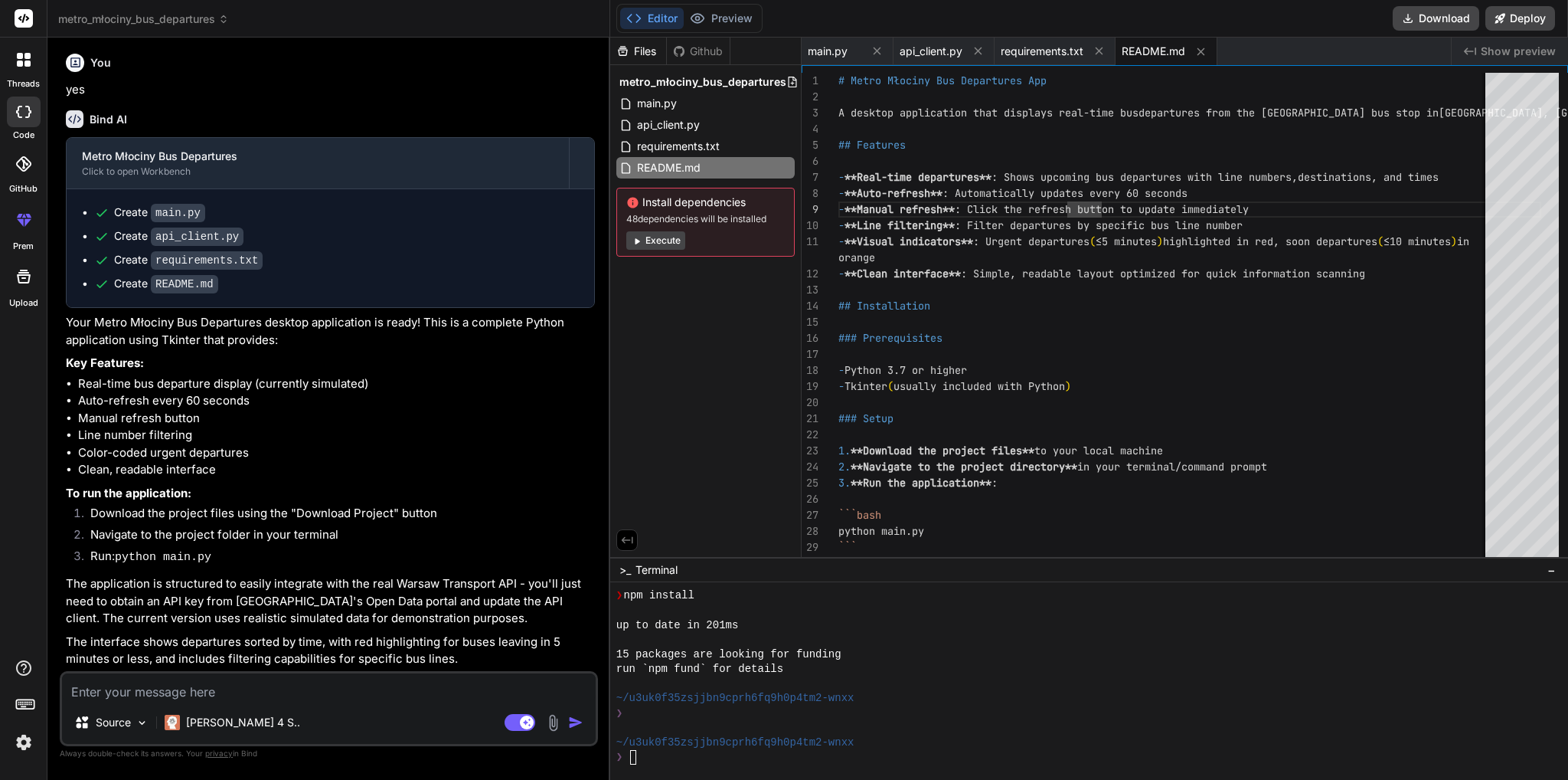
click at [296, 679] on textarea at bounding box center [329, 686] width 533 height 27
type textarea "n"
type textarea "x"
type textarea "ni"
type textarea "x"
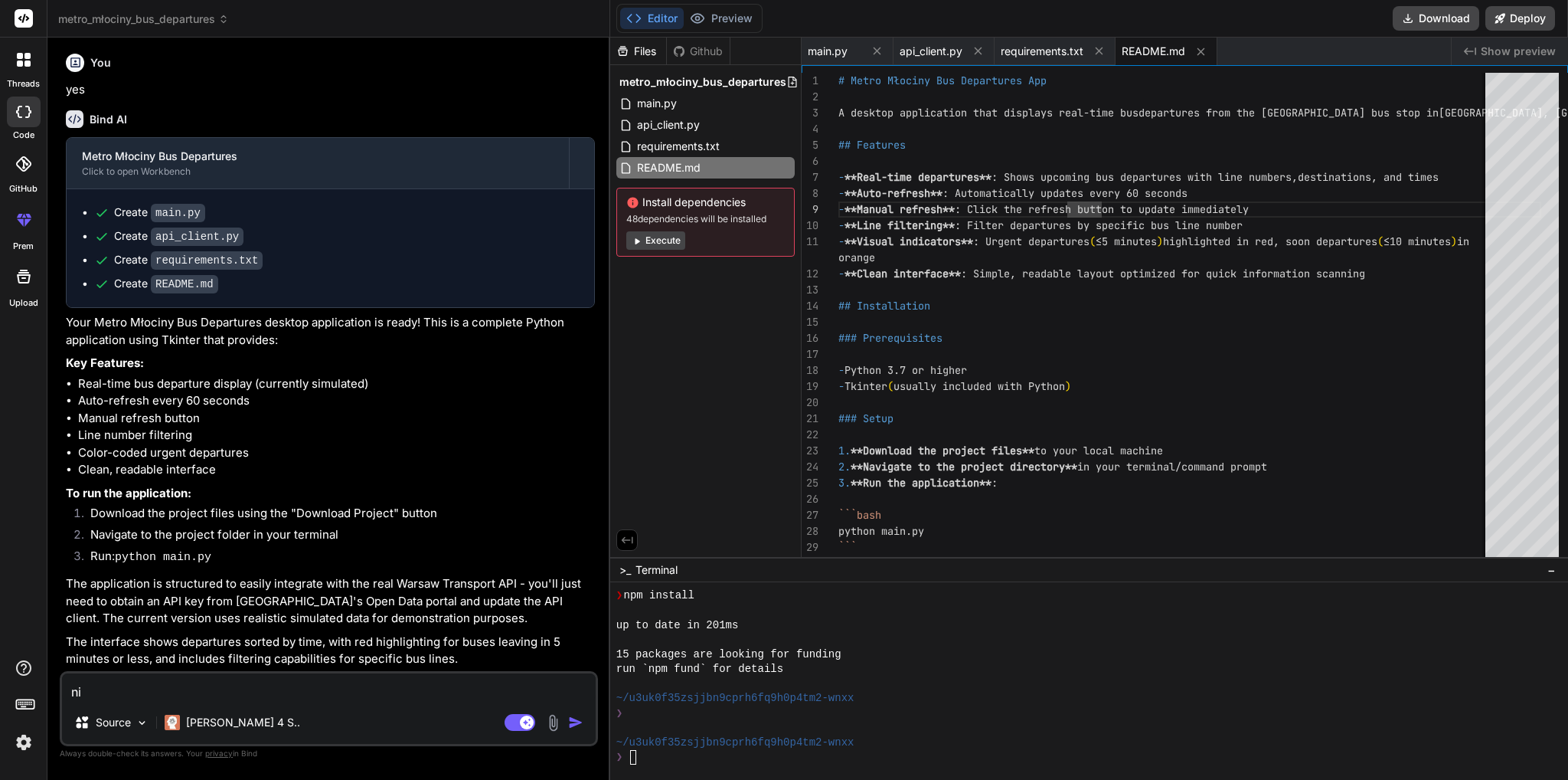
type textarea "nie"
type textarea "x"
type textarea "nie"
type textarea "x"
type textarea "nie m"
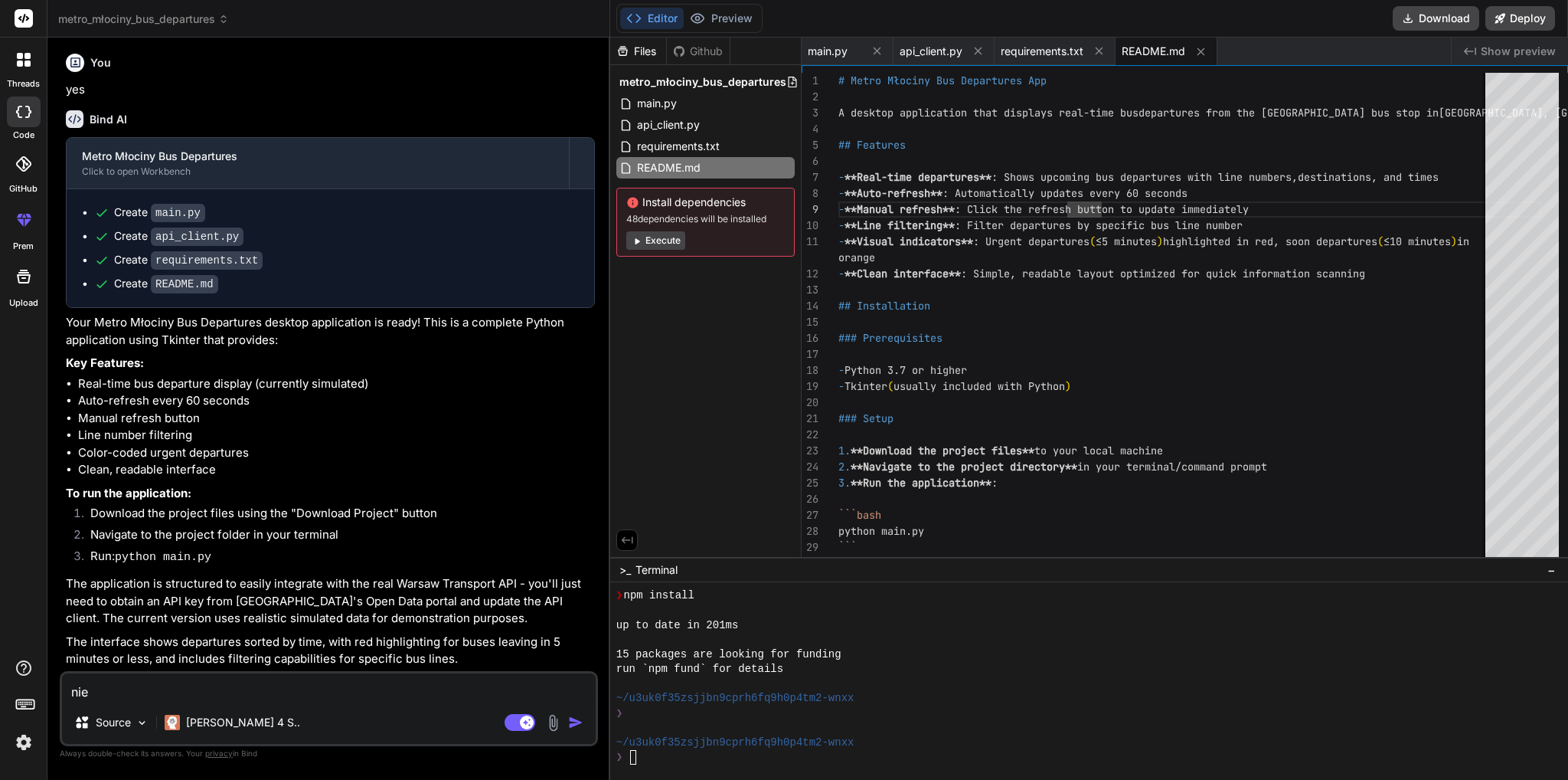
type textarea "x"
type textarea "nie mu"
type textarea "x"
type textarea "nie mus"
type textarea "x"
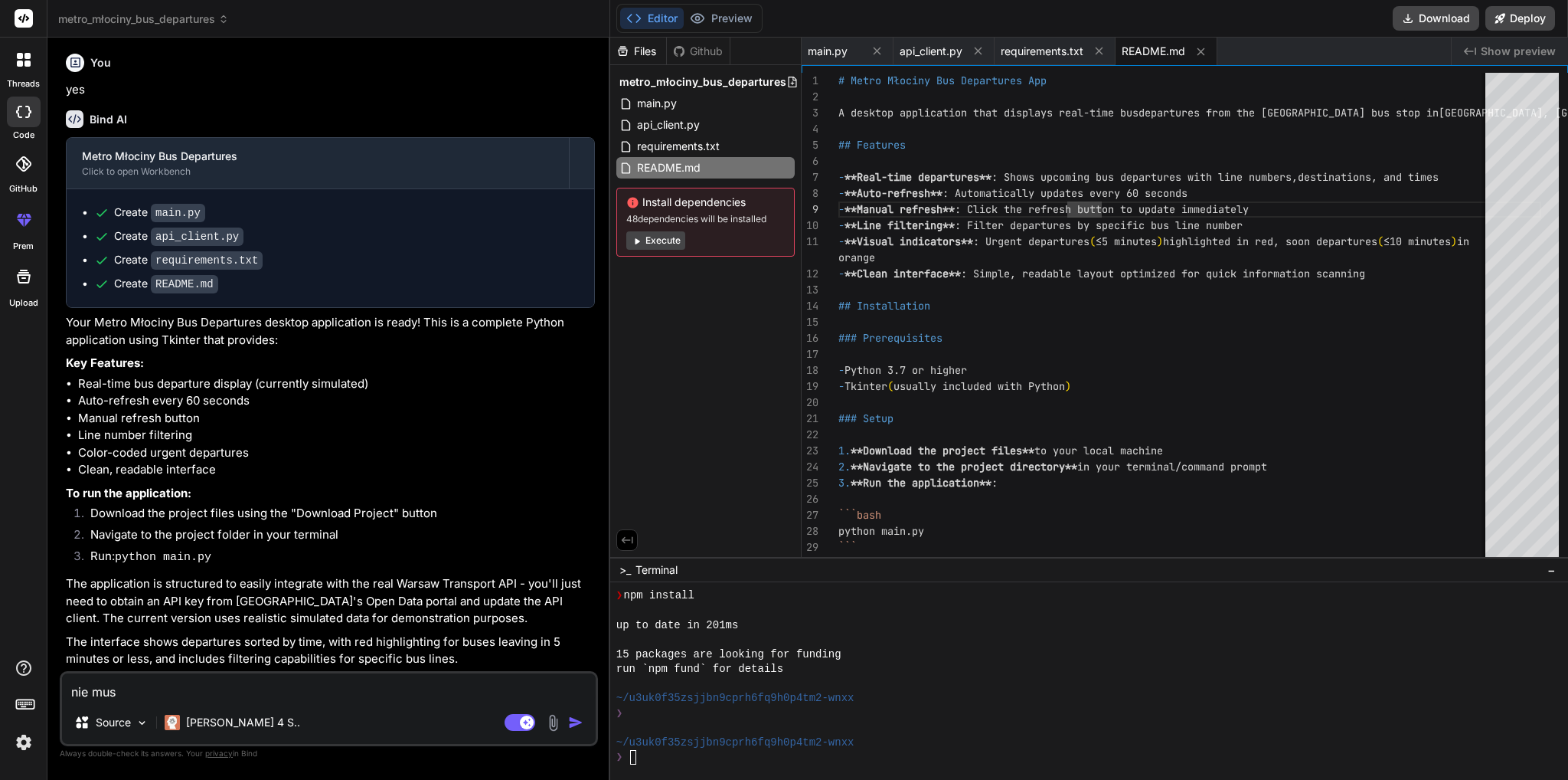
type textarea "nie musz"
type textarea "x"
type textarea "nie musze"
type textarea "x"
type textarea "nie musze"
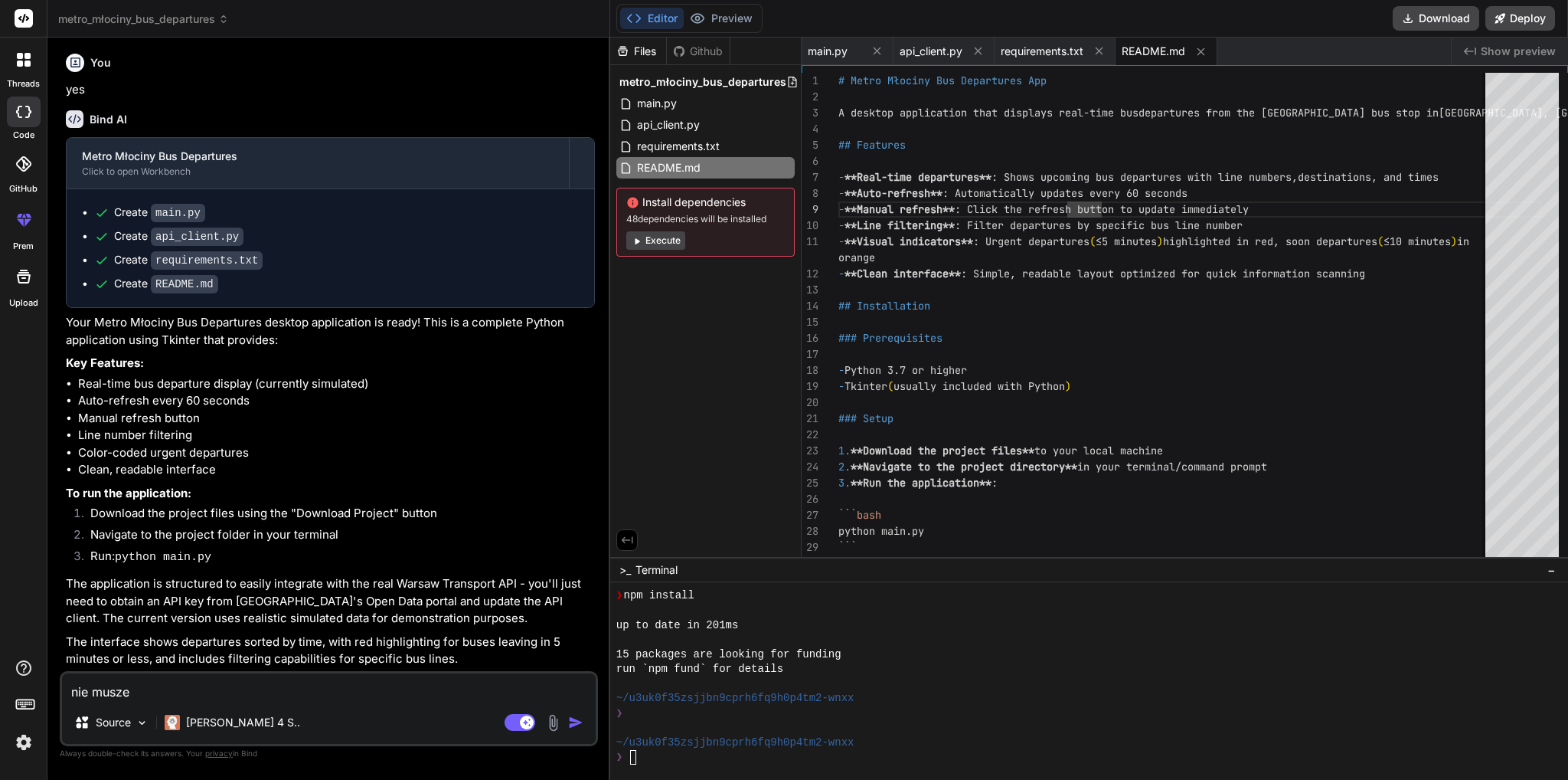
type textarea "x"
type textarea "nie musze n"
type textarea "x"
type textarea "nie musze ni"
type textarea "x"
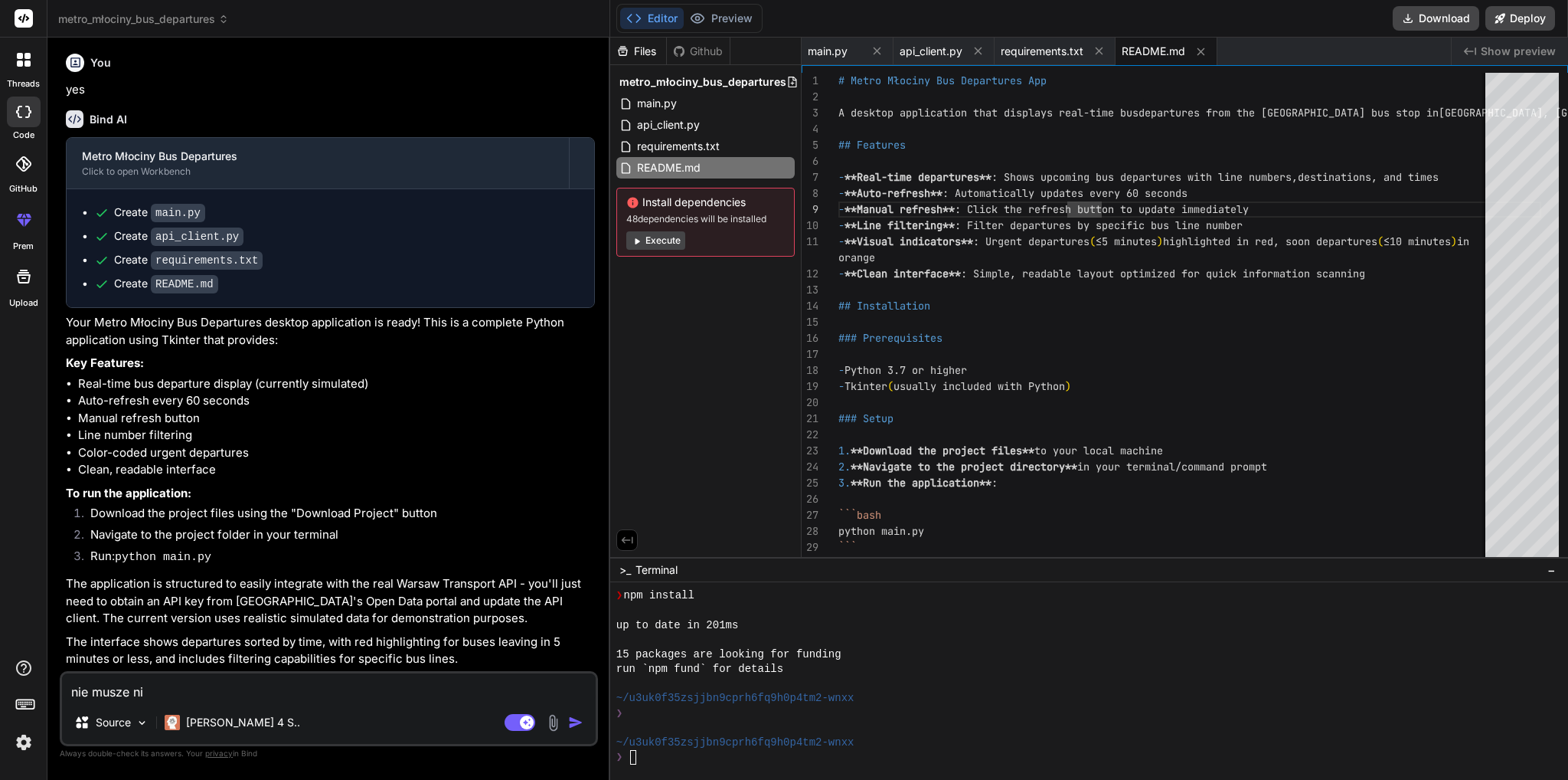
type textarea "nie musze nic"
type textarea "x"
type textarea "nie musze nic"
type textarea "x"
type textarea "nie musze nic z"
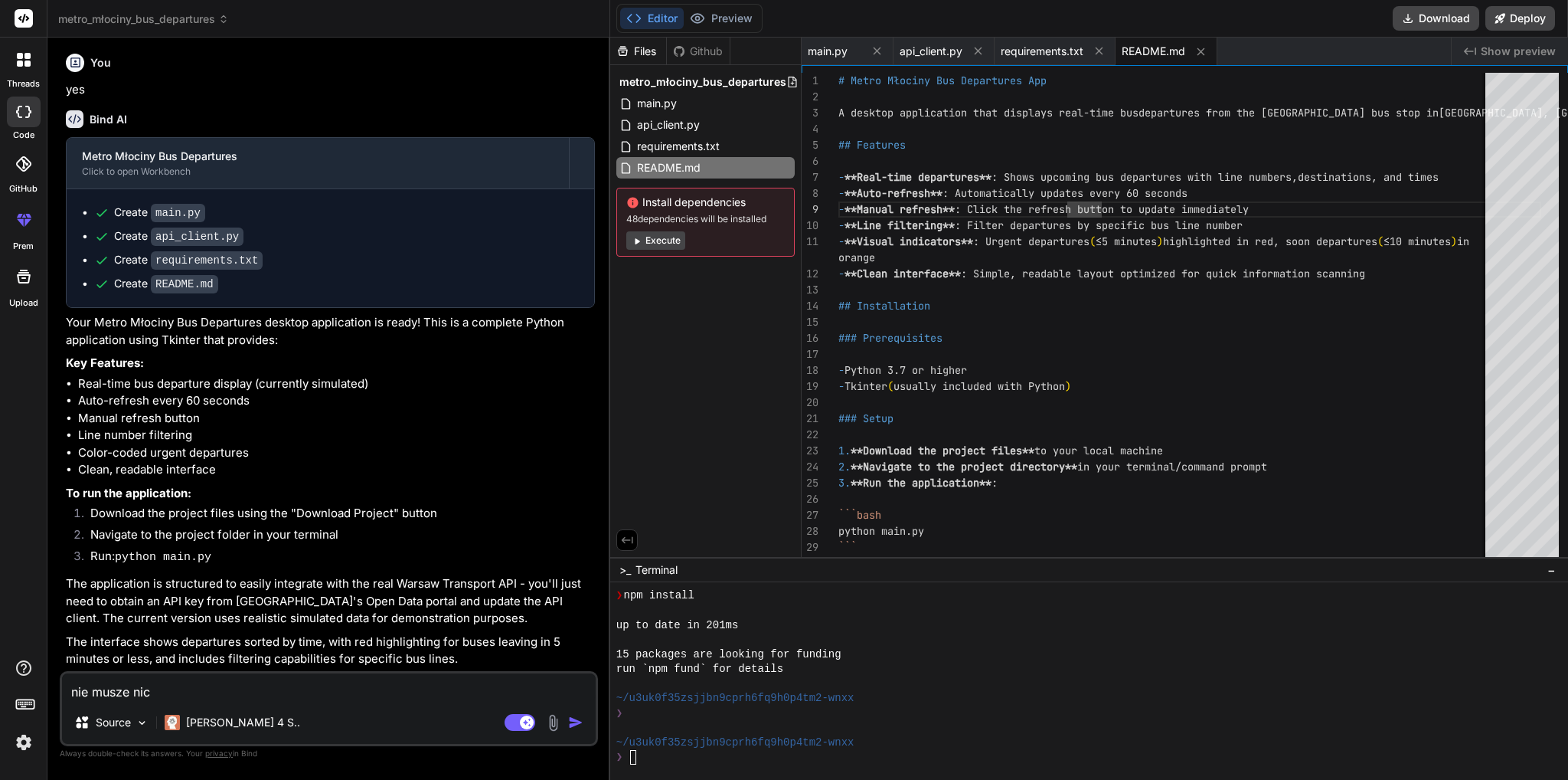
type textarea "x"
type textarea "nie musze nic zm"
type textarea "x"
type textarea "nie musze nic zmi"
type textarea "x"
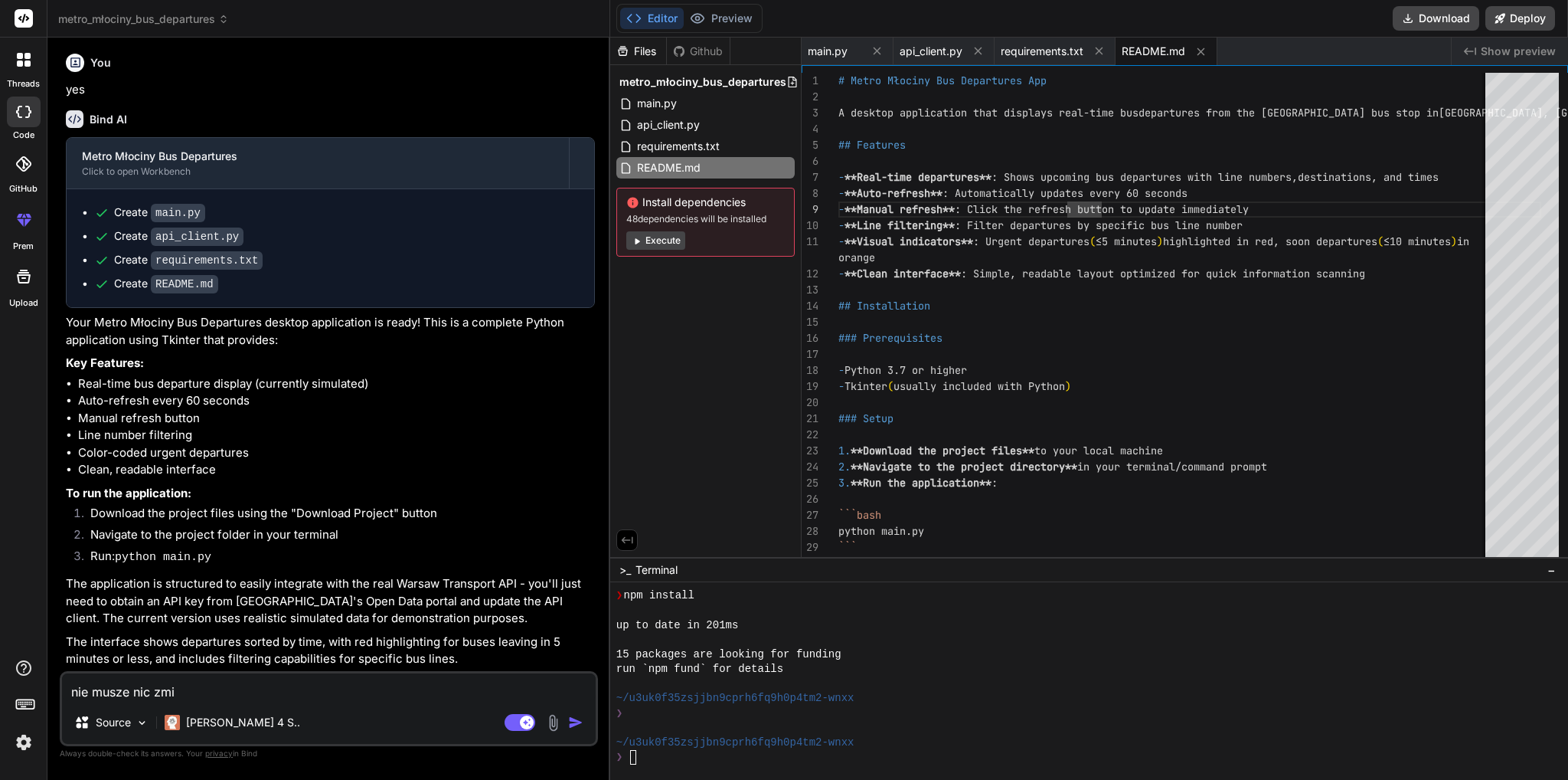
type textarea "nie musze nic zmie"
type textarea "x"
type textarea "nie musze nic zmien"
type textarea "x"
type textarea "nie musze nic zmieni"
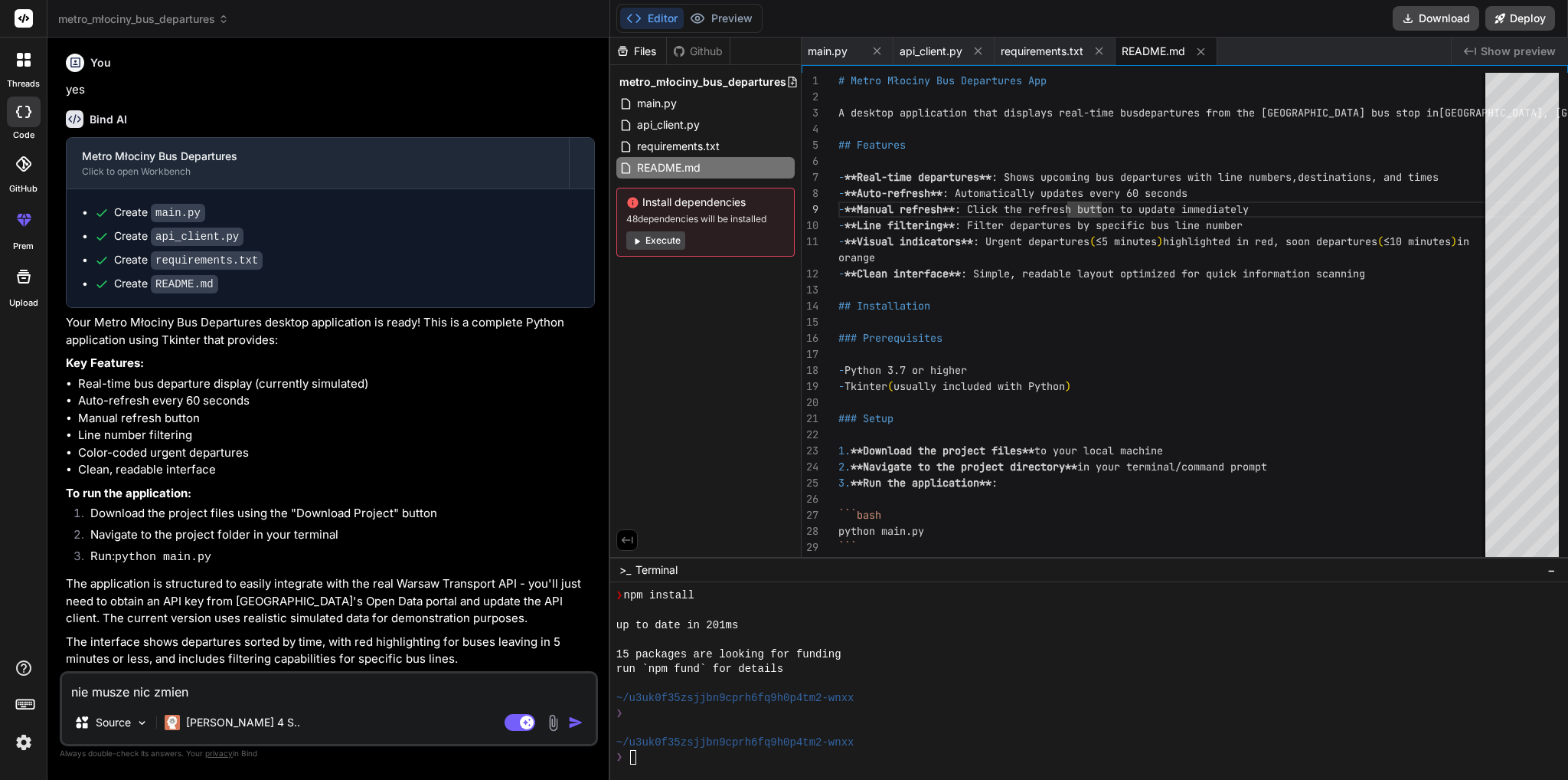
type textarea "x"
type textarea "nie musze nic zmienia"
type textarea "x"
type textarea "nie musze nic zmieniać"
type textarea "x"
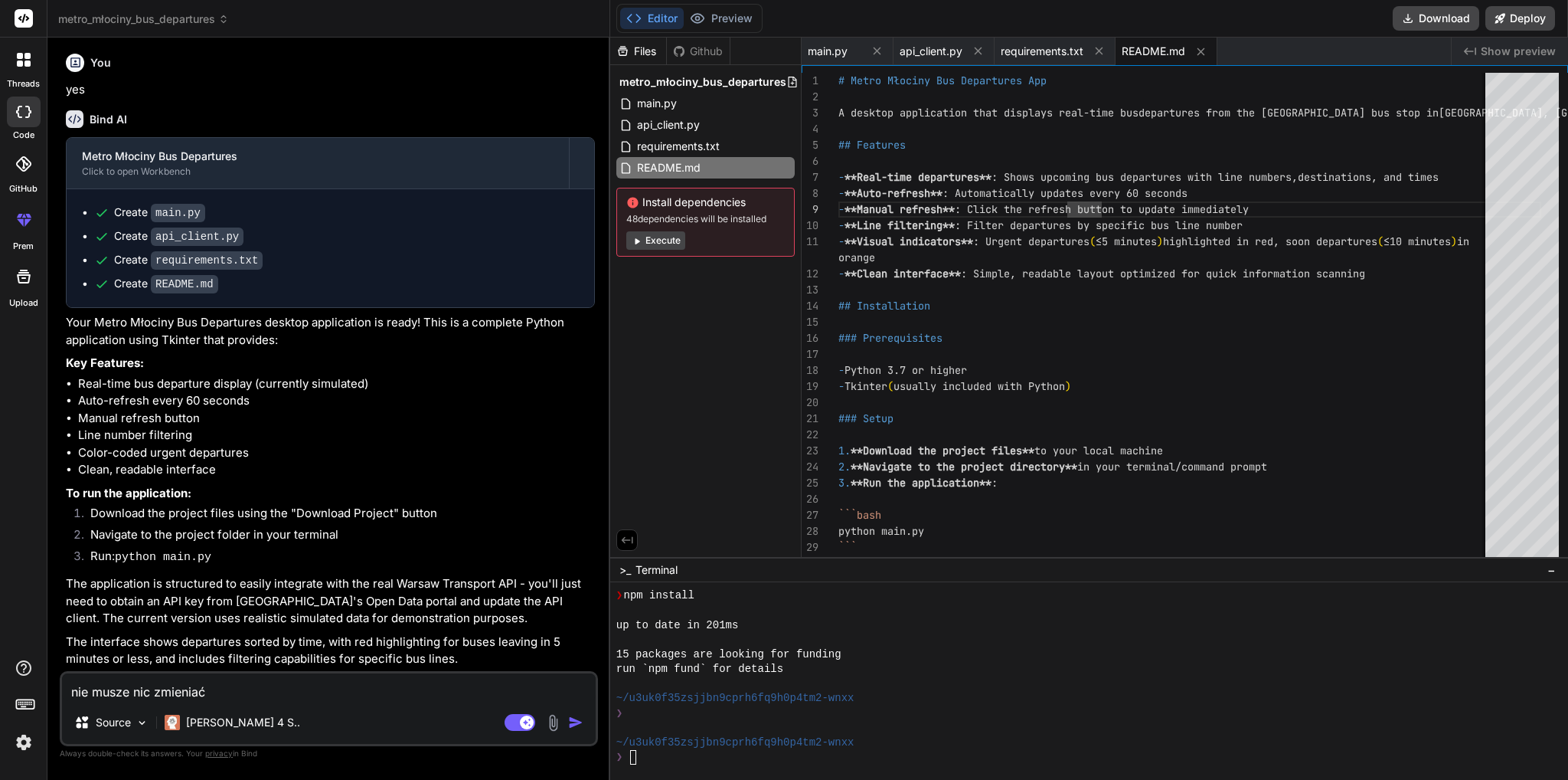
type textarea "nie musze nic zmieniać"
type textarea "x"
type textarea "nie musze nic zmieniać ?"
type textarea "x"
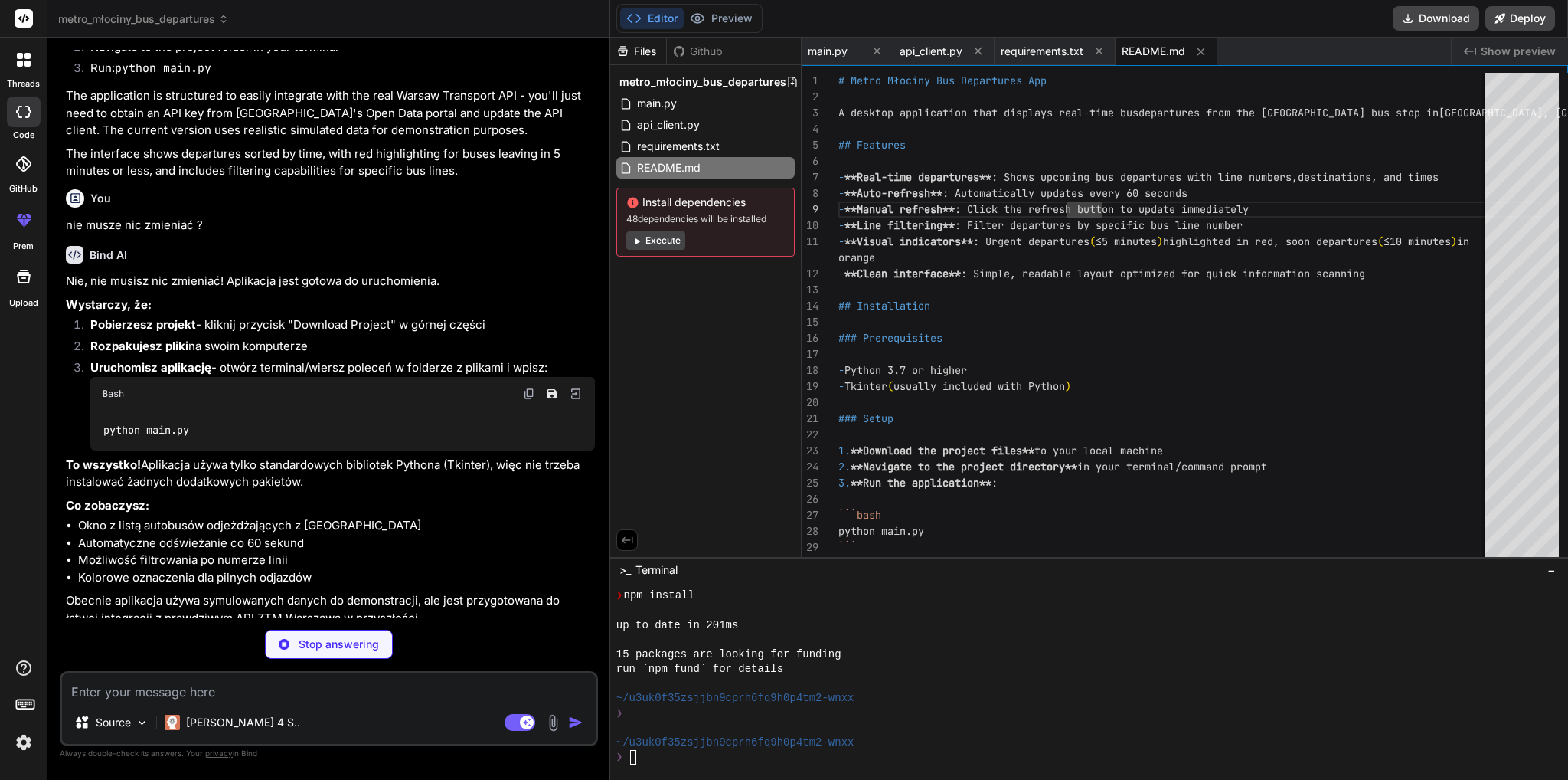
scroll to position [1390, 0]
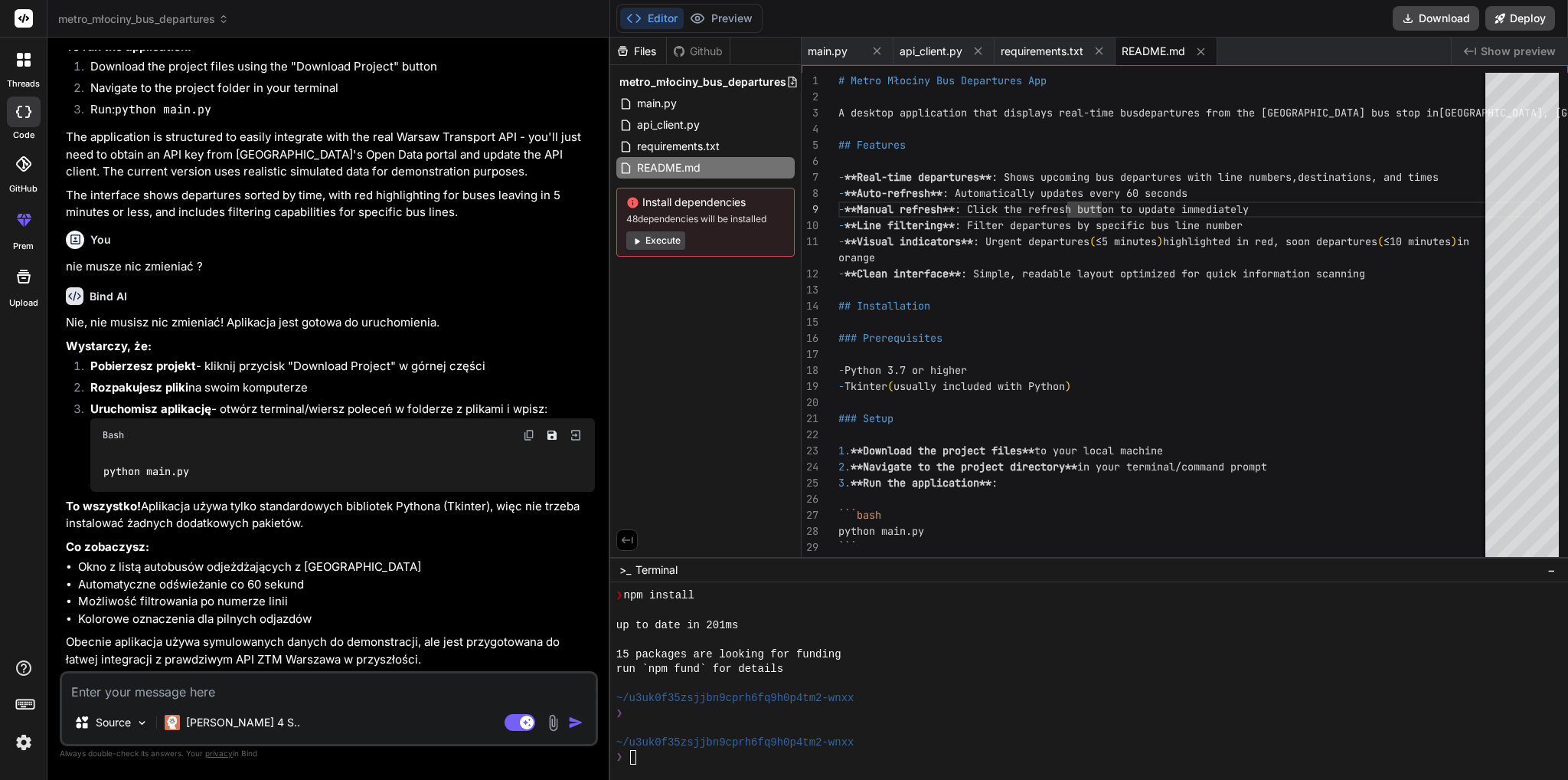
type textarea "x"
type textarea "j"
type textarea "x"
type textarea "ja"
type textarea "x"
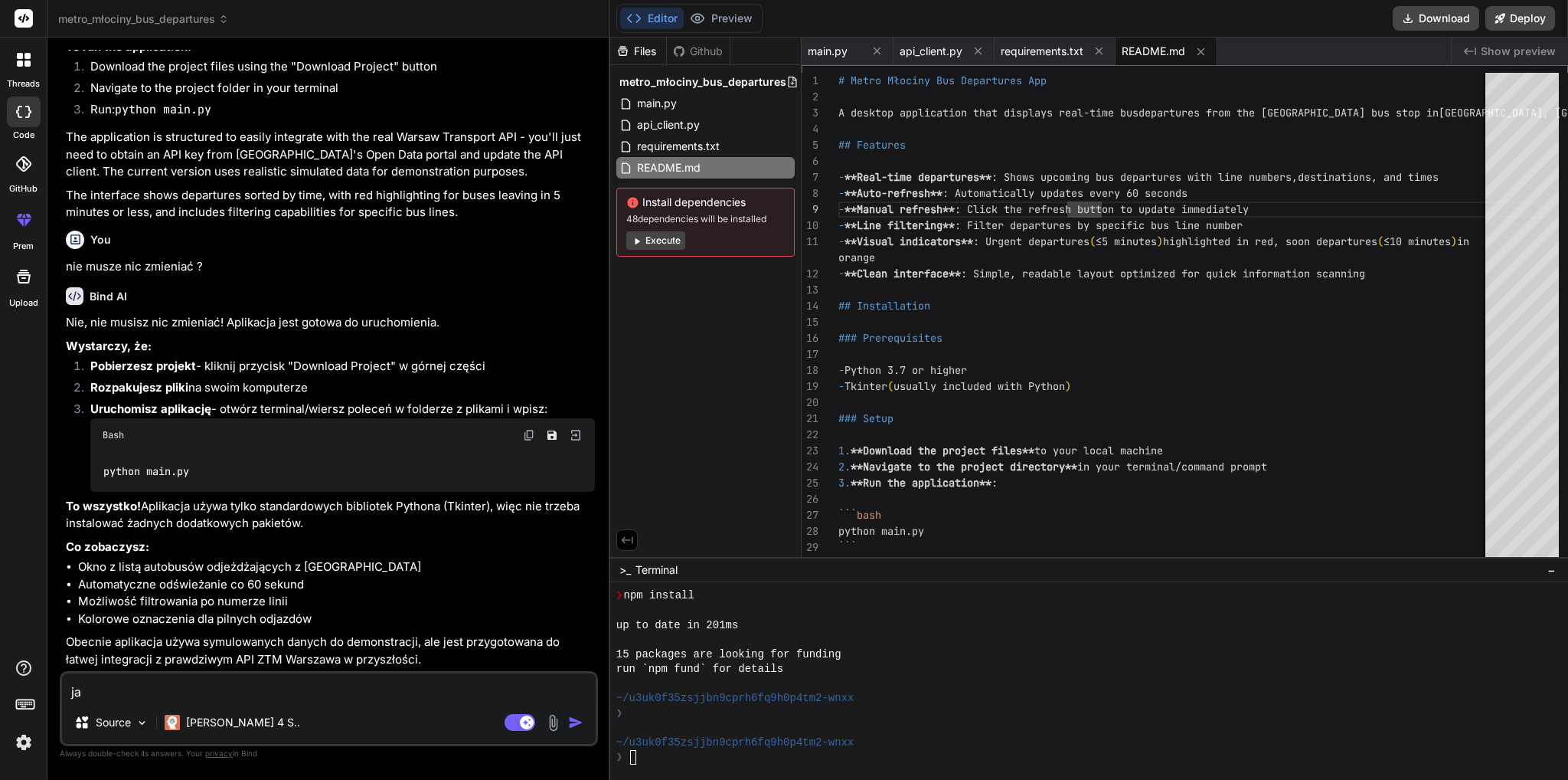
type textarea "jak"
type textarea "x"
type textarea "jak"
type textarea "x"
type textarea "jak d"
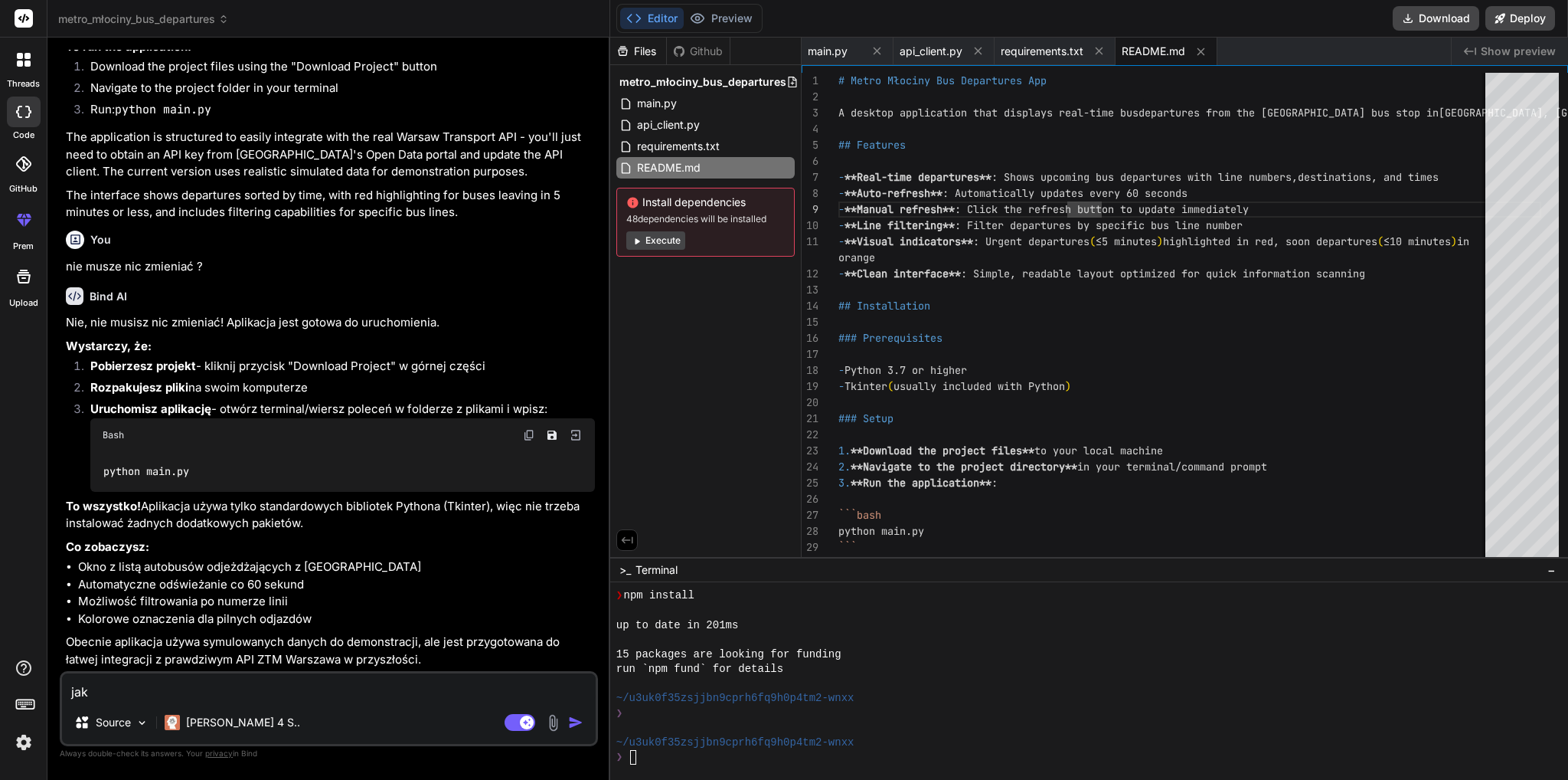
type textarea "x"
type textarea "jak dw"
type textarea "x"
type textarea "jak dwu"
type textarea "x"
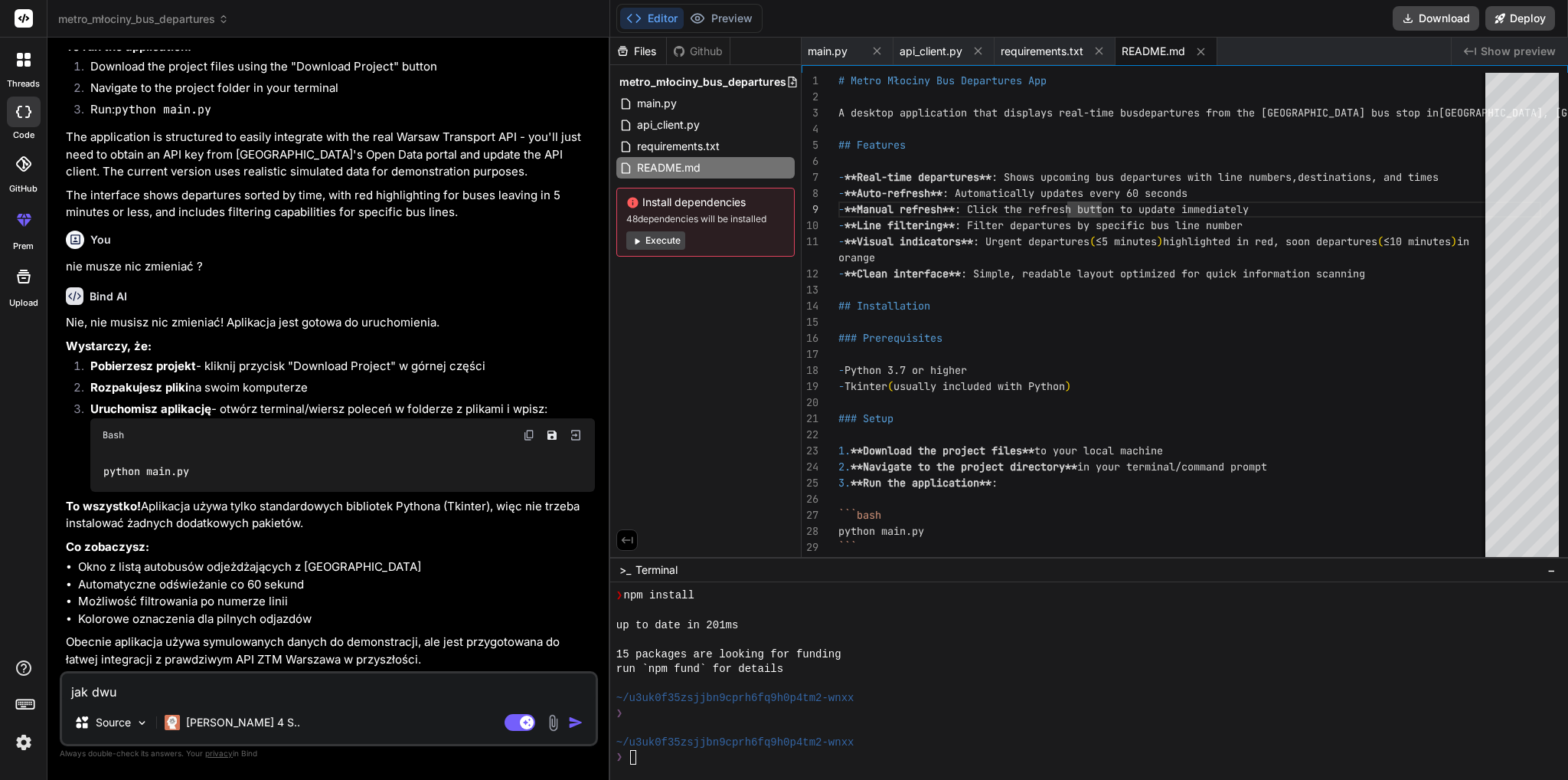
type textarea "jak dwuk"
type textarea "x"
type textarea "jak dwukr"
type textarea "x"
type textarea "jak dwukro"
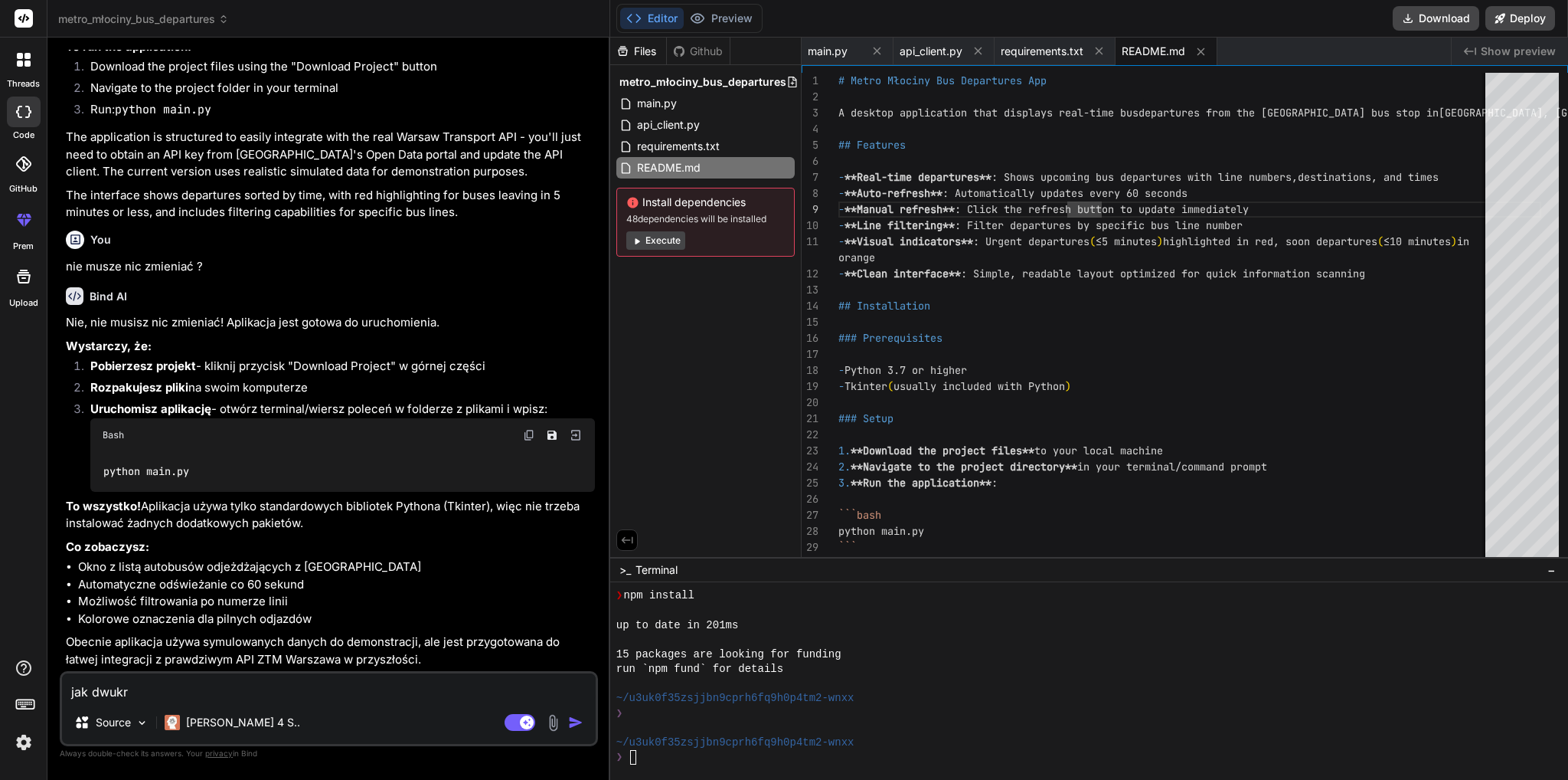
type textarea "x"
type textarea "jak dwukrot"
type textarea "x"
type textarea "jak dwukrotn"
type textarea "x"
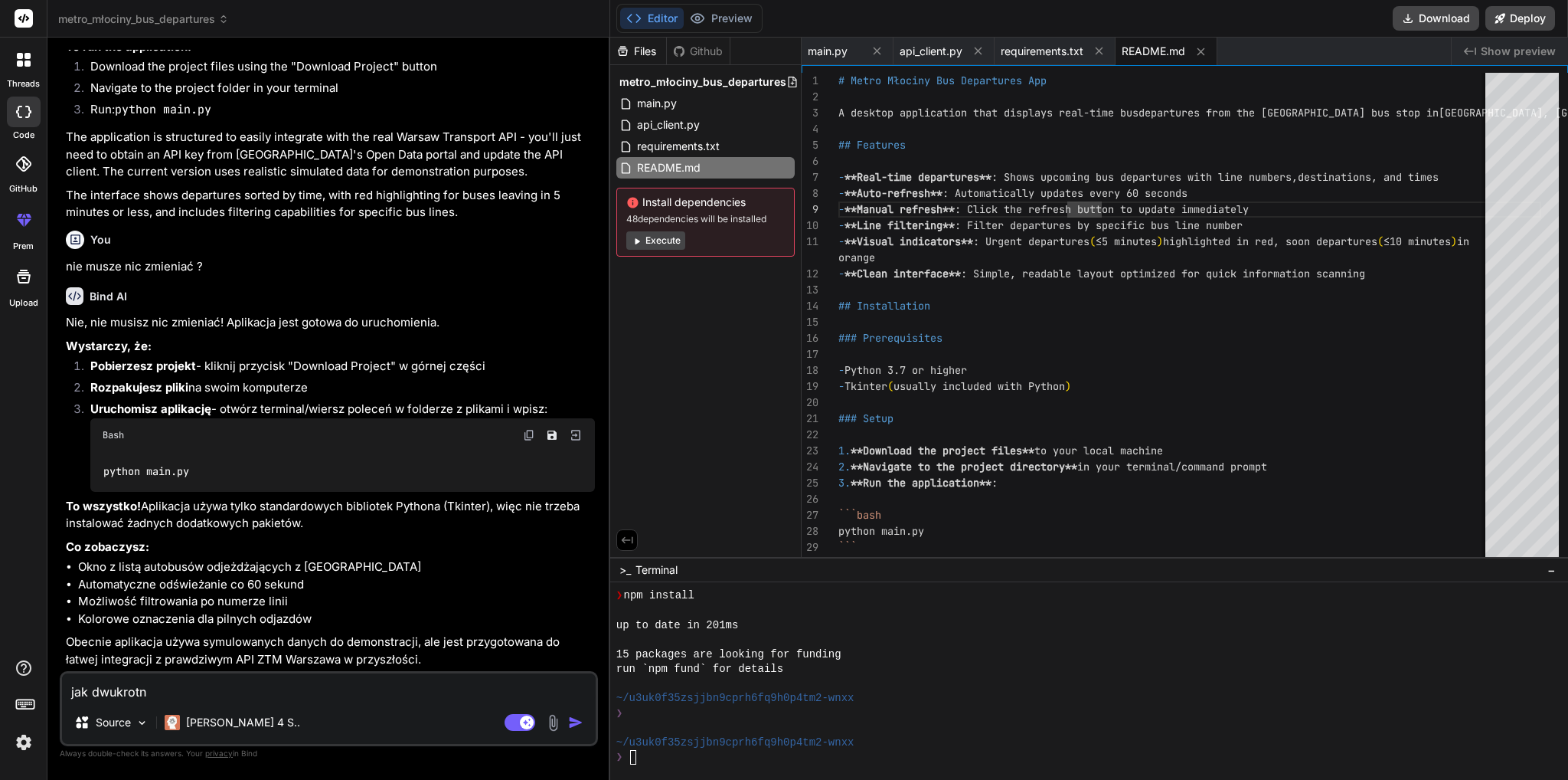
type textarea "jak dwukrotni"
type textarea "x"
type textarea "jak dwukrotnie"
type textarea "x"
type textarea "jak dwukrotnie"
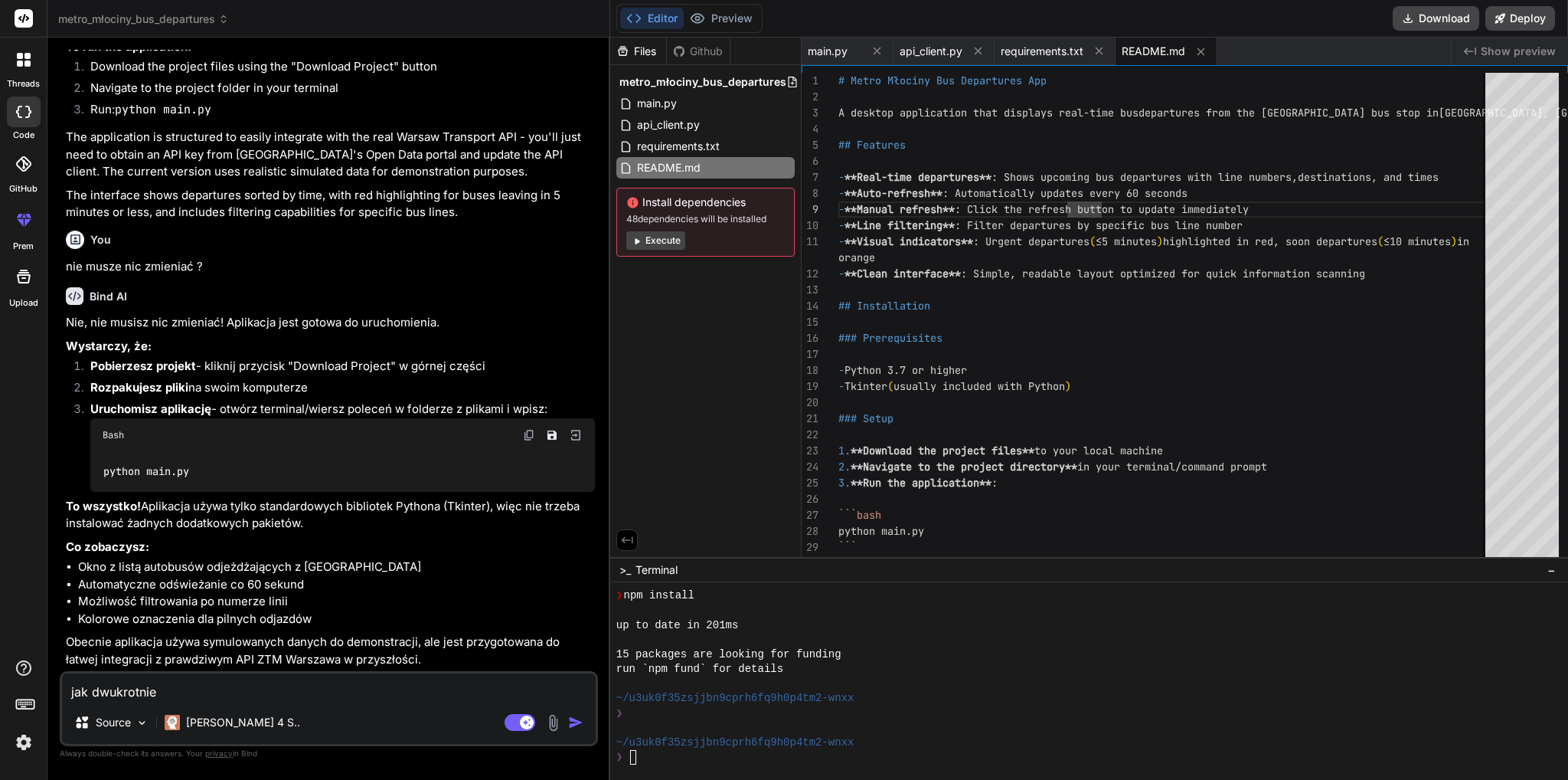
type textarea "x"
type textarea "jak dwukrotnie n"
type textarea "x"
type textarea "jak dwukrotnie na"
type textarea "x"
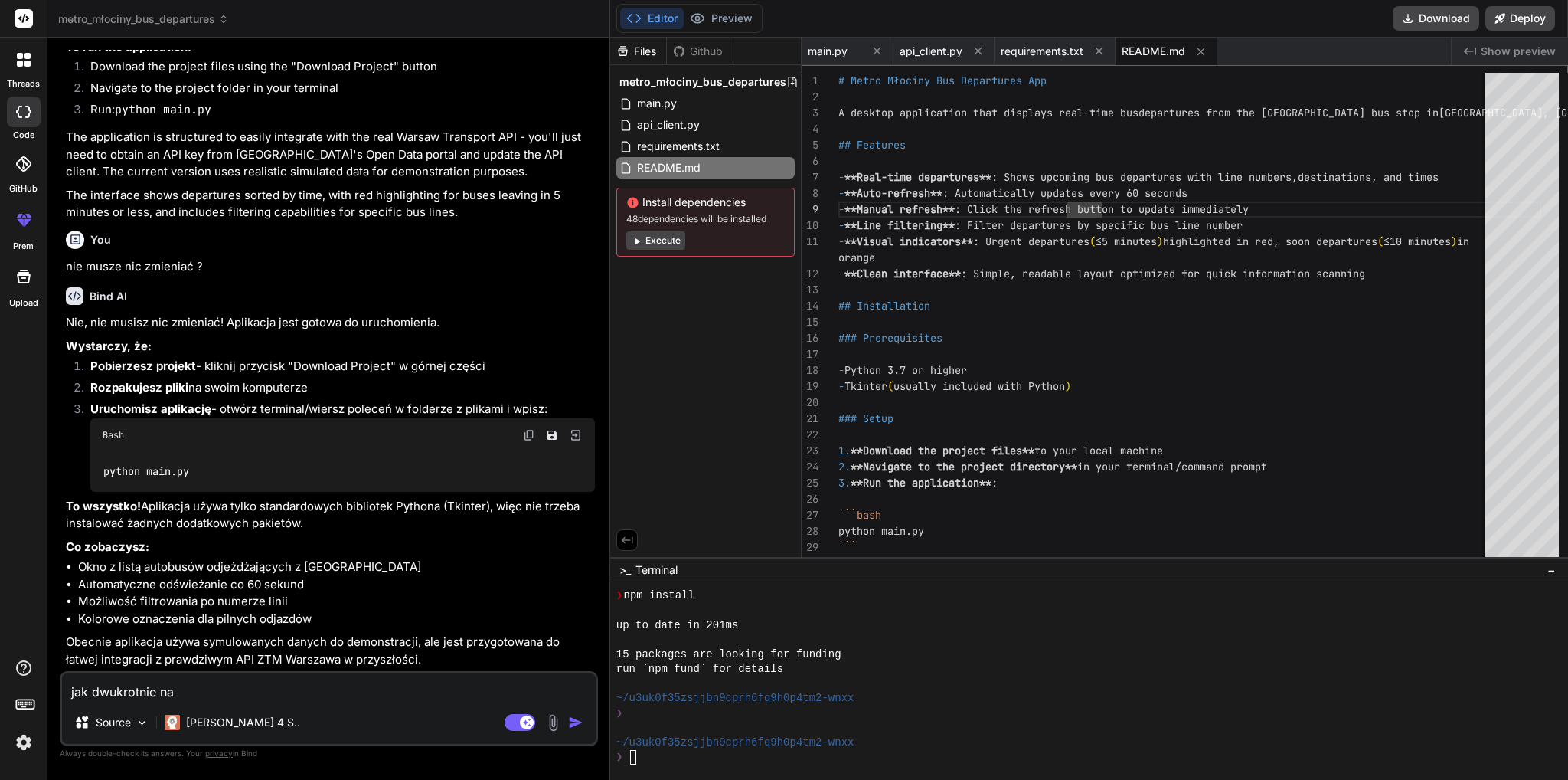
type textarea "jak dwukrotnie nac"
type textarea "x"
type textarea "jak dwukrotnie naci"
type textarea "x"
type textarea "jak dwukrotnie nacis"
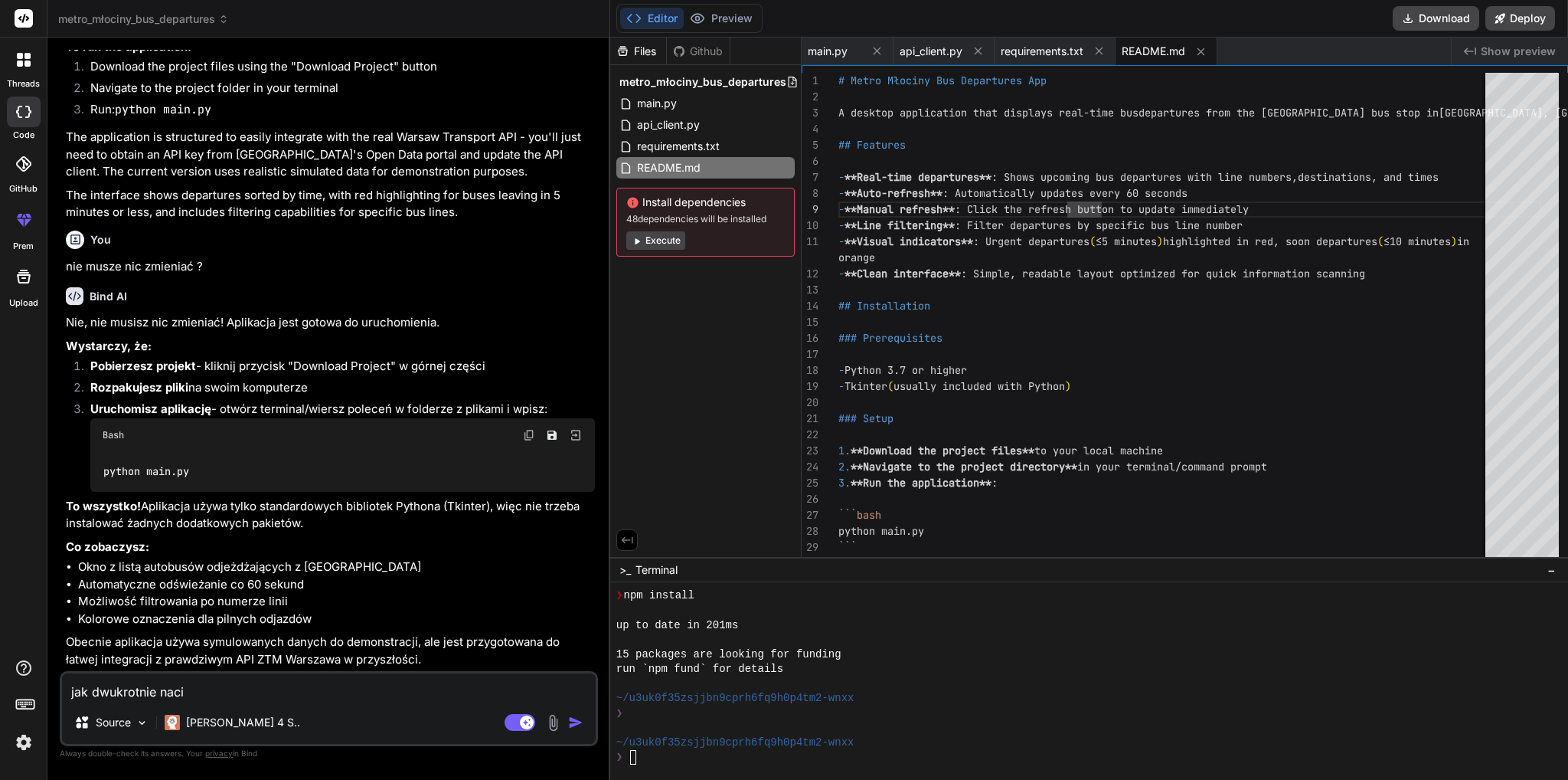
type textarea "x"
type textarea "jak dwukrotnie nacisk"
type textarea "x"
type textarea "jak dwukrotnie naciska"
type textarea "x"
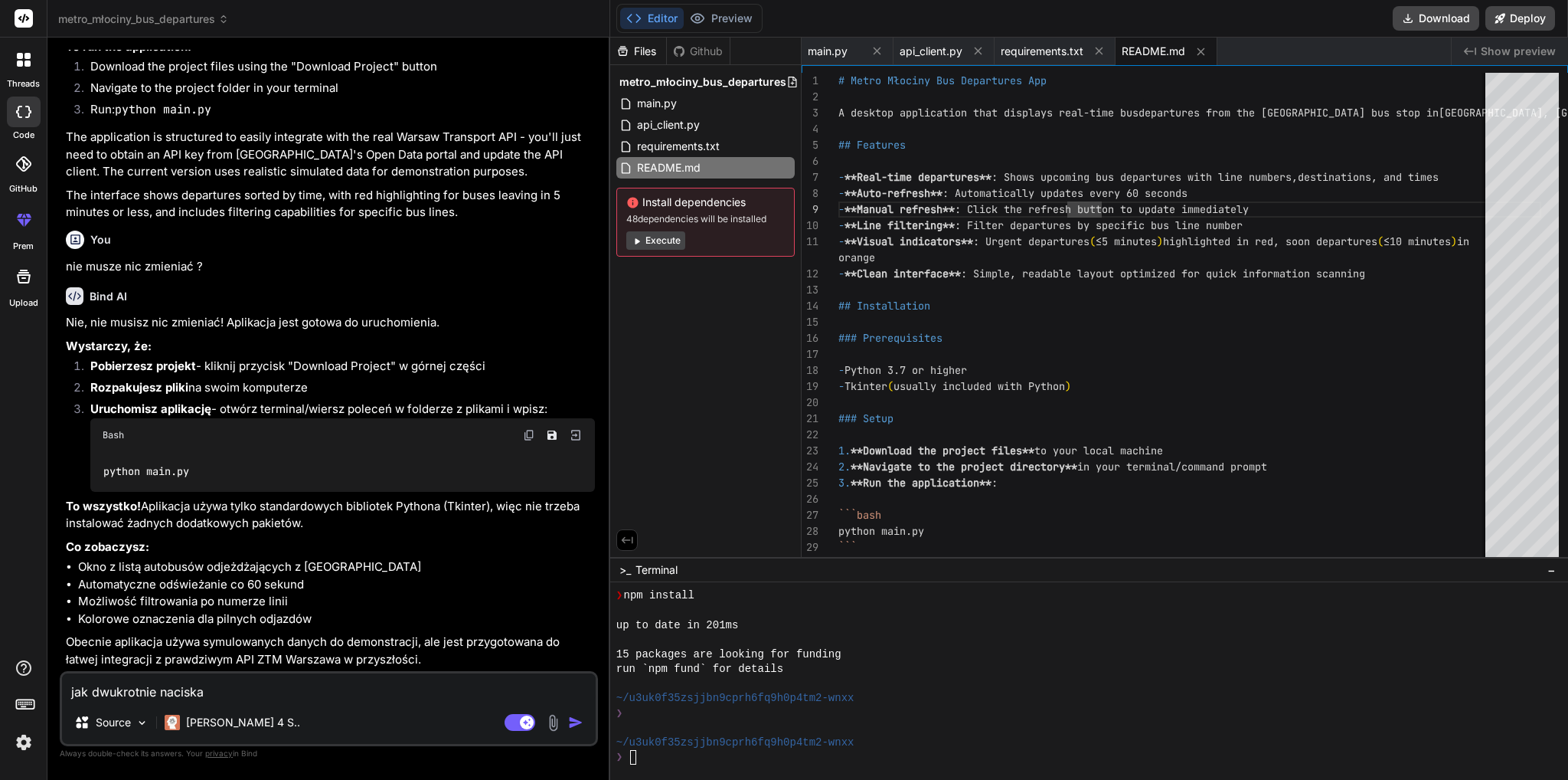
type textarea "jak dwukrotnie naciskam"
type textarea "x"
type textarea "jak dwukrotnie naciska"
type textarea "x"
type textarea "jak dwukrotnie naciskaa"
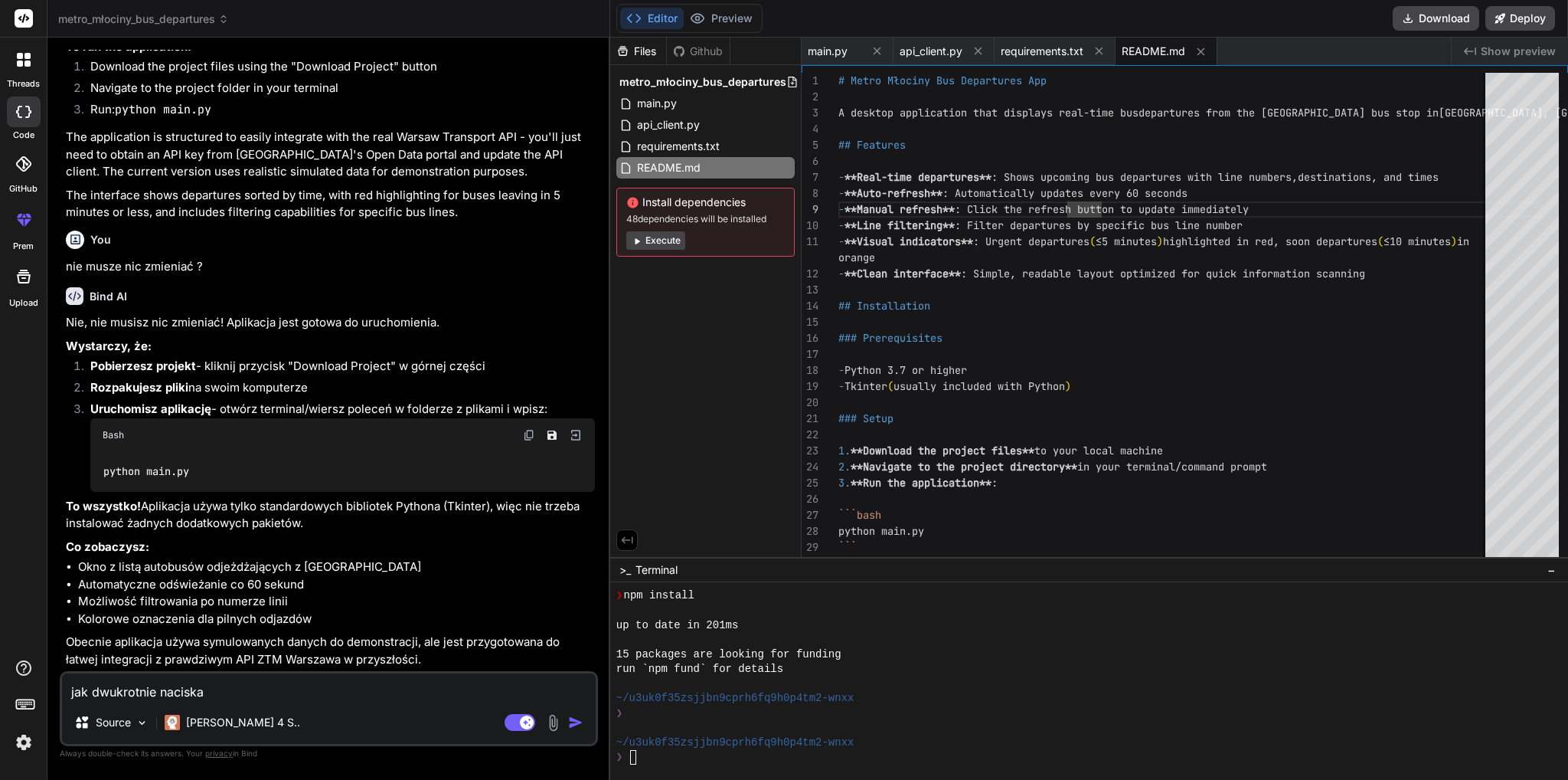
type textarea "x"
type textarea "jak dwukrotnie naciska"
type textarea "x"
type textarea "jak dwukrotnie naciskam"
type textarea "x"
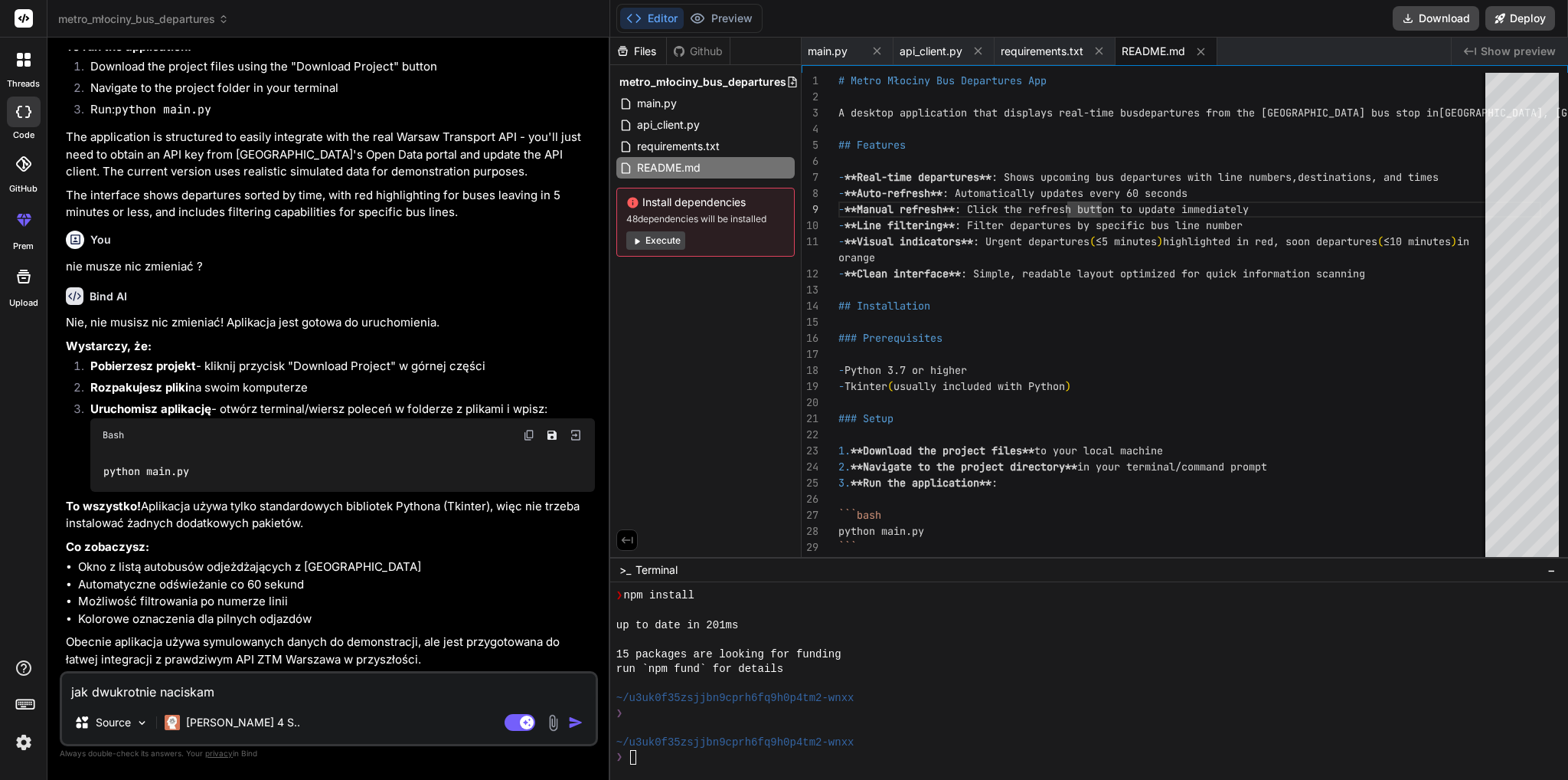
type textarea "jak dwukrotnie naciskam"
type textarea "x"
type textarea "jak dwukrotnie naciskam m"
type textarea "x"
type textarea "jak dwukrotnie naciskam ma"
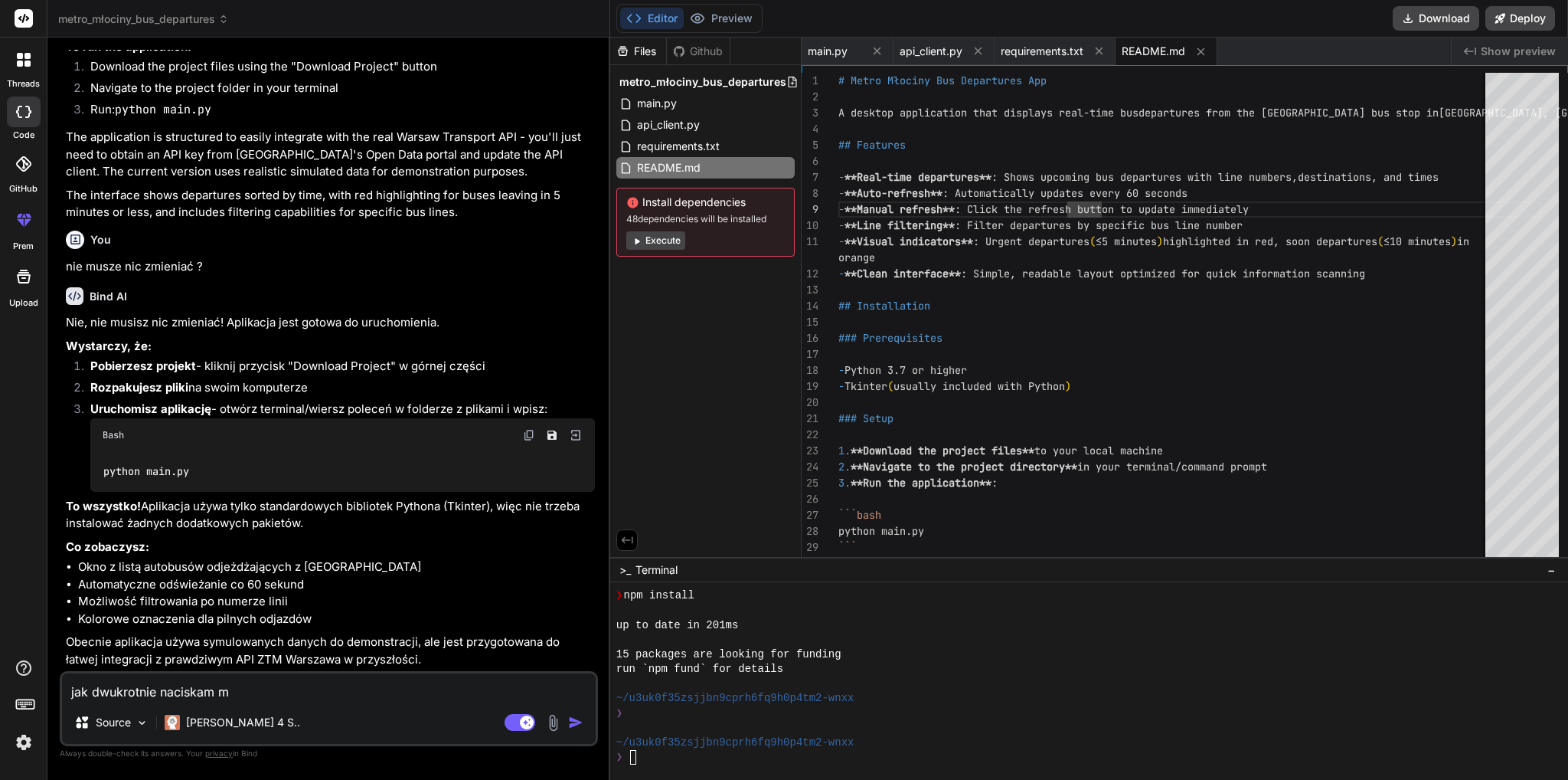
type textarea "x"
type textarea "jak dwukrotnie naciskam mai"
type textarea "x"
type textarea "jak dwukrotnie naciskam main"
type textarea "x"
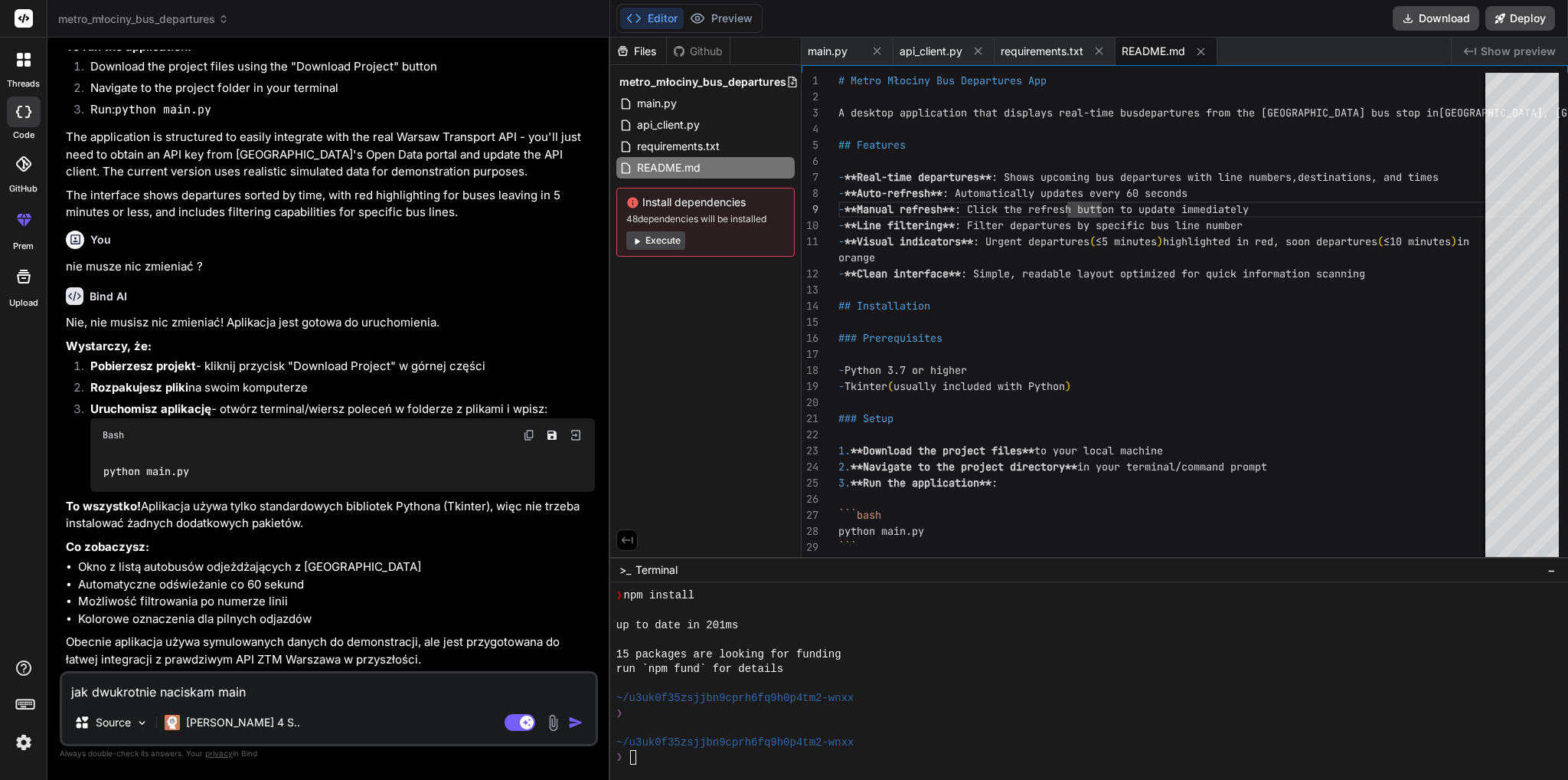
type textarea "jak dwukrotnie naciskam main"
type textarea "x"
type textarea "jak dwukrotnie naciskam main t"
type textarea "x"
type textarea "jak dwukrotnie naciskam main to"
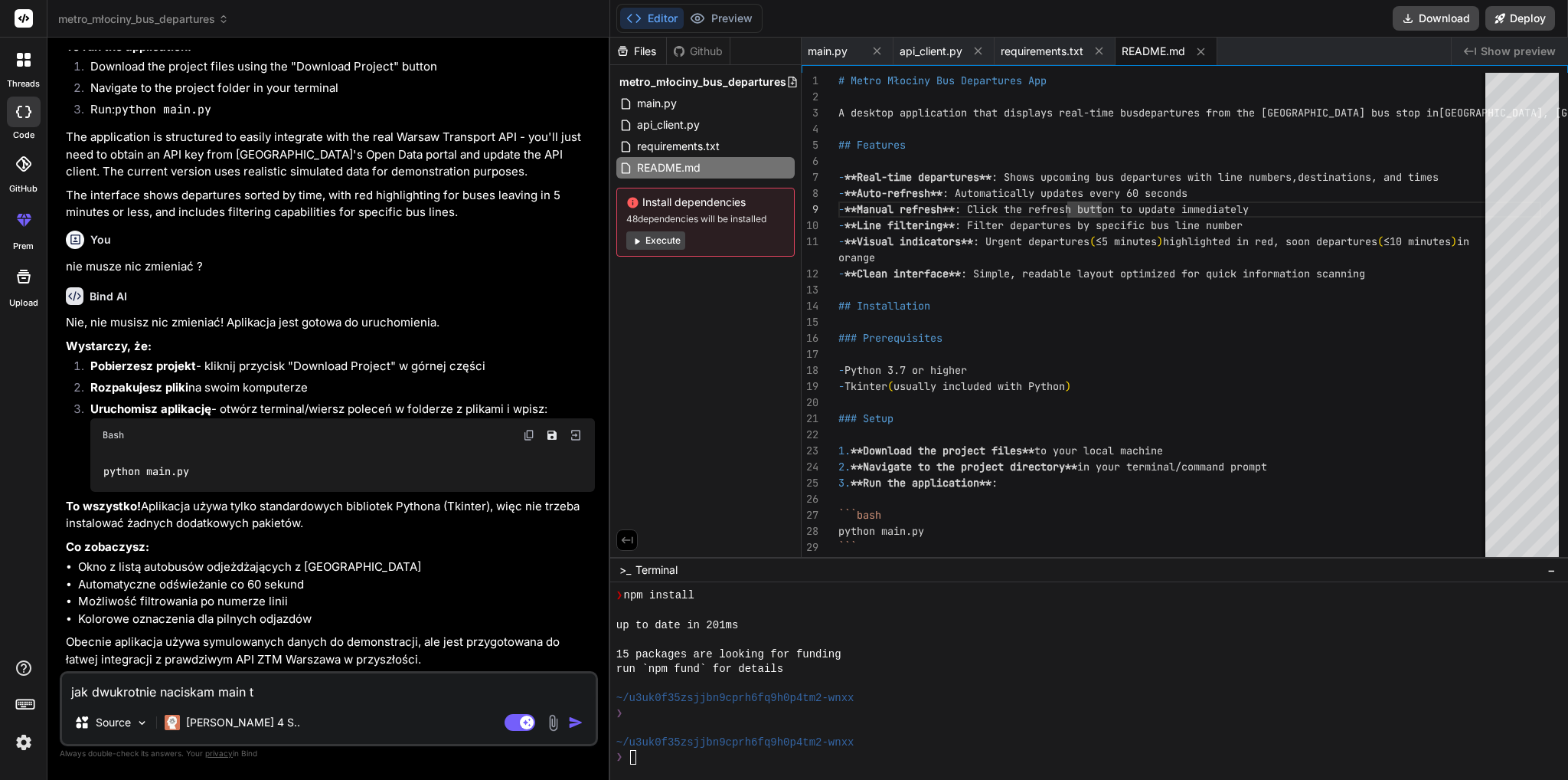
type textarea "x"
type textarea "jak dwukrotnie naciskam main to"
type textarea "x"
type textarea "jak dwukrotnie naciskam main to n"
type textarea "x"
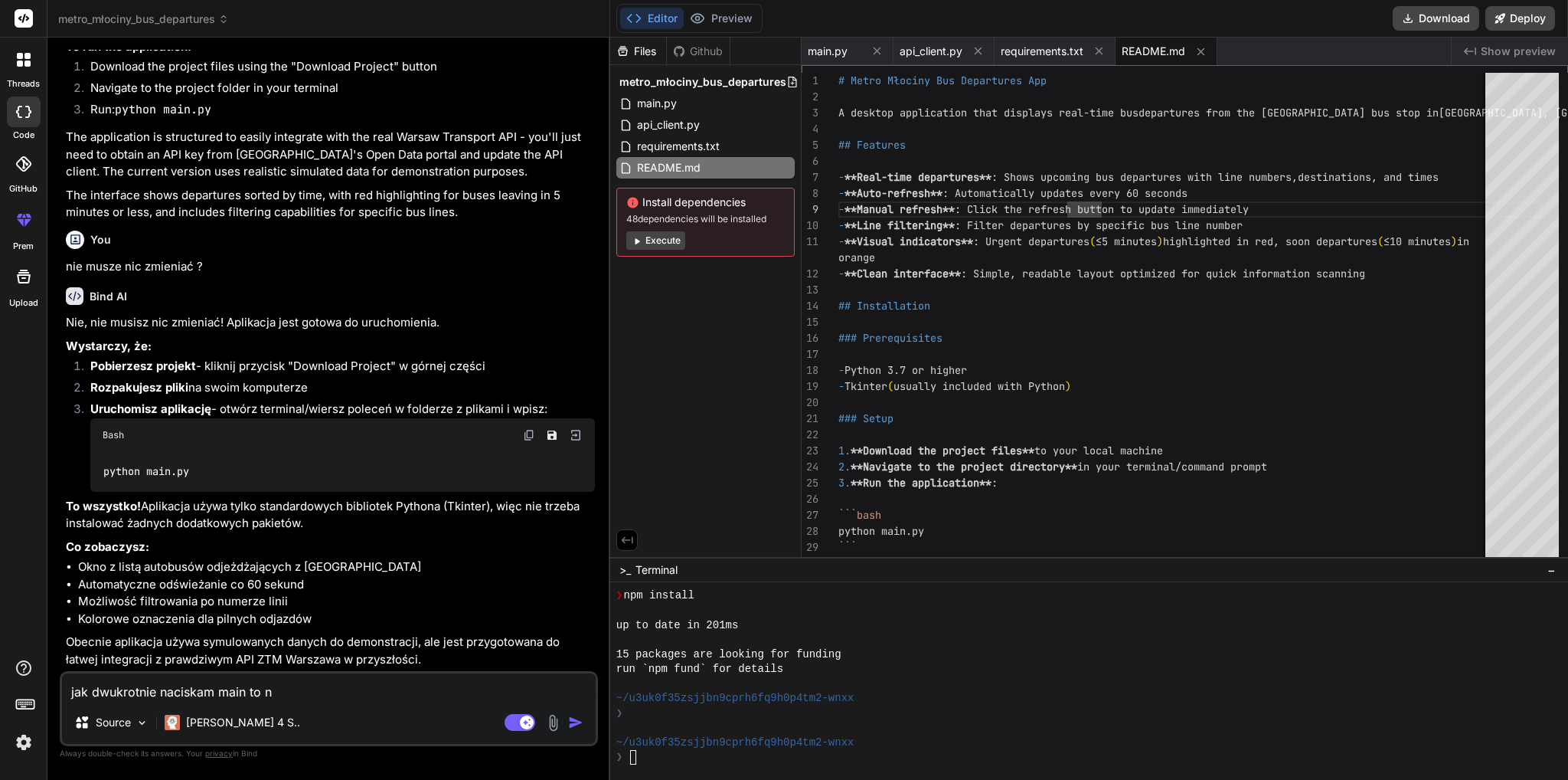
type textarea "jak dwukrotnie naciskam main to ni"
type textarea "x"
type textarea "jak dwukrotnie naciskam main to nic"
type textarea "x"
type textarea "jak dwukrotnie naciskam main to nic"
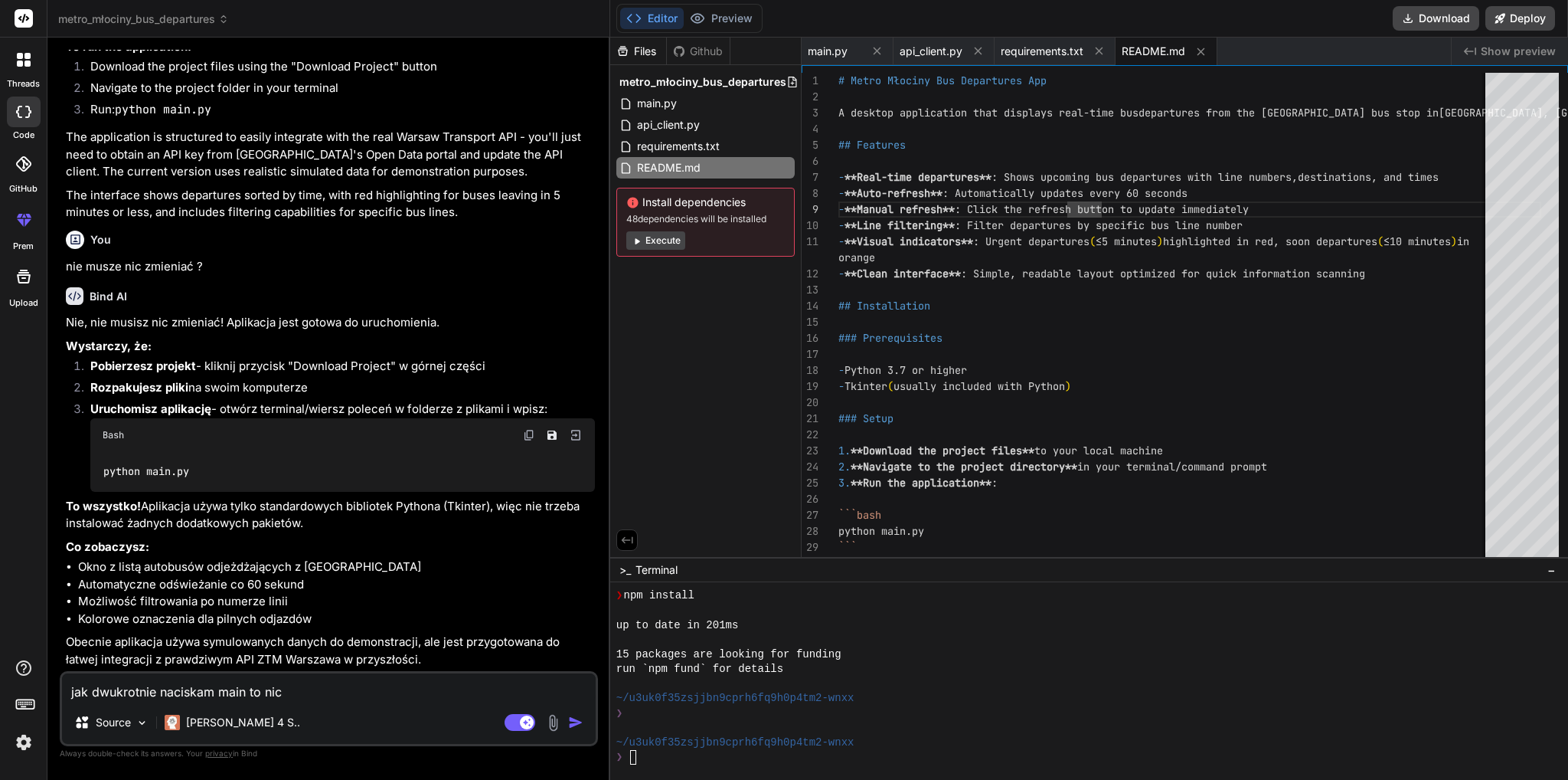
type textarea "x"
type textarea "jak dwukrotnie naciskam main to nic s"
type textarea "x"
type textarea "jak dwukrotnie naciskam main to nic si"
type textarea "x"
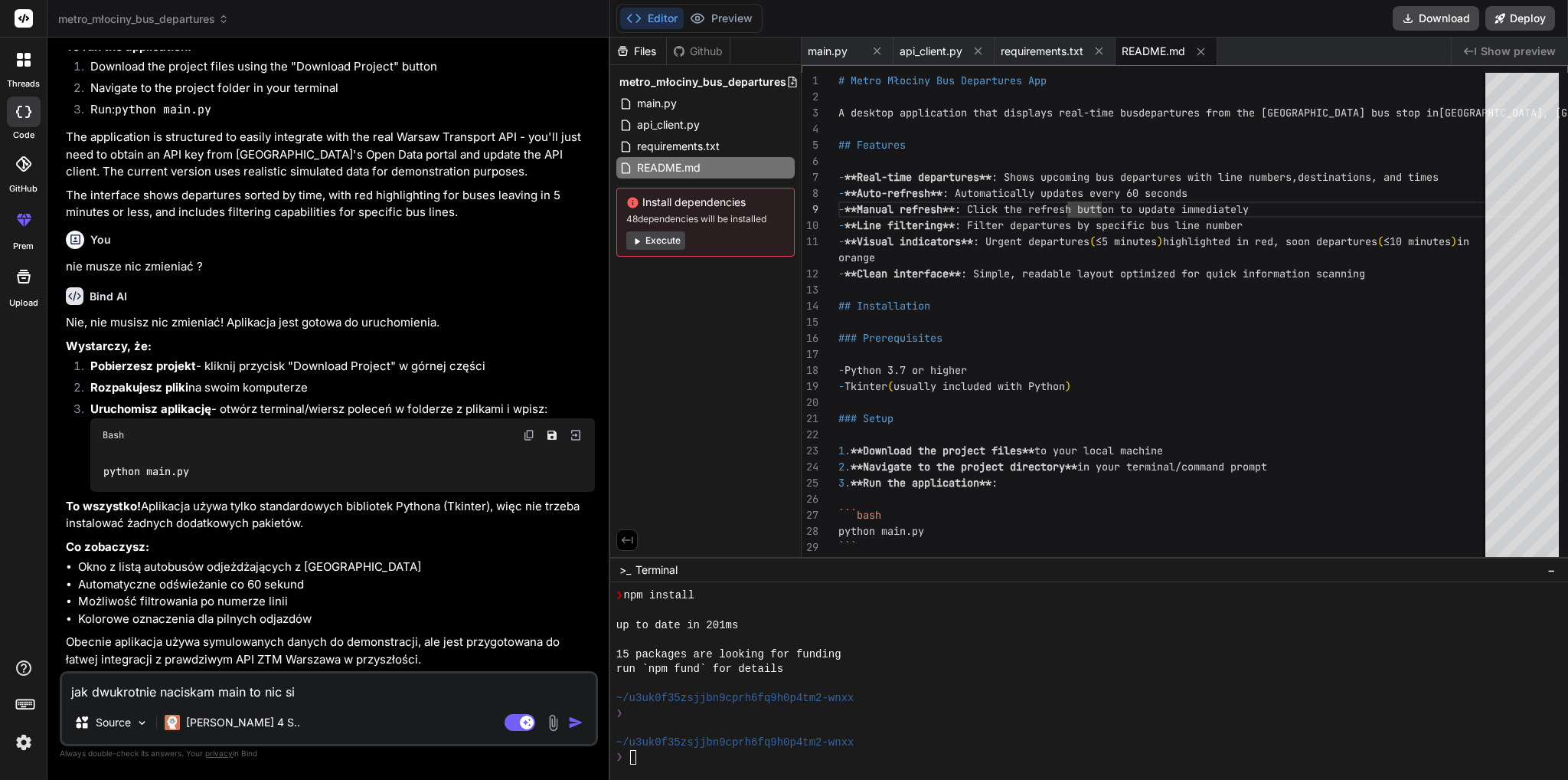
type textarea "jak dwukrotnie naciskam main to nic się"
type textarea "x"
type textarea "jak dwukrotnie naciskam main to nic się"
type textarea "x"
type textarea "jak dwukrotnie naciskam main to nic się n"
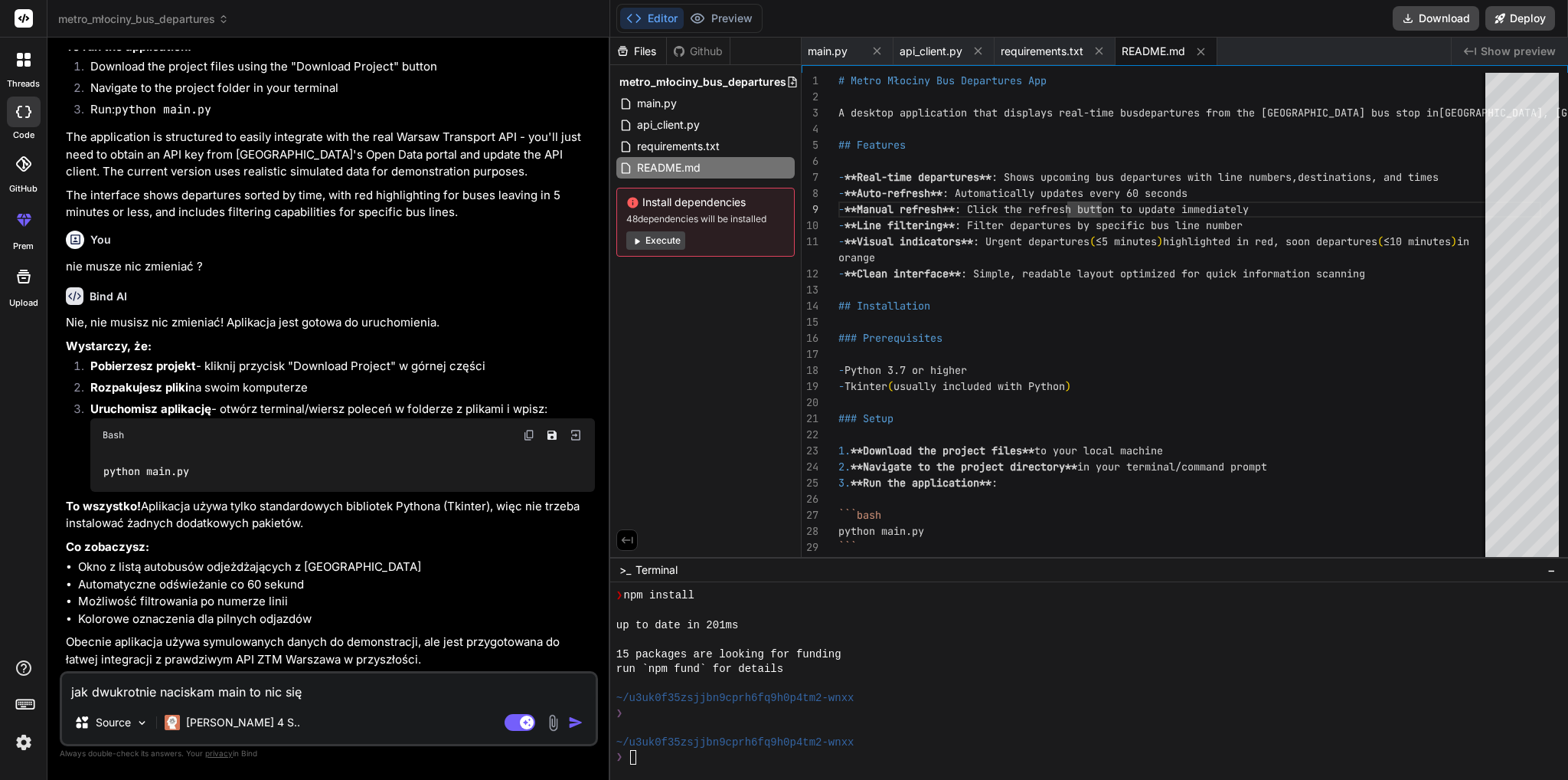
type textarea "x"
type textarea "jak dwukrotnie naciskam main to nic się ni"
type textarea "x"
type textarea "jak dwukrotnie naciskam main to nic się nie"
type textarea "x"
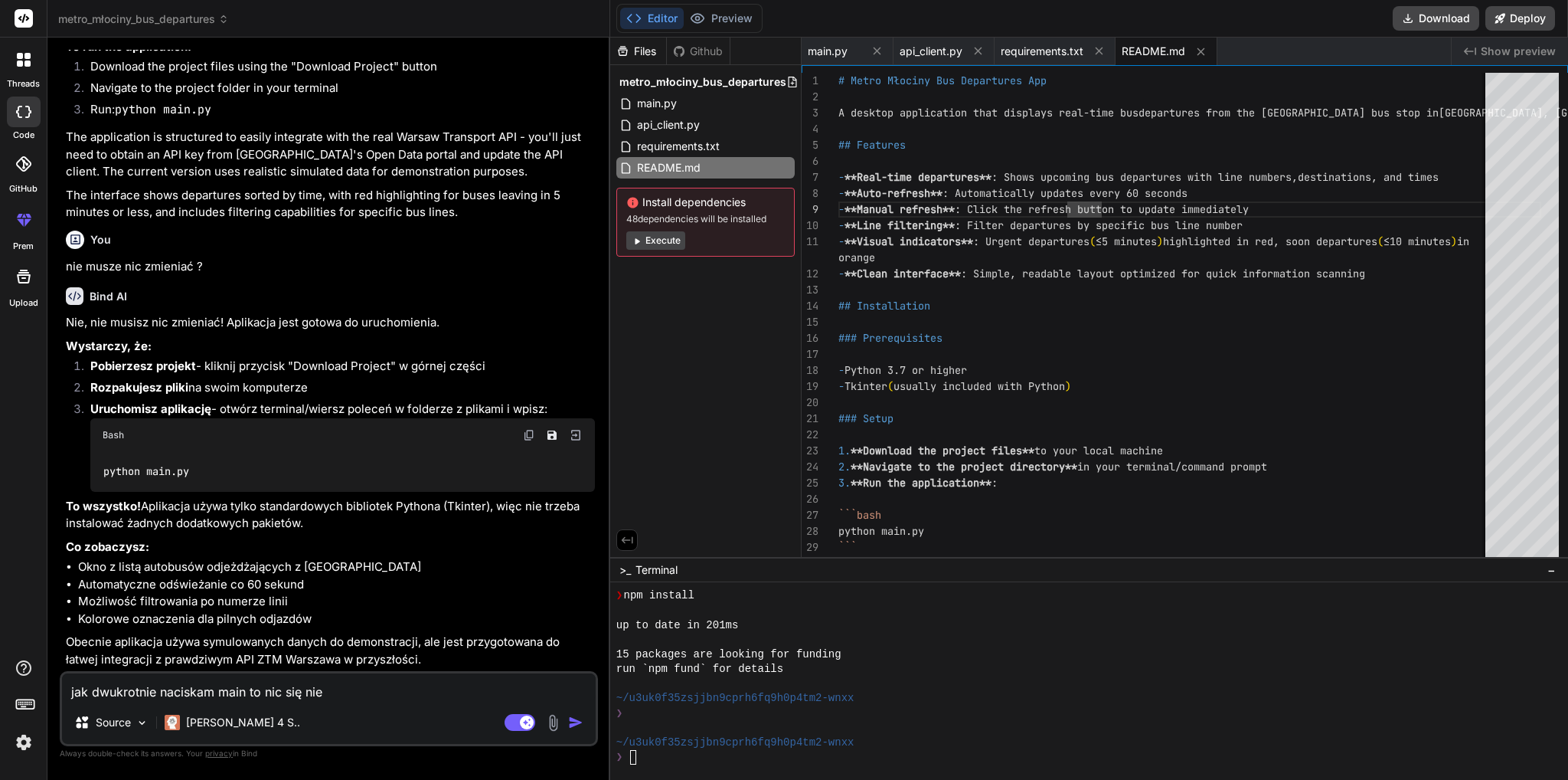
type textarea "jak dwukrotnie naciskam main to nic się nie"
type textarea "x"
type textarea "jak dwukrotnie naciskam main to nic się nie d"
type textarea "x"
type textarea "jak dwukrotnie naciskam main to nic się nie dz"
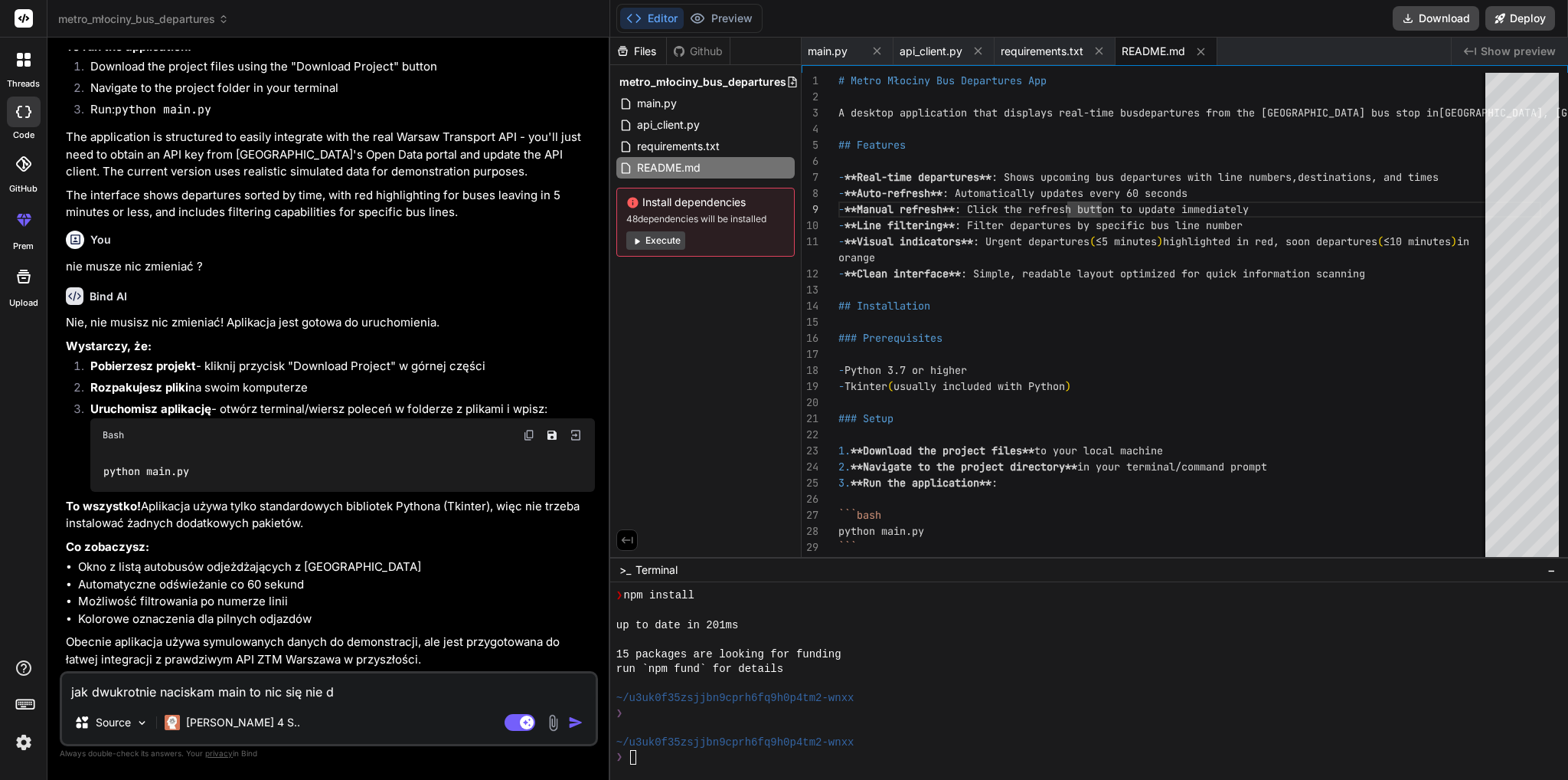
type textarea "x"
type textarea "jak dwukrotnie naciskam main to nic się nie dzi"
type textarea "x"
type textarea "jak dwukrotnie naciskam main to nic się nie dzie"
type textarea "x"
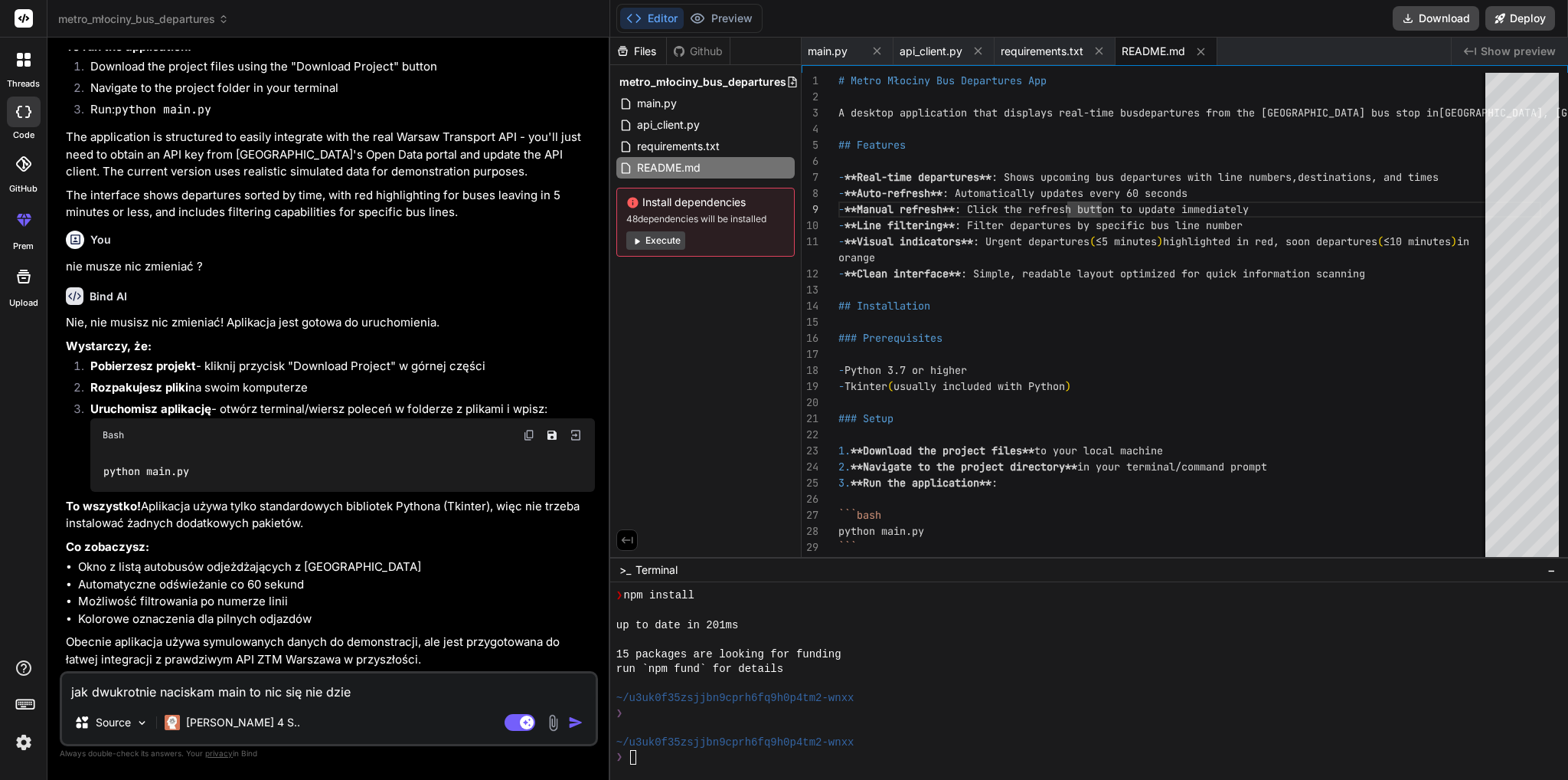
type textarea "jak dwukrotnie naciskam main to nic się nie dziej"
type textarea "x"
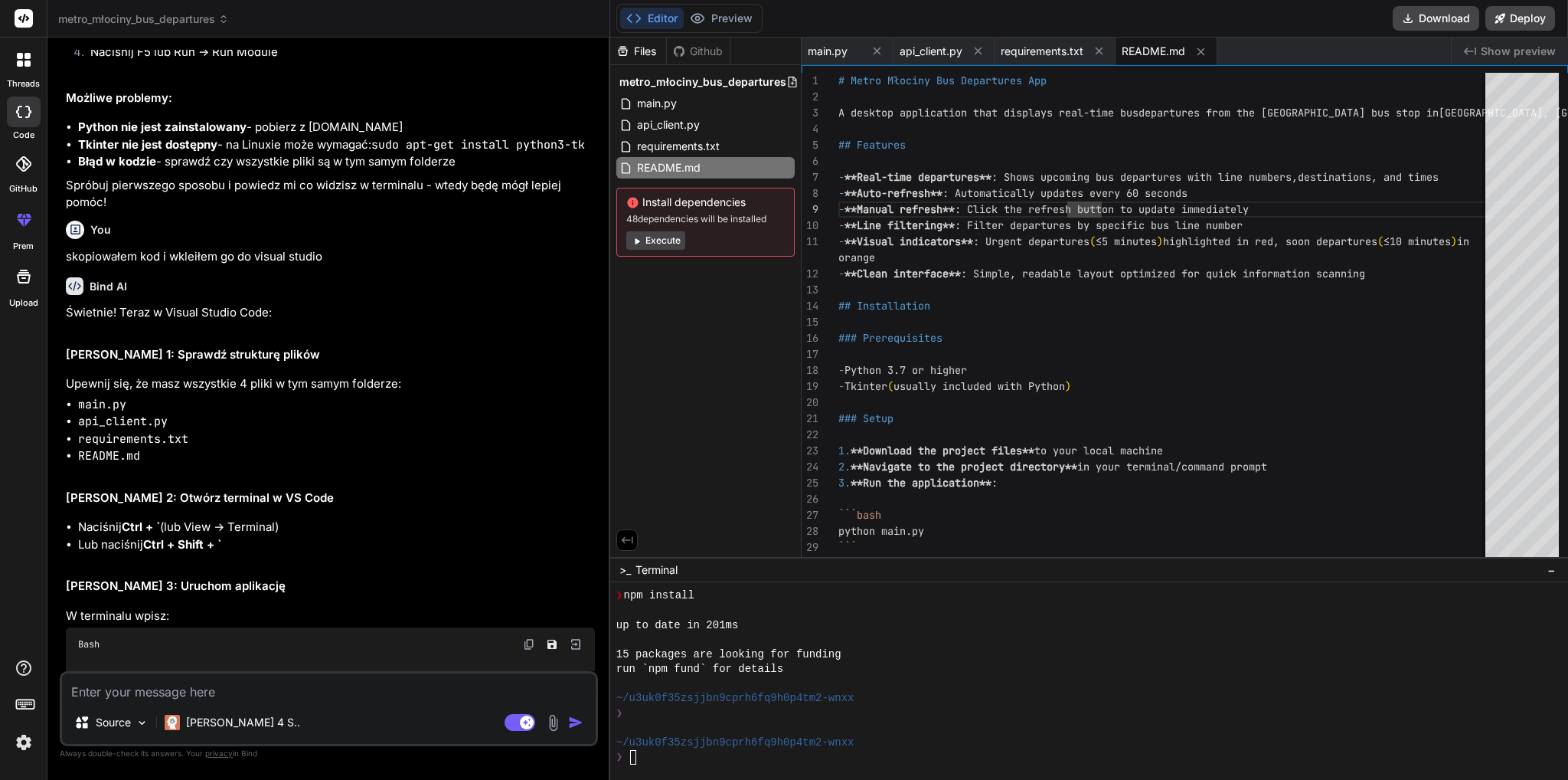
scroll to position [2901, 0]
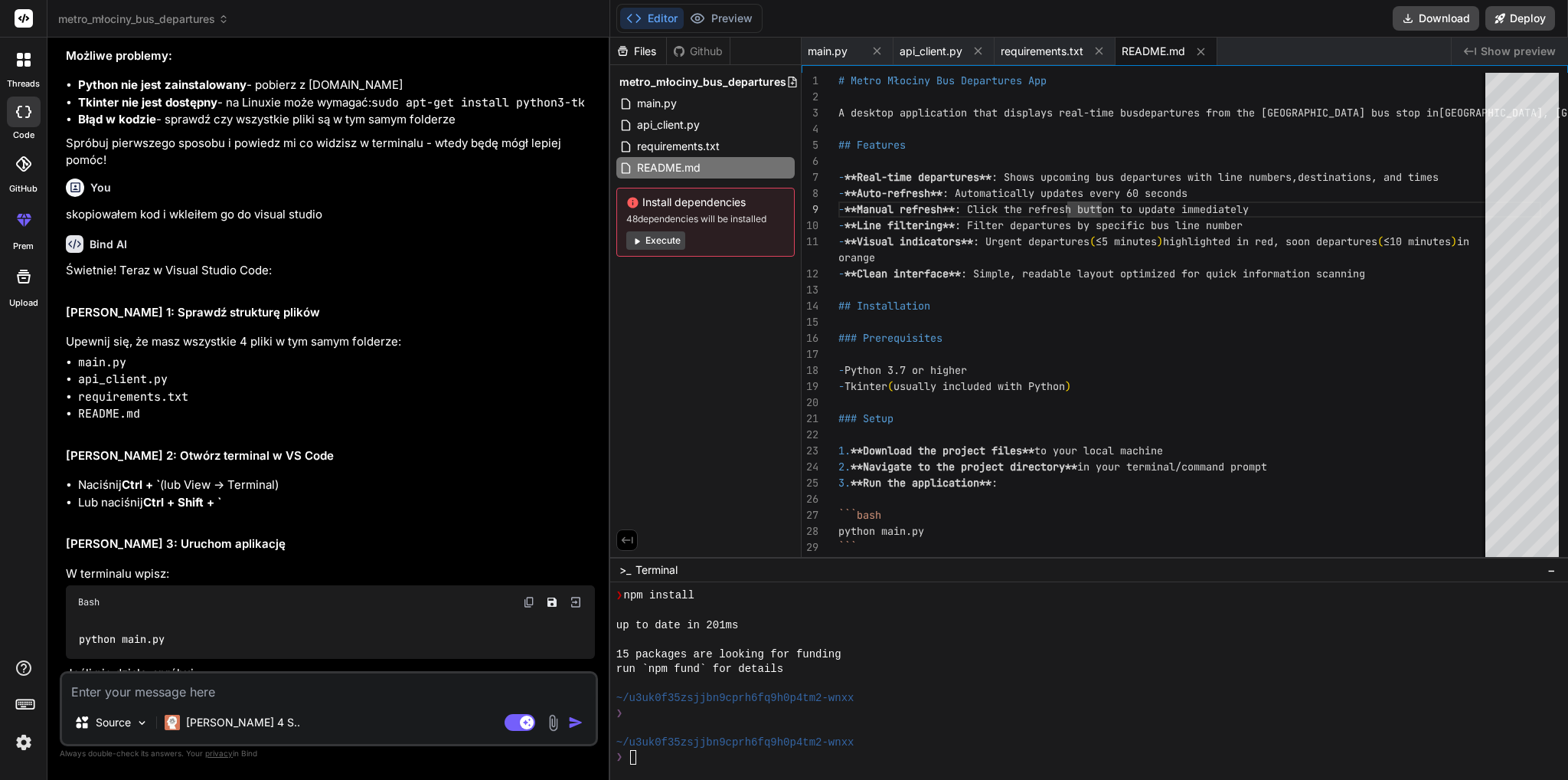
click at [245, 690] on textarea at bounding box center [329, 686] width 533 height 27
click at [241, 683] on textarea at bounding box center [329, 686] width 533 height 27
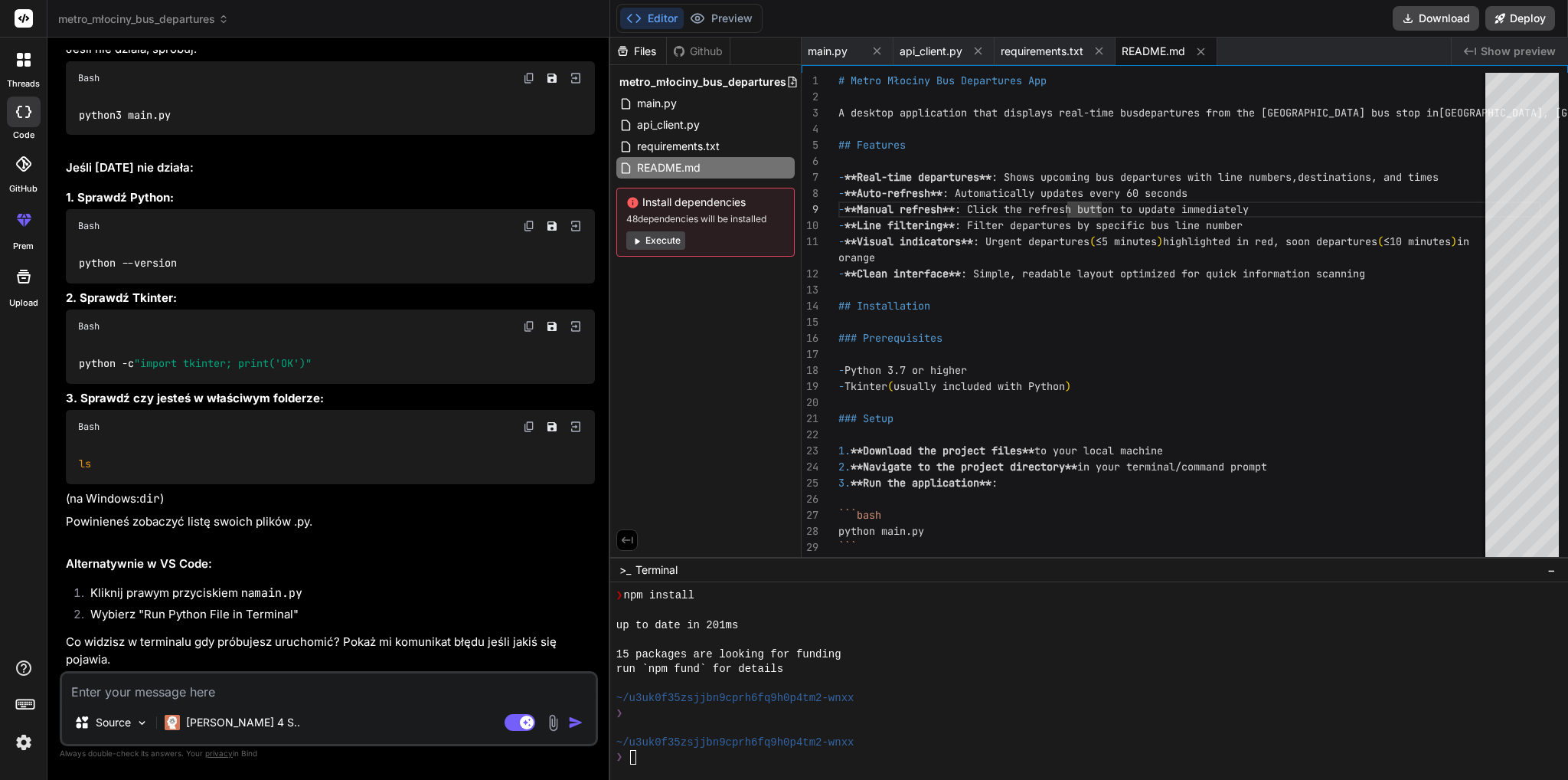
scroll to position [3558, 0]
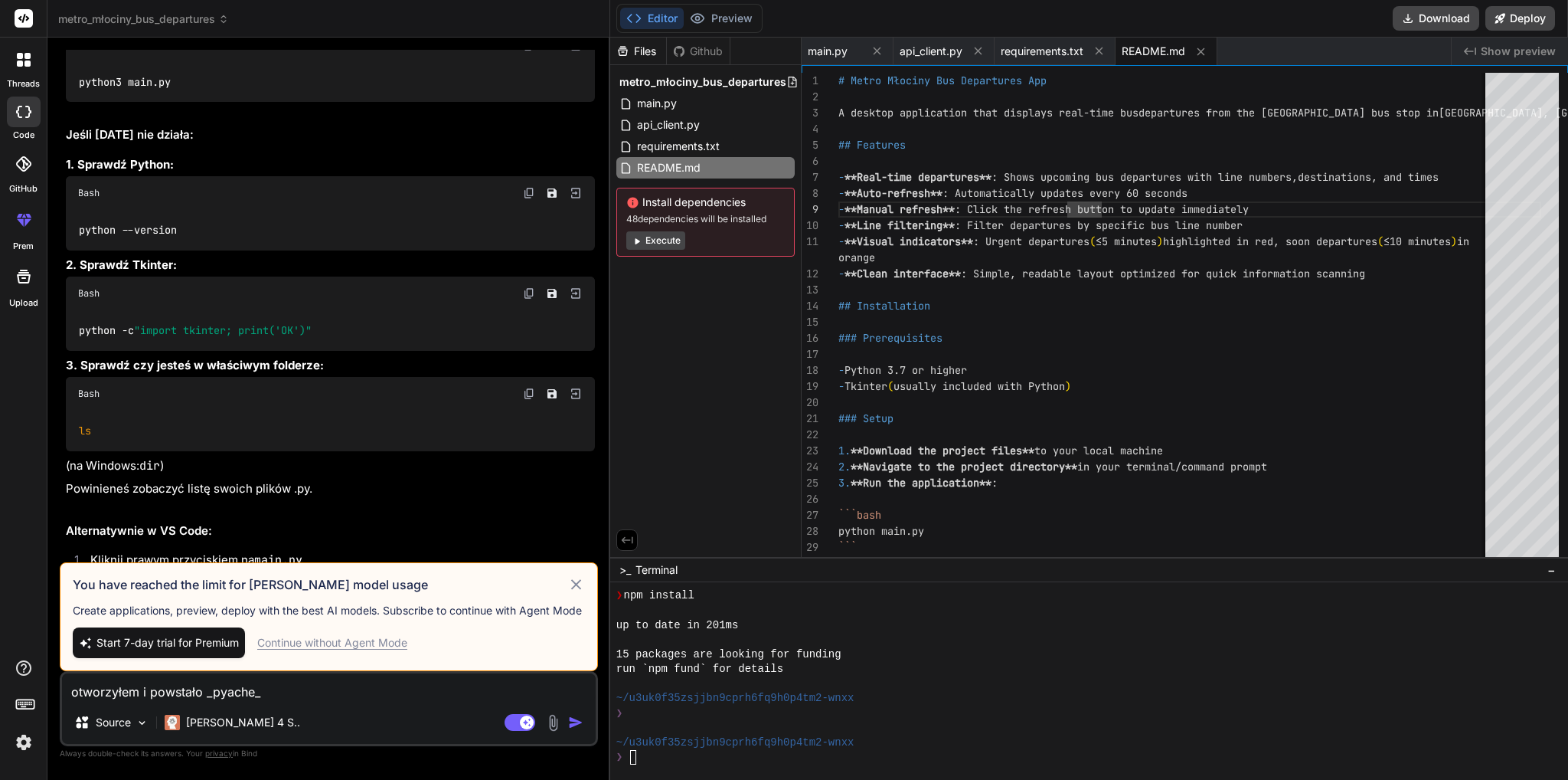
click at [575, 583] on icon at bounding box center [576, 584] width 18 height 19
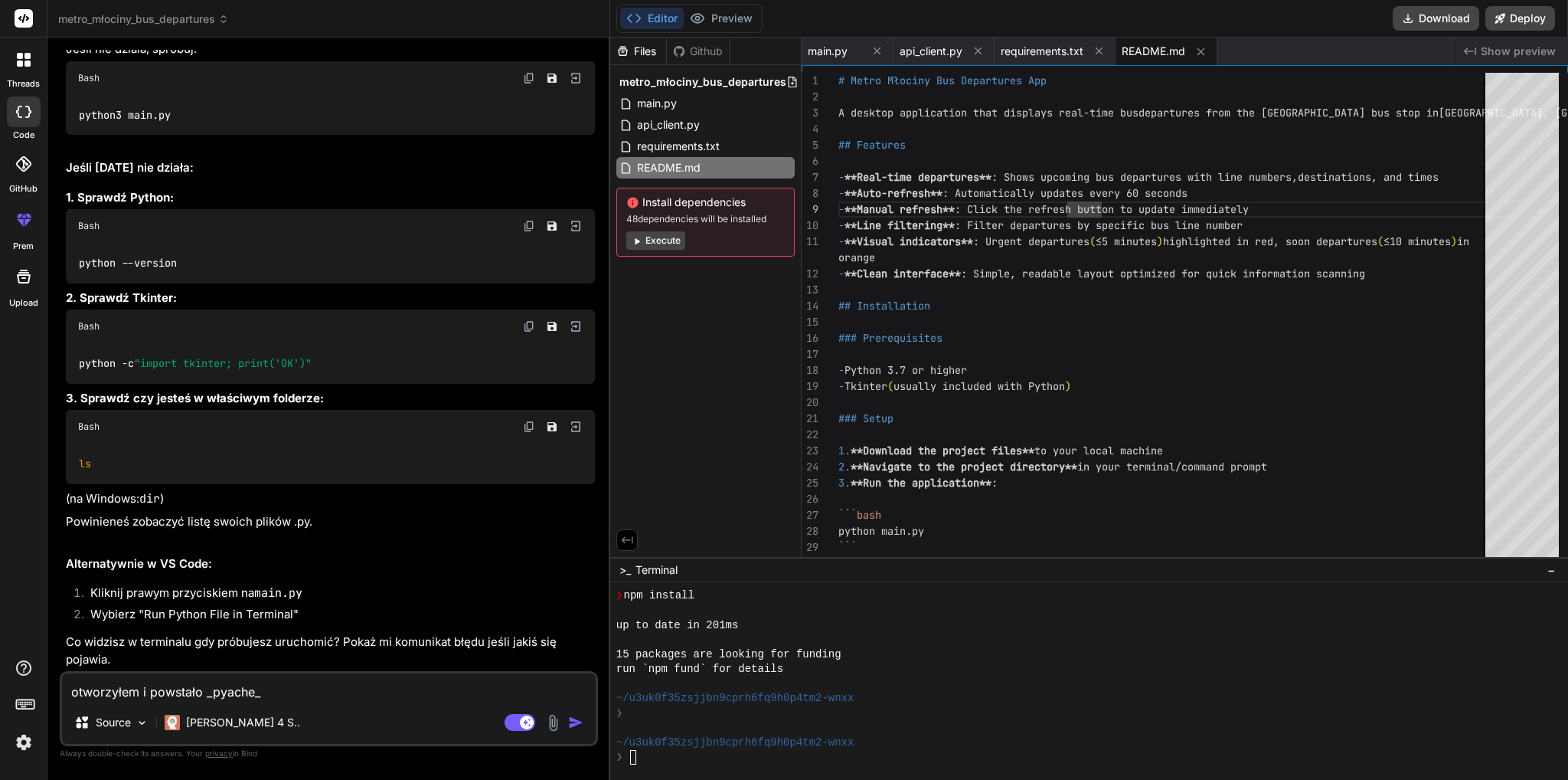
click at [346, 691] on textarea "otworzyłem i powstało _pyache_" at bounding box center [329, 686] width 533 height 27
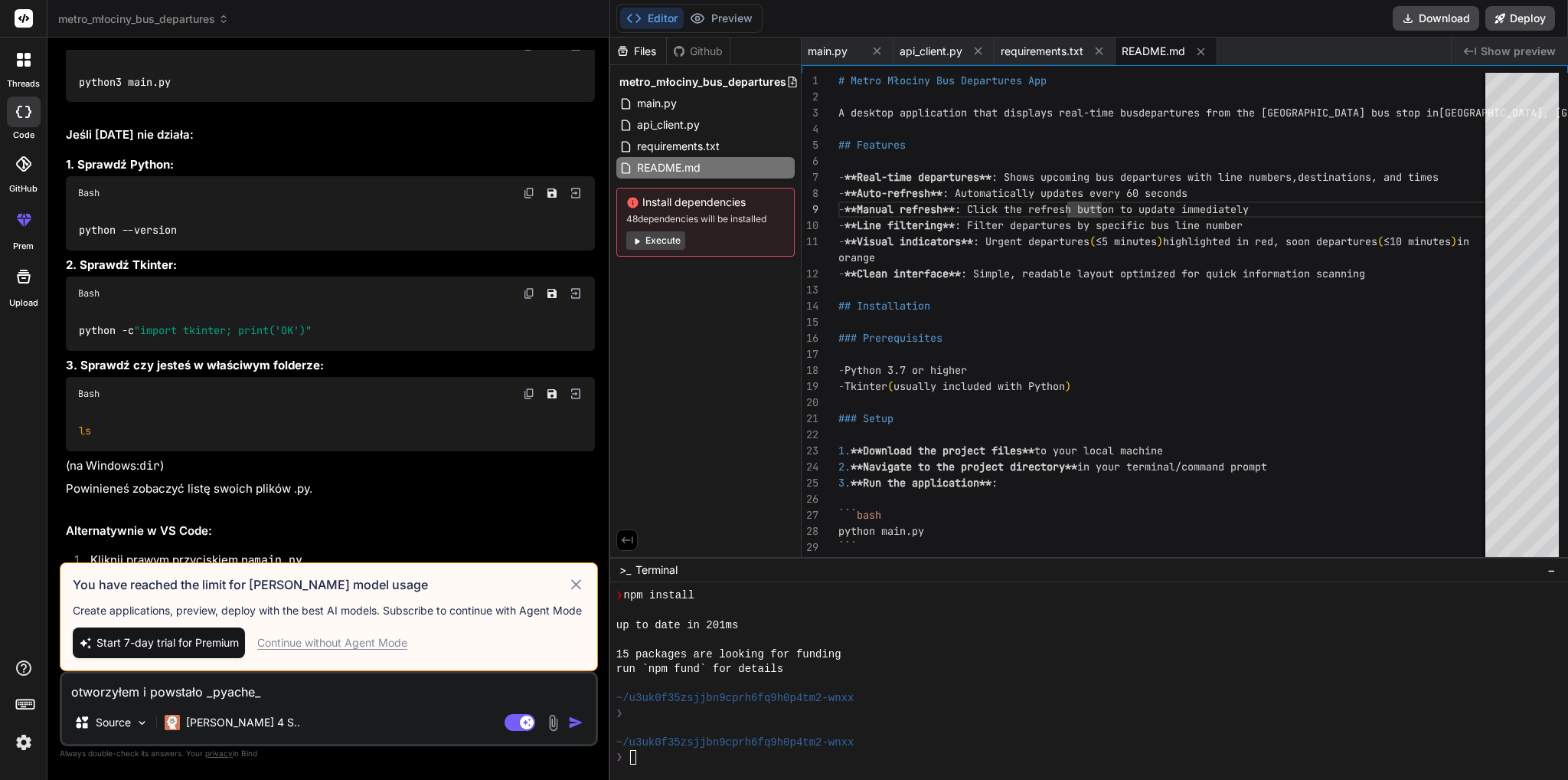
click at [572, 583] on icon at bounding box center [576, 584] width 18 height 19
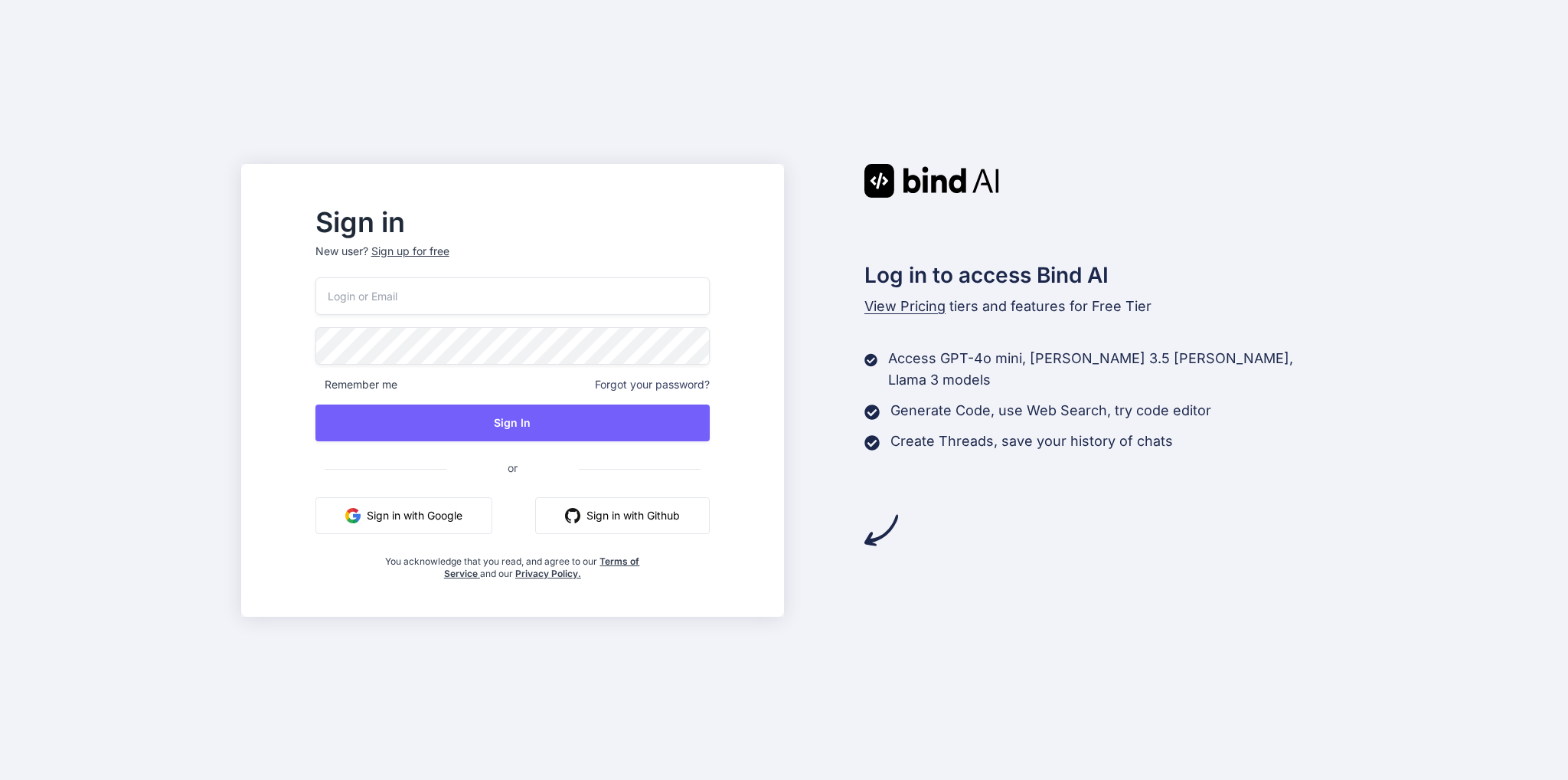
click at [413, 509] on button "Sign in with Google" at bounding box center [404, 515] width 177 height 37
